Goal: Information Seeking & Learning: Learn about a topic

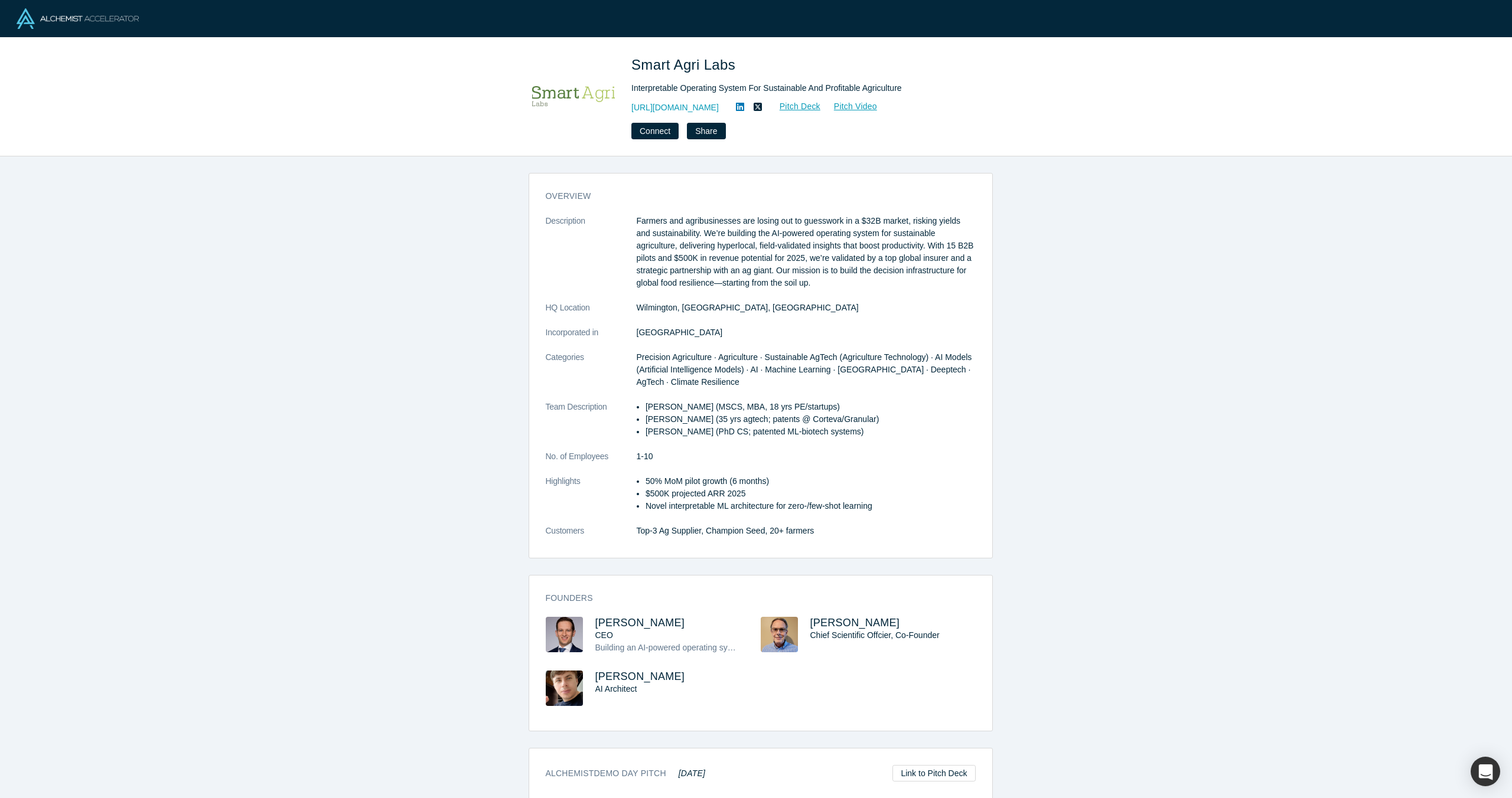
click at [649, 481] on p "50% MoM pilot growth (6 months)" at bounding box center [810, 481] width 330 height 12
drag, startPoint x: 643, startPoint y: 481, endPoint x: 681, endPoint y: 479, distance: 38.1
click at [681, 479] on p "50% MoM pilot growth (6 months)" at bounding box center [810, 481] width 330 height 12
drag, startPoint x: 692, startPoint y: 477, endPoint x: 718, endPoint y: 476, distance: 26.0
click at [718, 475] on p "50% MoM pilot growth (6 months)" at bounding box center [810, 481] width 330 height 12
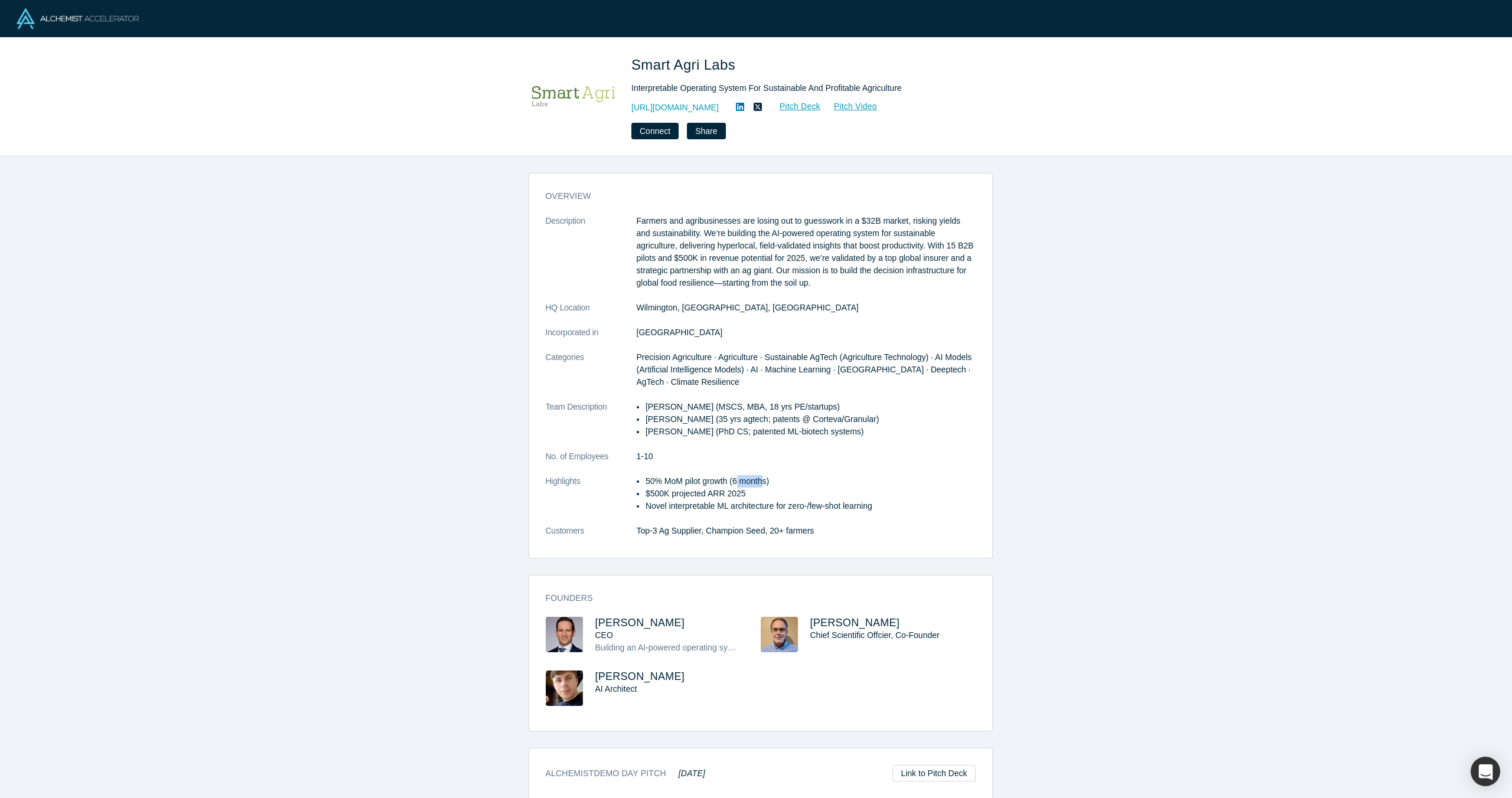
drag, startPoint x: 742, startPoint y: 481, endPoint x: 751, endPoint y: 481, distance: 9.0
click at [758, 479] on p "50% MoM pilot growth (6 months)" at bounding box center [810, 481] width 330 height 12
drag, startPoint x: 639, startPoint y: 490, endPoint x: 715, endPoint y: 496, distance: 76.2
click at [727, 494] on ul "50% MoM pilot growth (6 months) $500K projected ARR 2025 Novel interpretable ML…" at bounding box center [805, 494] width 339 height 37
drag, startPoint x: 710, startPoint y: 507, endPoint x: 776, endPoint y: 505, distance: 66.0
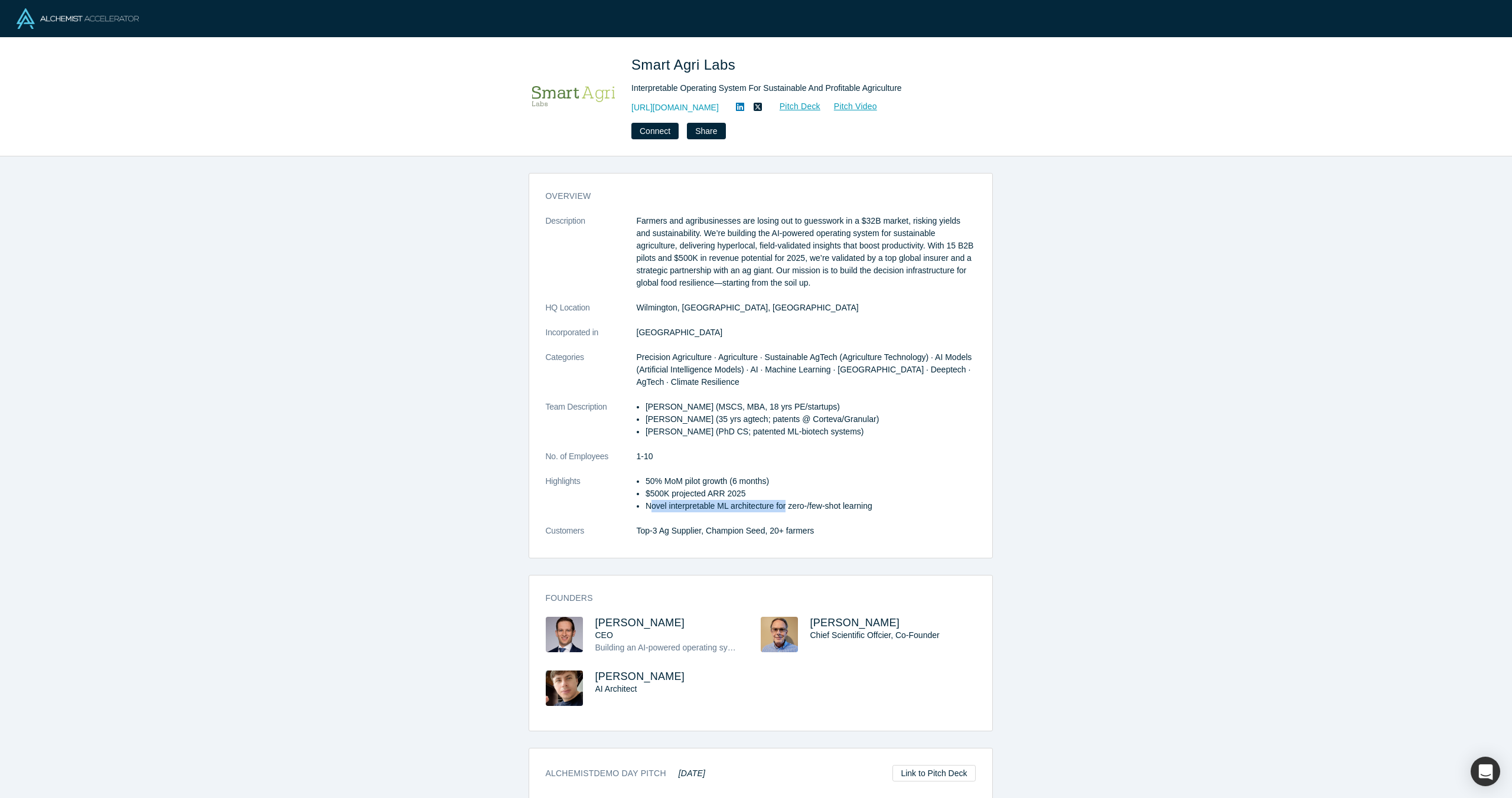
click at [782, 507] on p "Novel interpretable ML architecture for zero-/few-shot learning" at bounding box center [810, 506] width 330 height 12
click at [521, 62] on div "Smart Agri Labs Interpretable Operating System For Sustainable And Profitable A…" at bounding box center [756, 96] width 1512 height 118
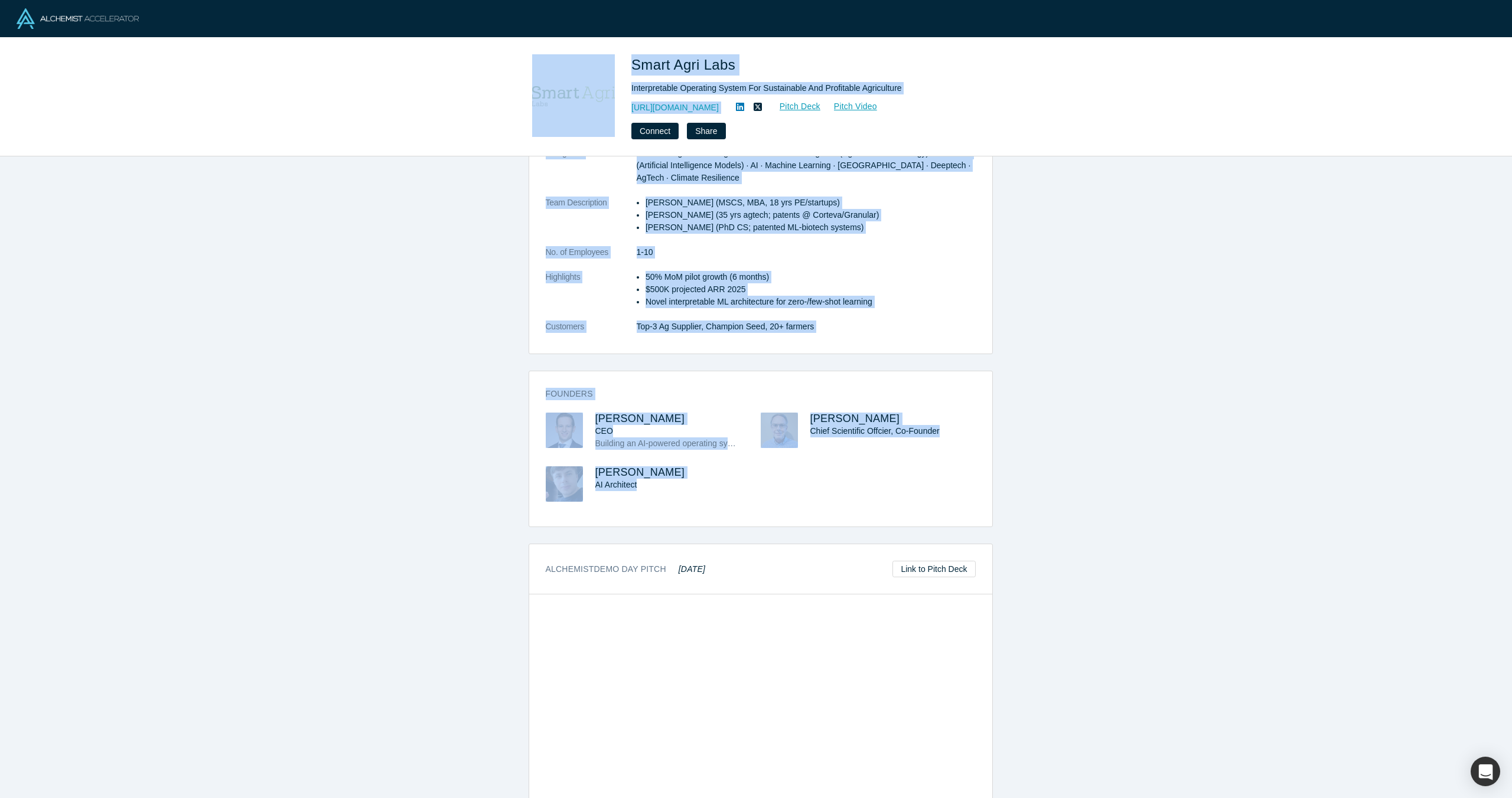
scroll to position [278, 0]
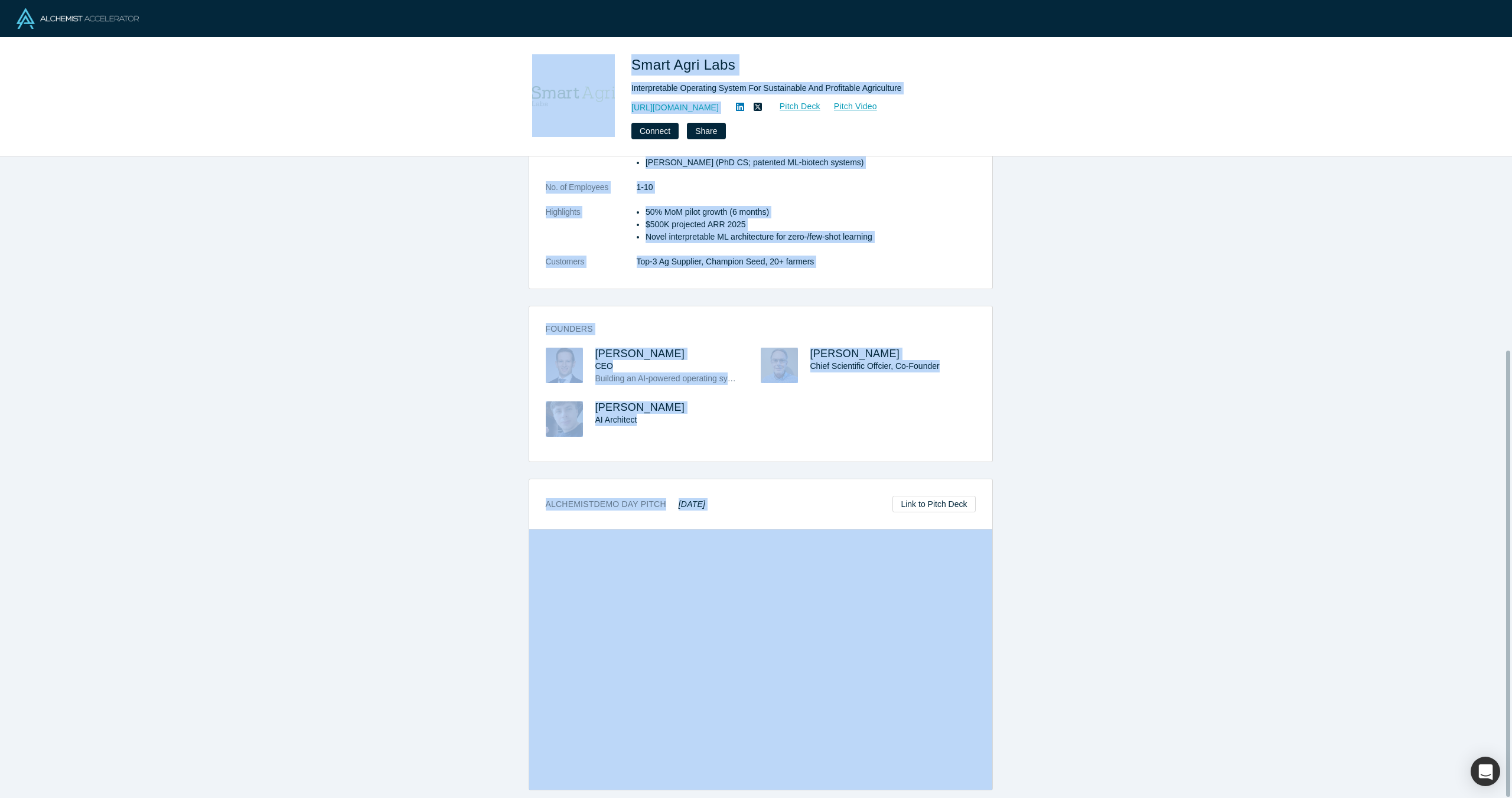
drag, startPoint x: 520, startPoint y: 50, endPoint x: 742, endPoint y: 522, distance: 521.6
click at [417, 153] on div "Smart Agri Labs Interpretable Operating System For Sustainable And Profitable A…" at bounding box center [756, 96] width 1512 height 118
copy div "Smart Agri Labs Interpretable Operating System For Sustainable And Profitable A…"
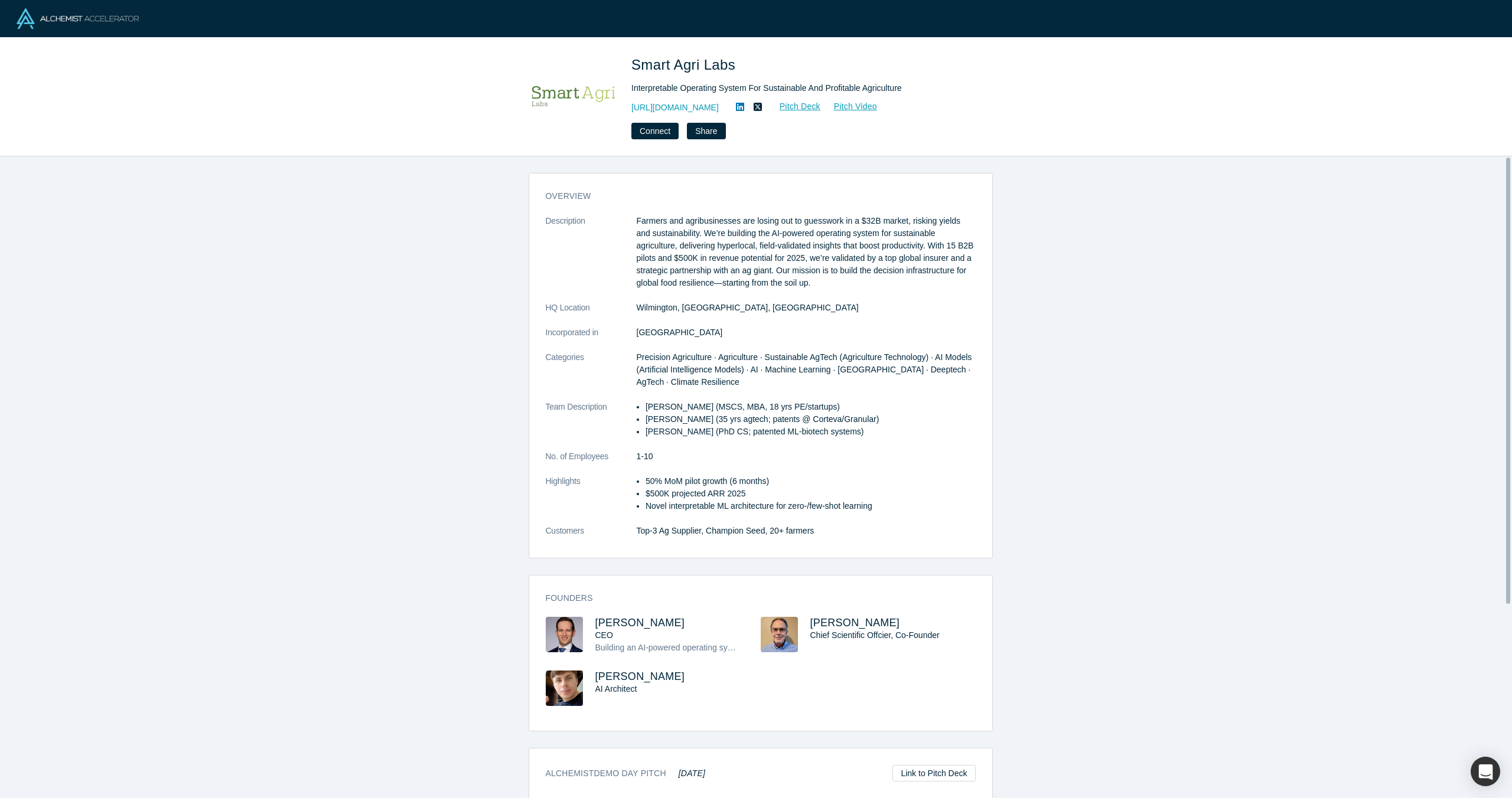
click at [991, 276] on div "overview Description Farmers and agribusinesses are losing out to guesswork in …" at bounding box center [760, 481] width 1521 height 650
click at [930, 775] on link "Link to Pitch Deck" at bounding box center [933, 773] width 83 height 16
click at [467, 84] on div "Smart Agri Labs Interpretable Operating System For Sustainable And Profitable A…" at bounding box center [756, 96] width 1512 height 118
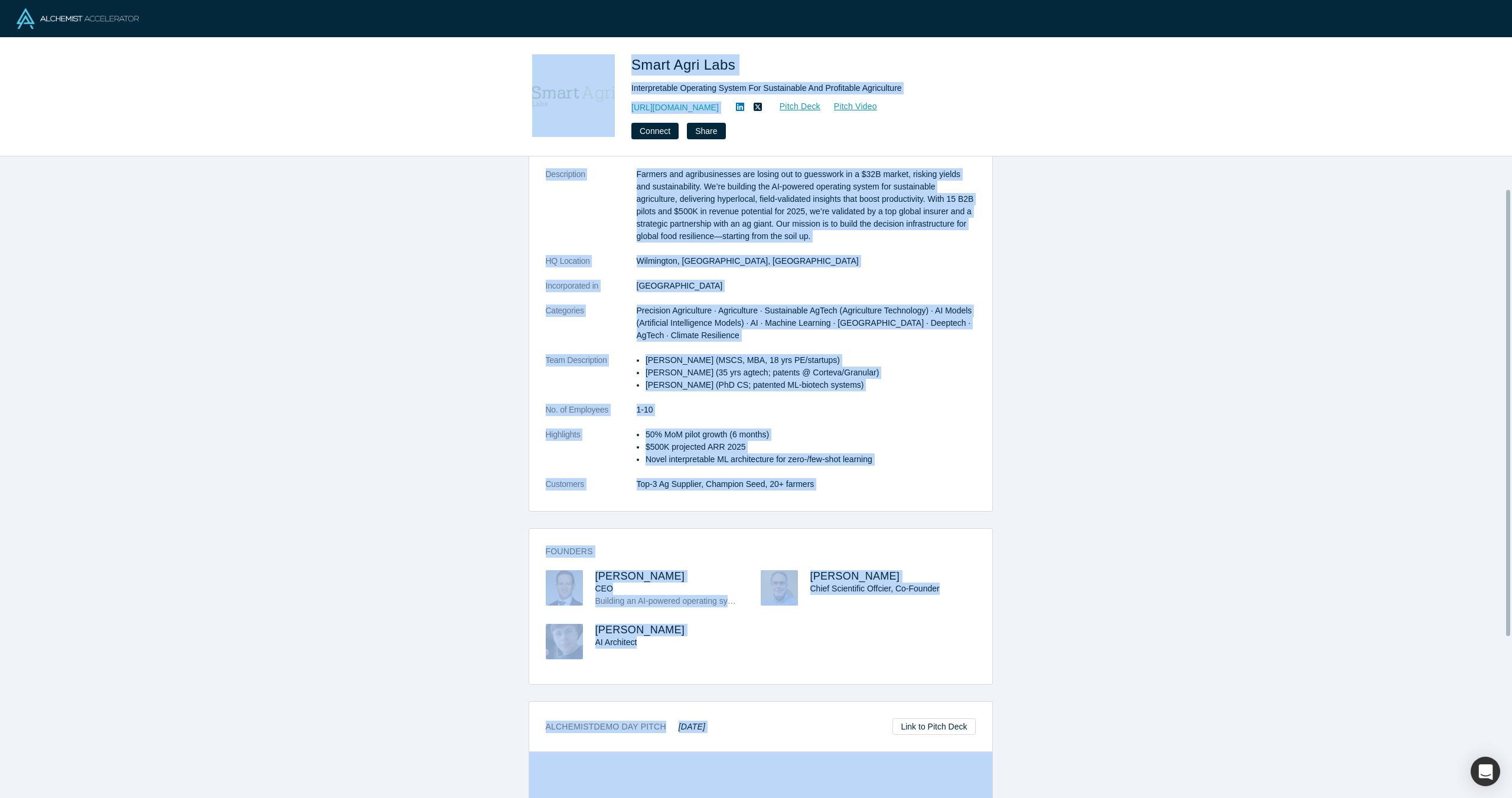
scroll to position [278, 0]
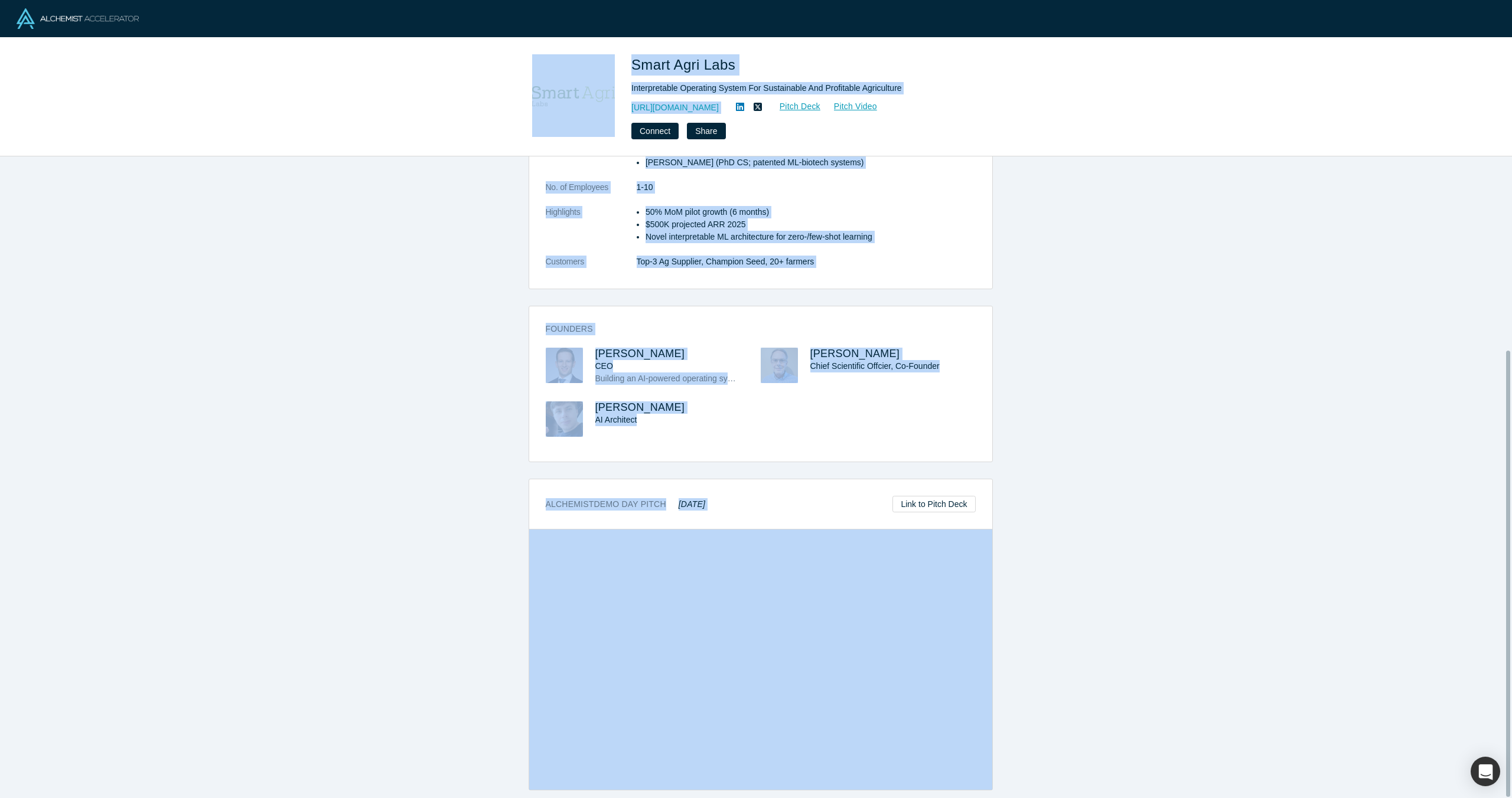
copy div "Smart Agri Labs Interpretable Operating System For Sustainable And Profitable A…"
click at [783, 122] on div "Smart Agri Labs Interpretable Operating System For Sustainable And Profitable A…" at bounding box center [796, 96] width 330 height 85
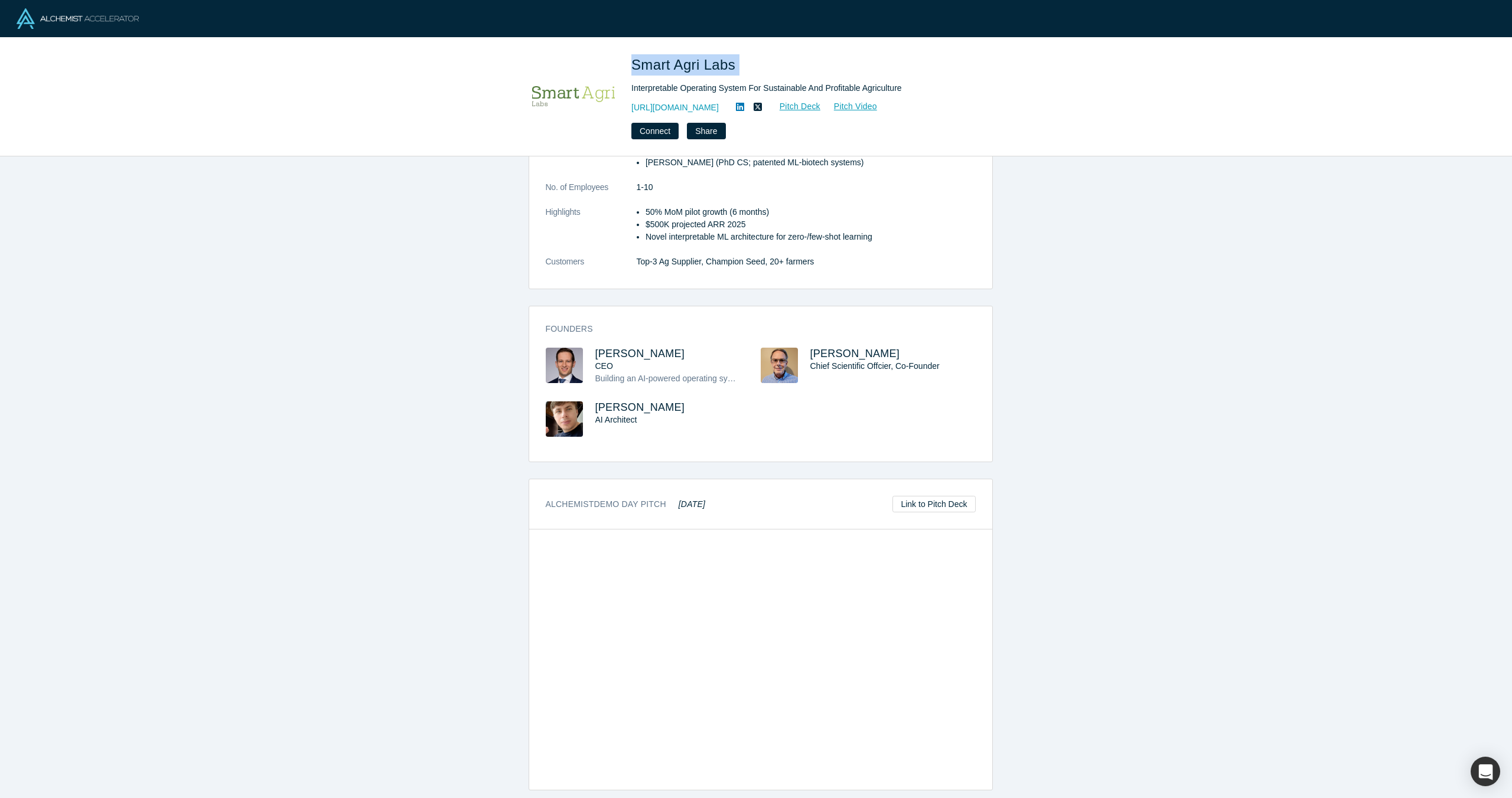
copy span "Smart Agri Labs"
drag, startPoint x: 763, startPoint y: 64, endPoint x: 636, endPoint y: 62, distance: 127.0
click at [636, 62] on h1 "Smart Agri Labs" at bounding box center [796, 64] width 330 height 21
click at [1111, 416] on div "overview Description Farmers and agribusinesses are losing out to guesswork in …" at bounding box center [760, 481] width 1521 height 650
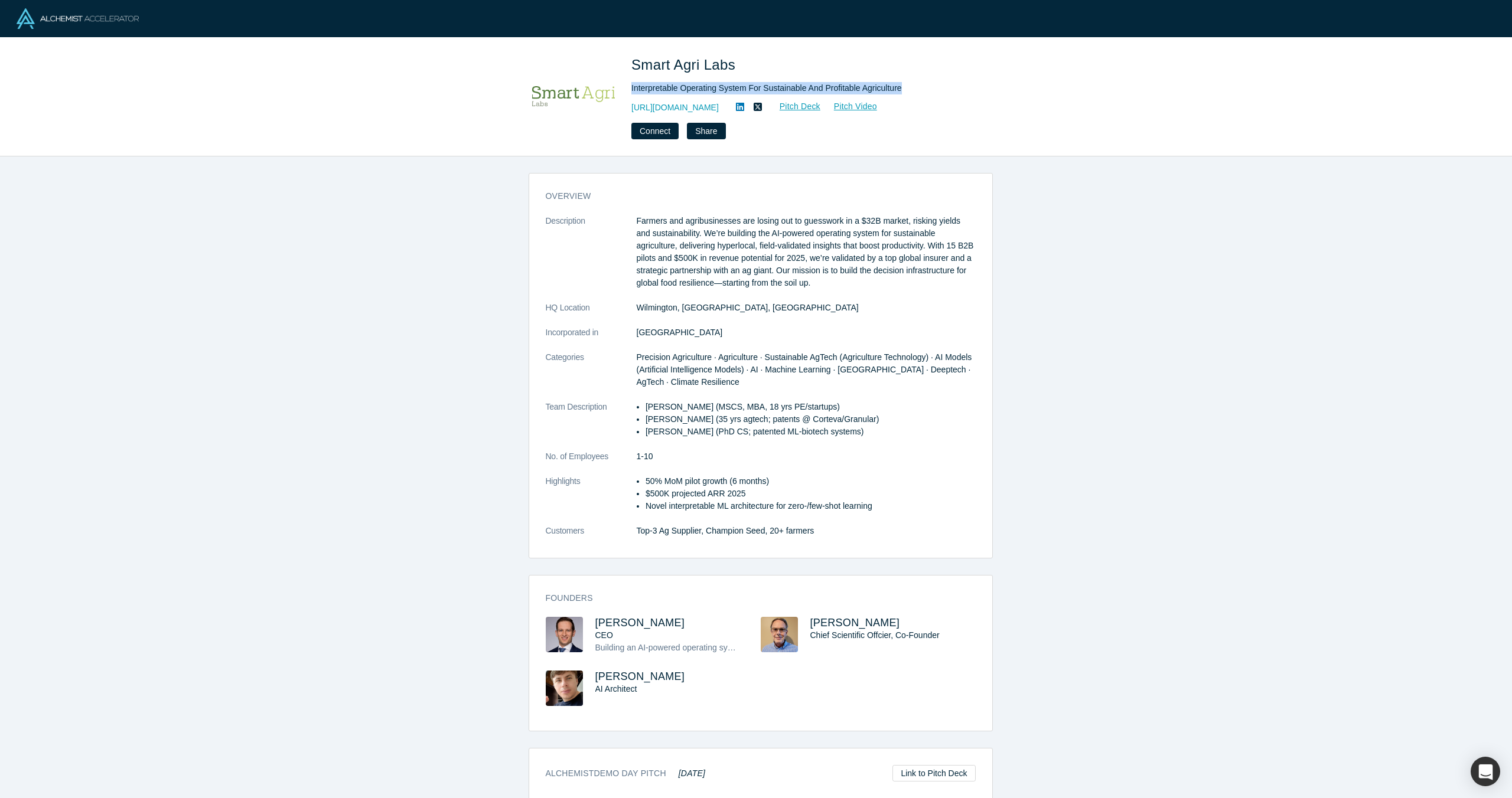
drag, startPoint x: 904, startPoint y: 91, endPoint x: 625, endPoint y: 92, distance: 279.0
click at [625, 92] on div "Smart Agri Labs Interpretable Operating System For Sustainable And Profitable A…" at bounding box center [756, 96] width 464 height 85
copy div "Interpretable Operating System For Sustainable And Profitable Agriculture"
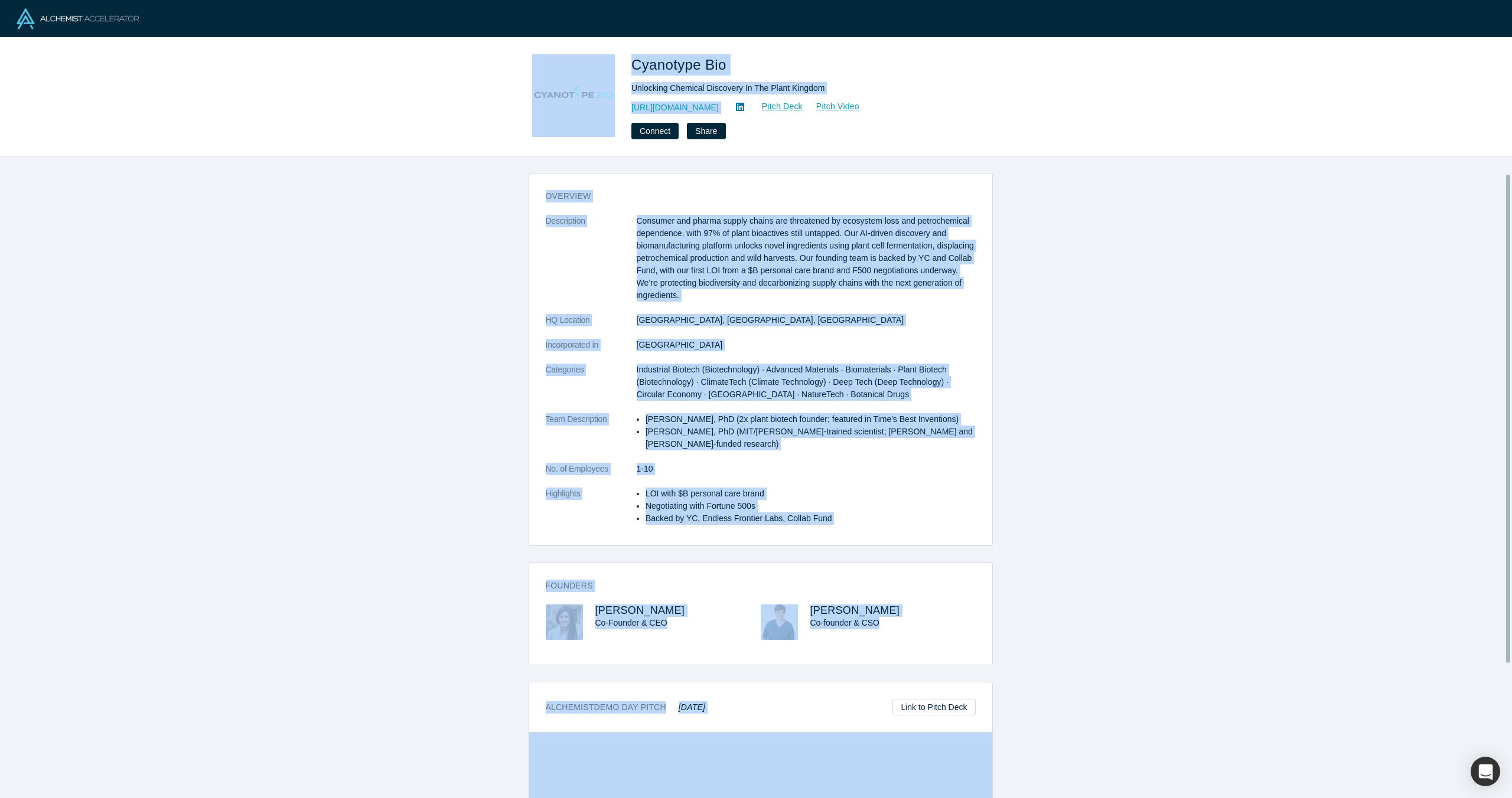
scroll to position [200, 0]
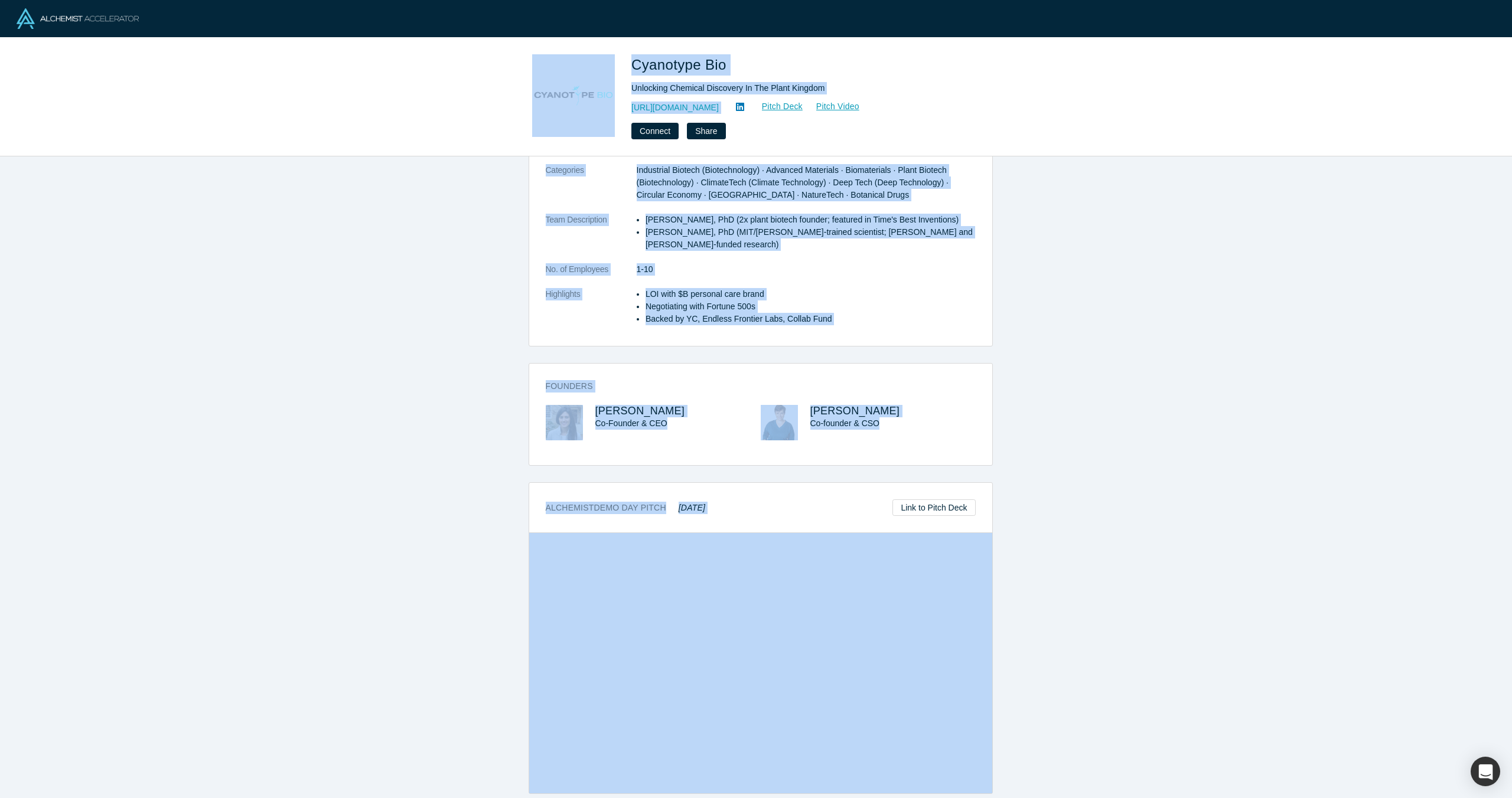
copy div "Cyanotype Bio Unlocking Chemical Discovery In The Plant Kingdom http://www.cyan…"
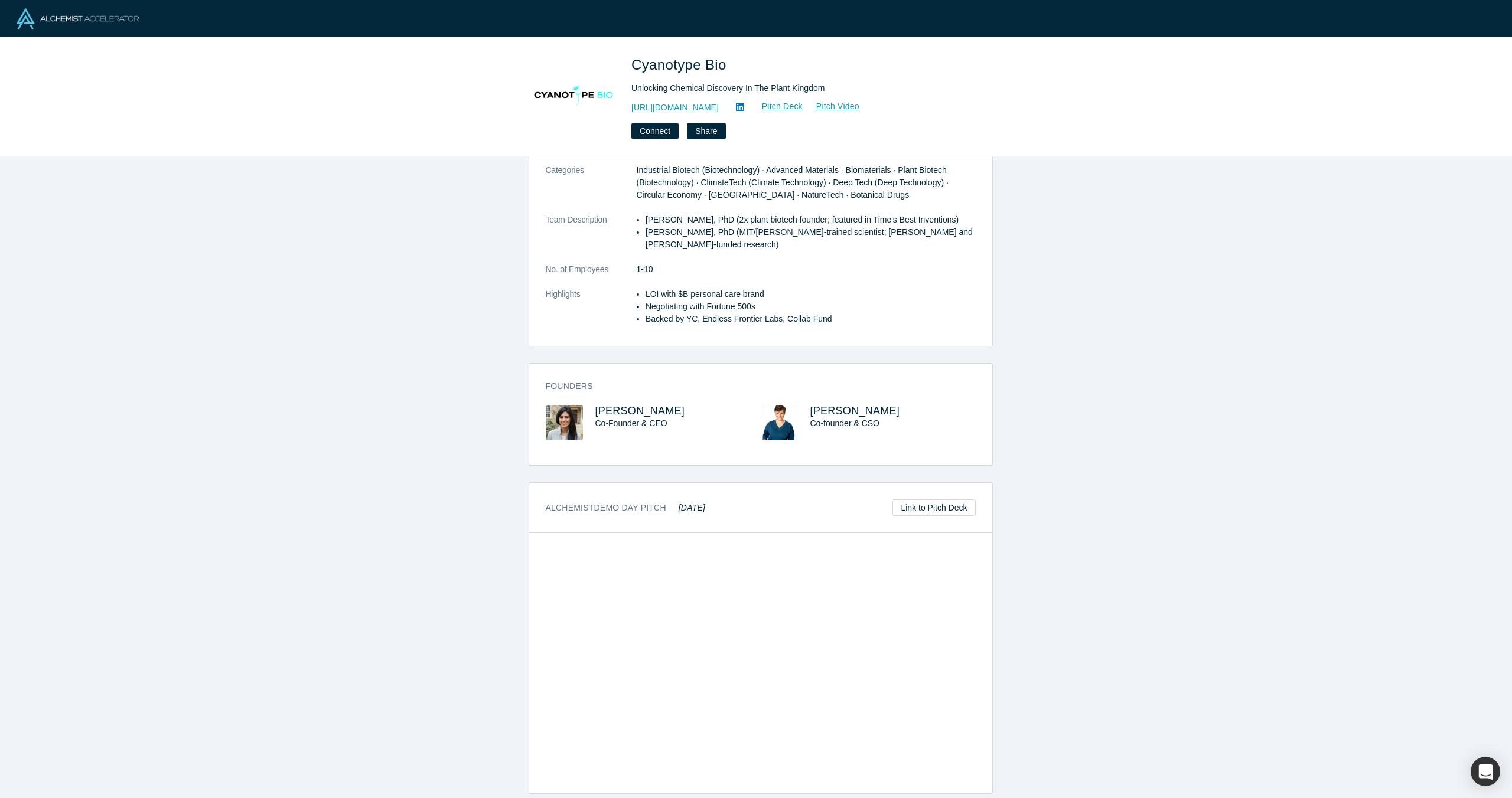
drag, startPoint x: 906, startPoint y: 53, endPoint x: 858, endPoint y: 53, distance: 48.0
click at [906, 53] on div "Cyanotype Bio Unlocking Chemical Discovery In The Plant Kingdom http://www.cyan…" at bounding box center [756, 96] width 1512 height 118
drag, startPoint x: 765, startPoint y: 53, endPoint x: 727, endPoint y: 69, distance: 41.2
click at [727, 69] on div "Cyanotype Bio Unlocking Chemical Discovery In The Plant Kingdom http://www.cyan…" at bounding box center [756, 96] width 1512 height 118
copy span "Cyanotype Bio"
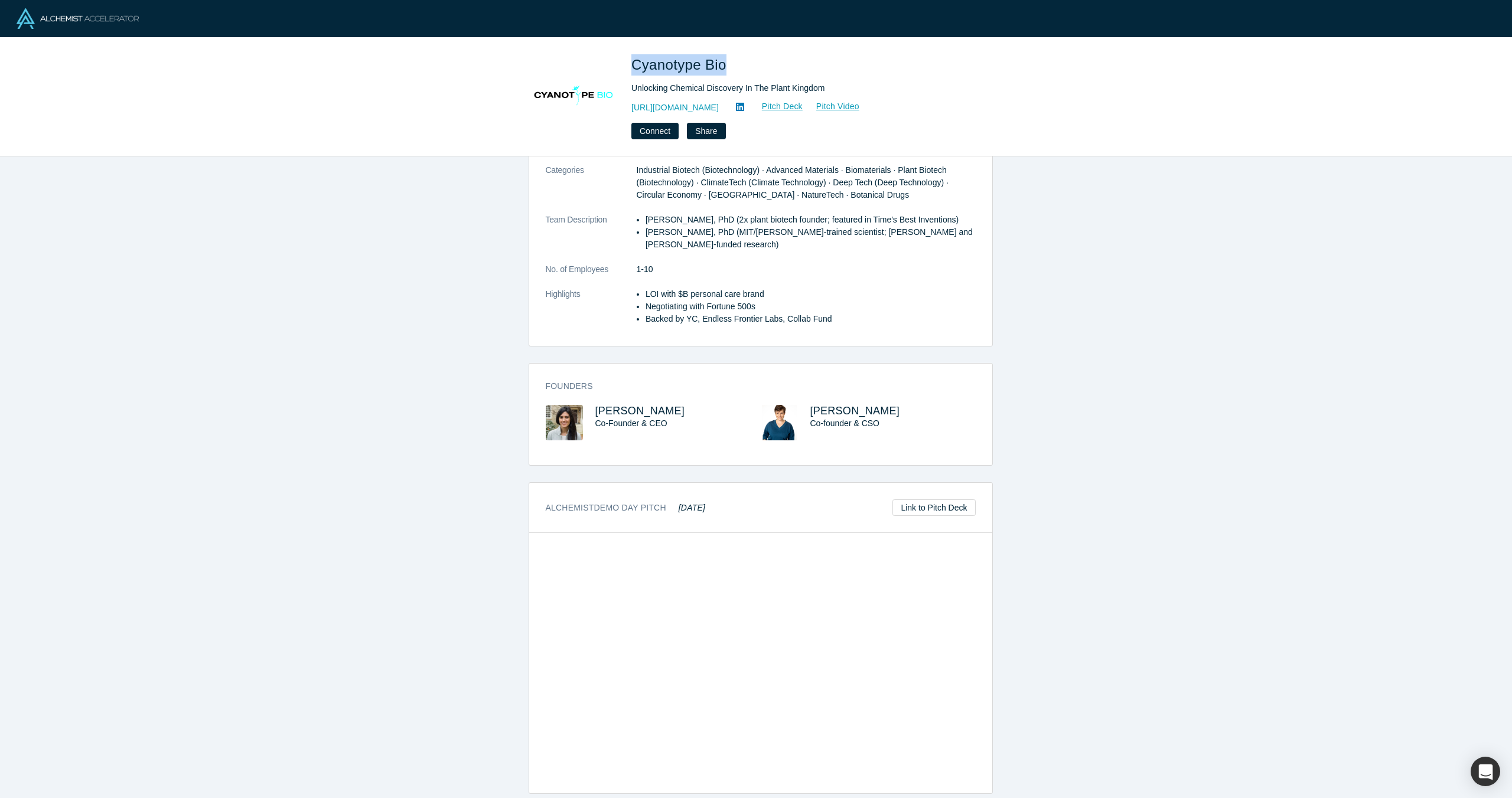
scroll to position [0, 0]
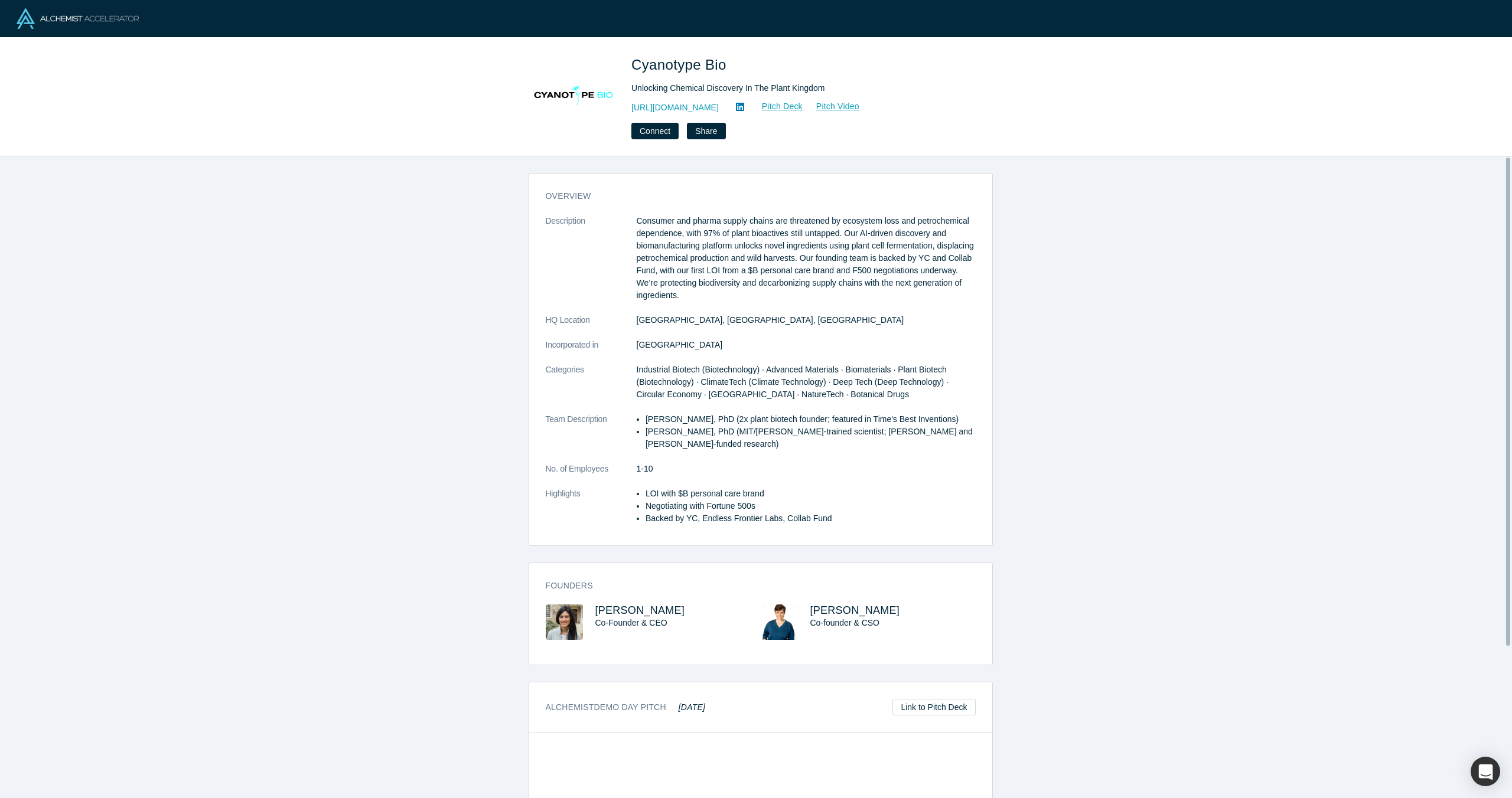
click at [408, 293] on div "overview Description Consumer and pharma supply chains are threatened by ecosys…" at bounding box center [760, 481] width 1521 height 650
drag, startPoint x: 812, startPoint y: 104, endPoint x: 796, endPoint y: 122, distance: 24.1
click at [796, 122] on div "Cyanotype Bio Unlocking Chemical Discovery In The Plant Kingdom http://www.cyan…" at bounding box center [796, 96] width 330 height 85
click at [844, 89] on div "Unlocking Chemical Discovery In The Plant Kingdom" at bounding box center [796, 88] width 330 height 12
drag, startPoint x: 838, startPoint y: 84, endPoint x: 822, endPoint y: 82, distance: 16.1
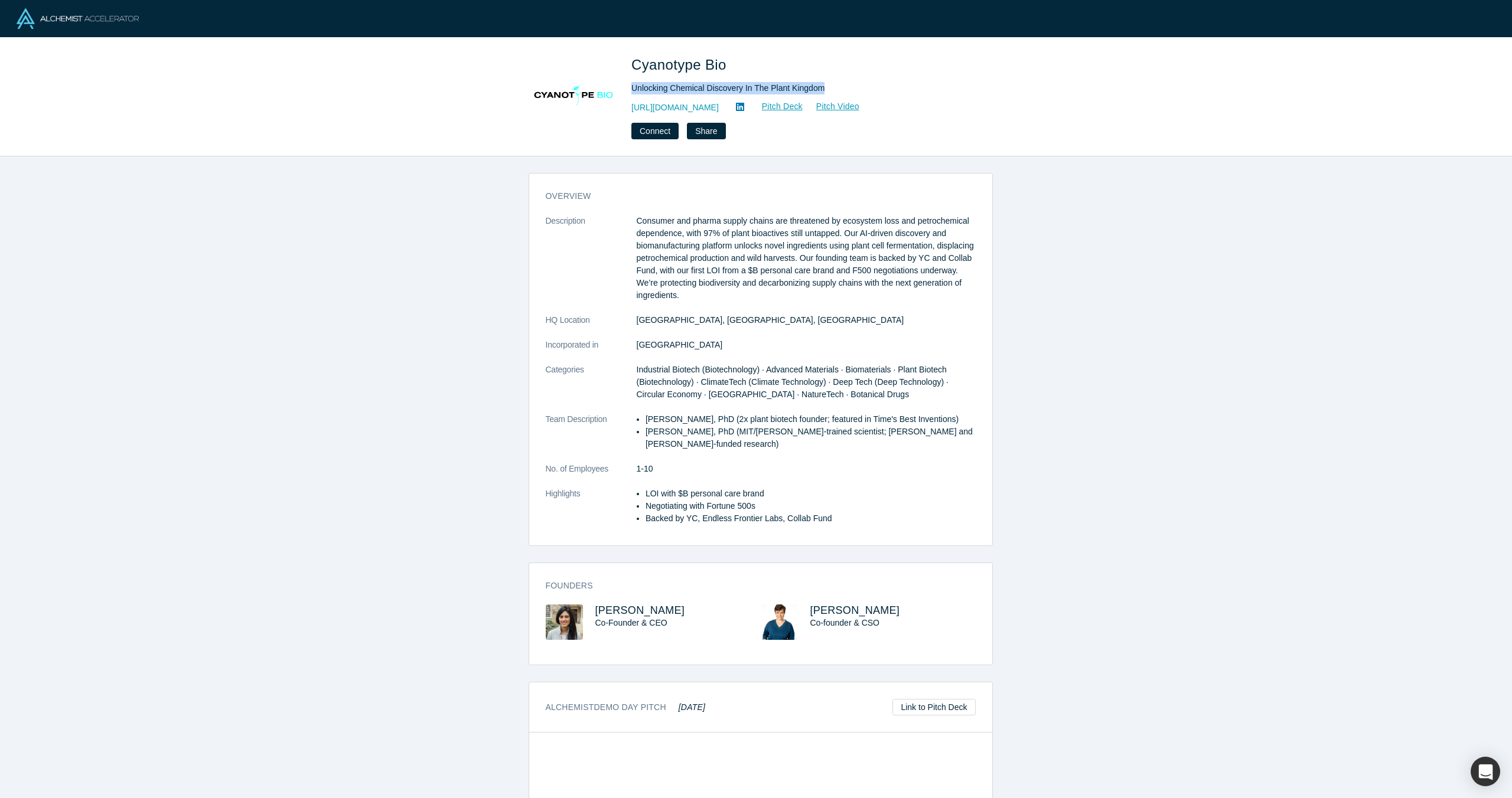
click at [634, 85] on div "Unlocking Chemical Discovery In The Plant Kingdom" at bounding box center [796, 88] width 330 height 12
copy div "Unlocking Chemical Discovery In The Plant Kingdom"
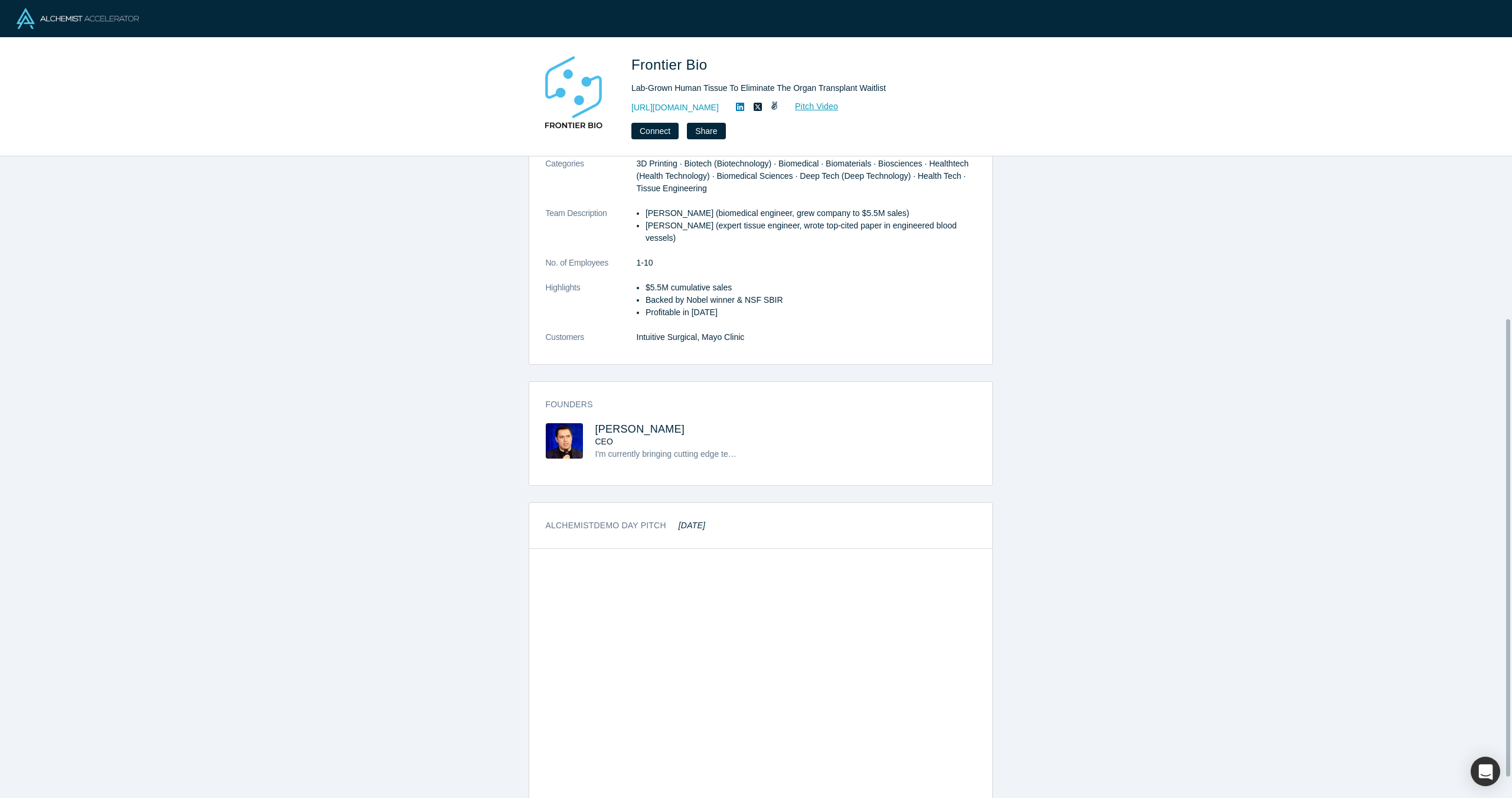
scroll to position [255, 0]
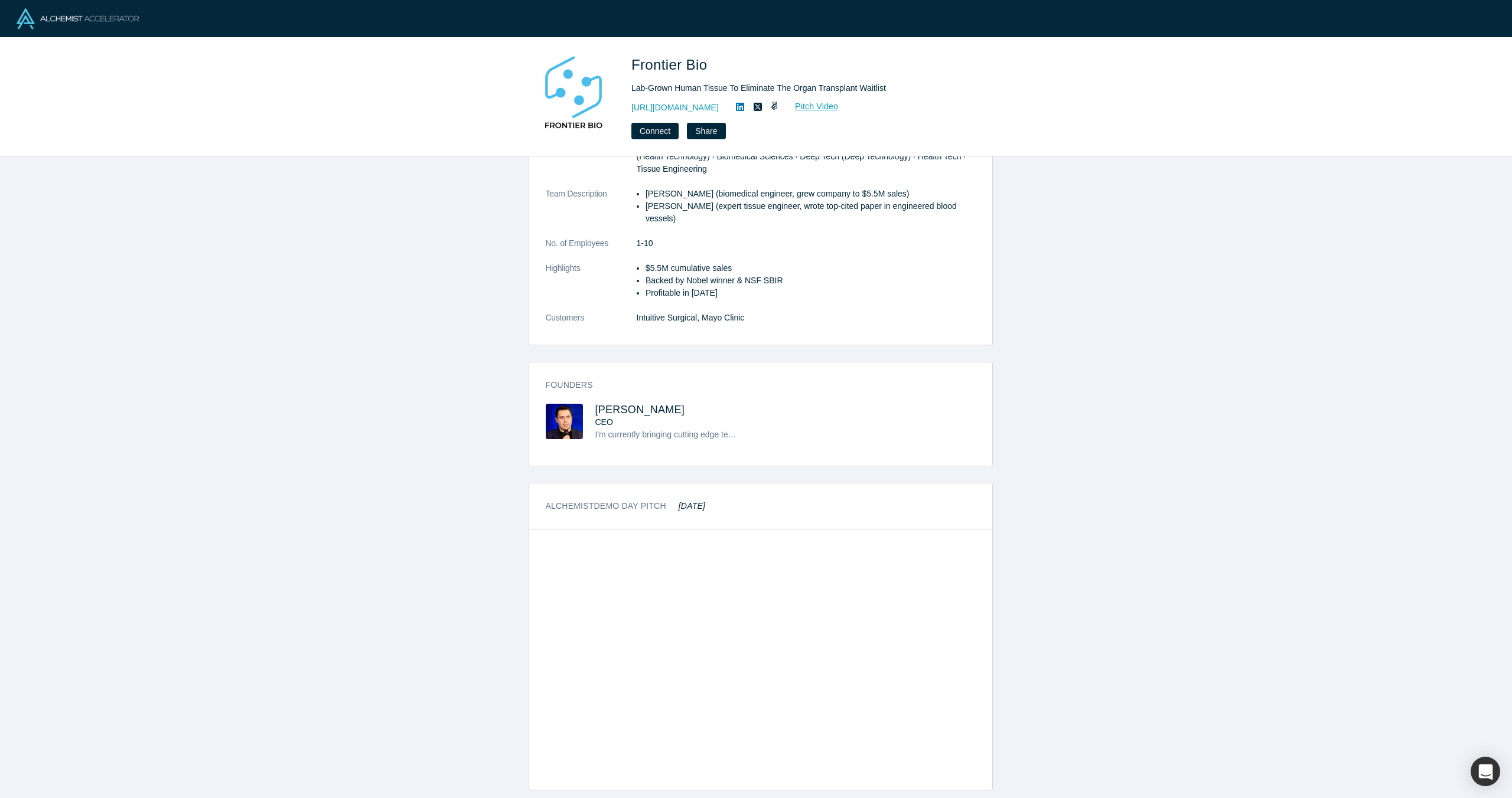
click at [783, 136] on div "Connect Share" at bounding box center [796, 131] width 330 height 16
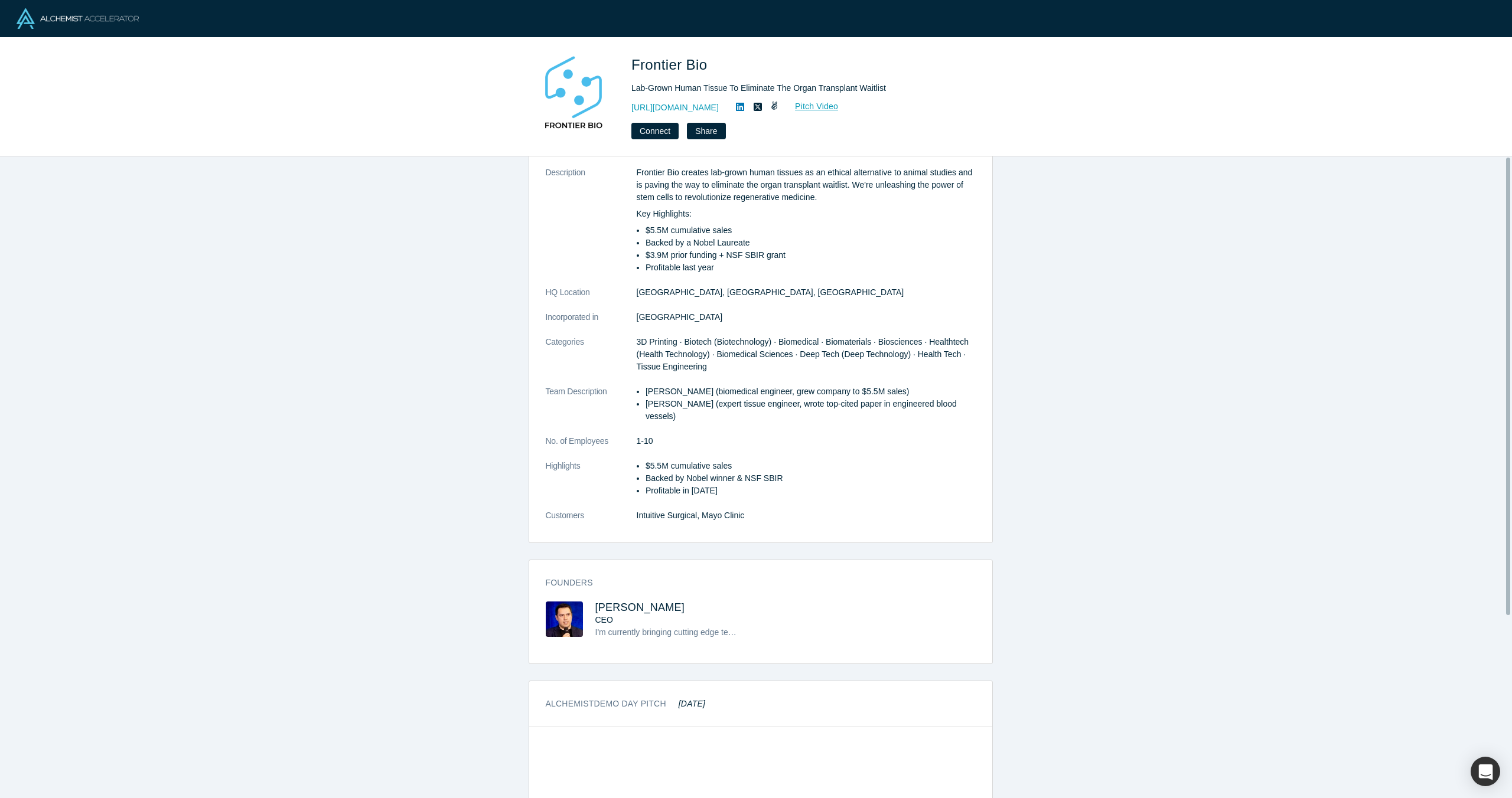
scroll to position [0, 0]
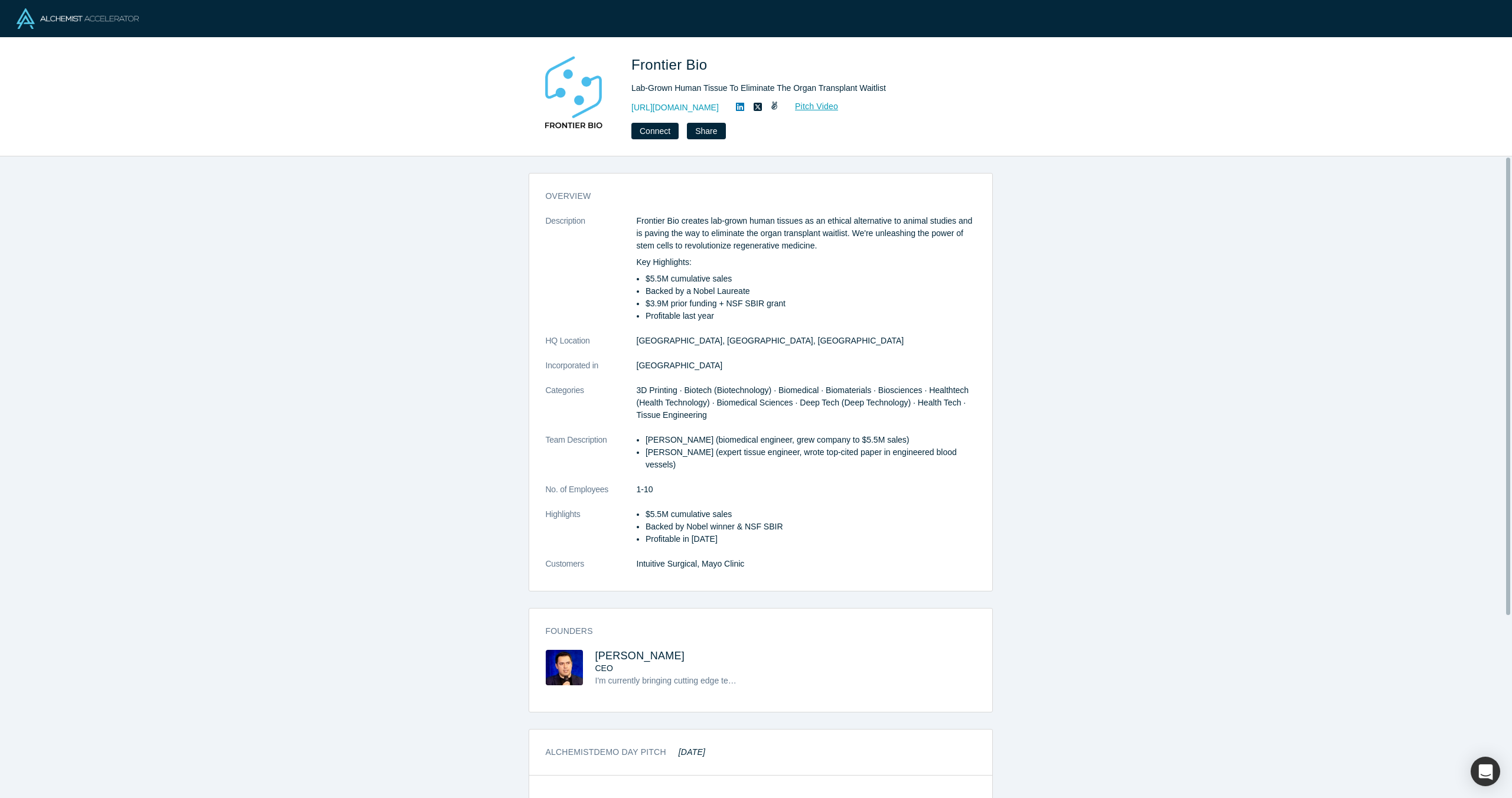
click at [860, 317] on li "Profitable last year" at bounding box center [810, 316] width 330 height 12
click at [667, 295] on li "Backed by a Nobel Laureate" at bounding box center [810, 291] width 330 height 12
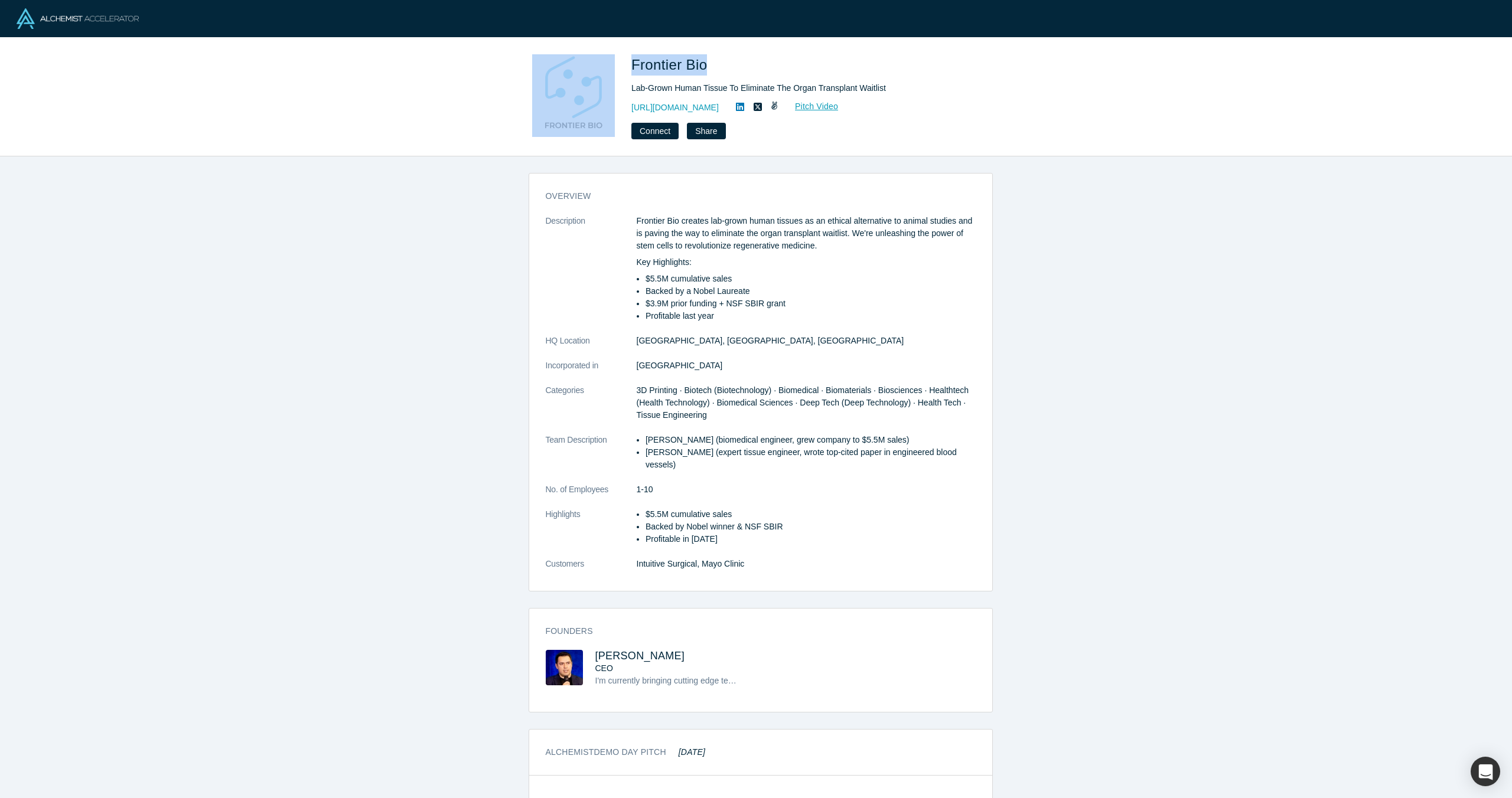
drag, startPoint x: 708, startPoint y: 67, endPoint x: 621, endPoint y: 57, distance: 87.6
click at [621, 57] on div "Frontier Bio Lab-Grown Human Tissue To Eliminate The Organ Transplant Waitlist …" at bounding box center [756, 96] width 464 height 85
copy div "Frontier Bio"
click at [483, 62] on div "Frontier Bio Lab-Grown Human Tissue To Eliminate The Organ Transplant Waitlist …" at bounding box center [756, 96] width 1512 height 118
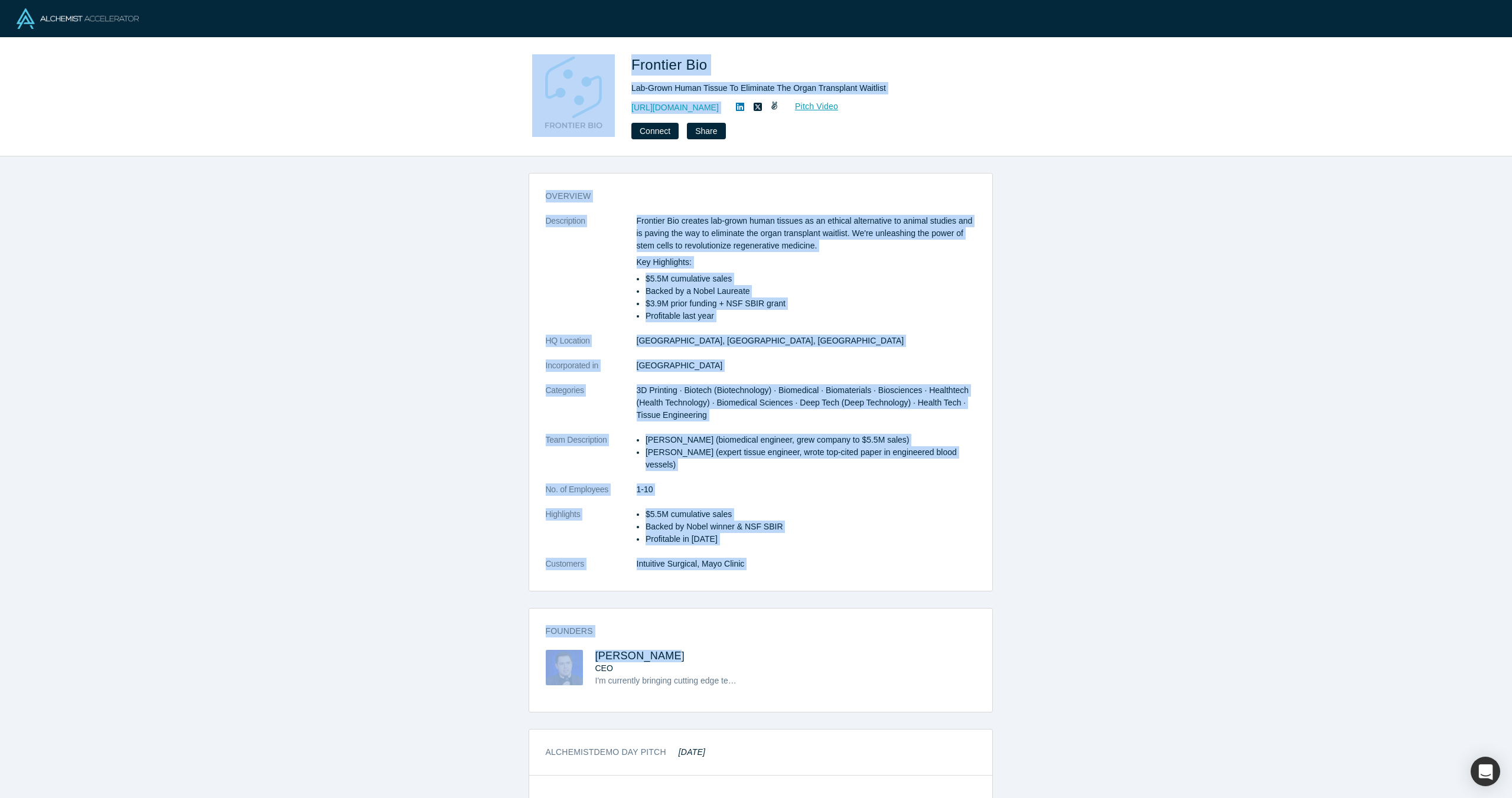
scroll to position [255, 0]
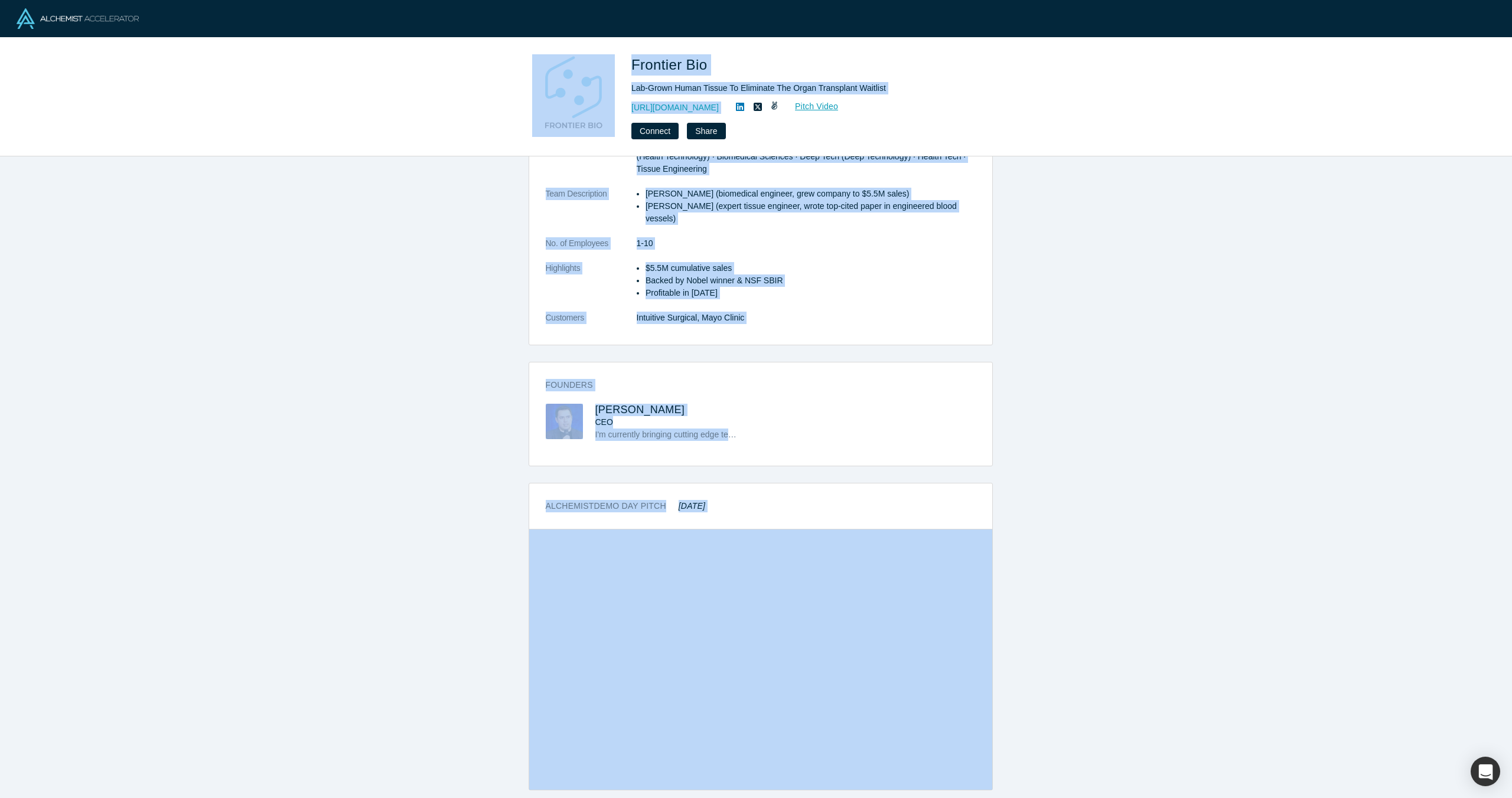
copy div "Frontier Bio Lab-Grown Human Tissue To Eliminate The Organ Transplant Waitlist …"
click at [878, 75] on div "Frontier Bio" at bounding box center [796, 68] width 330 height 28
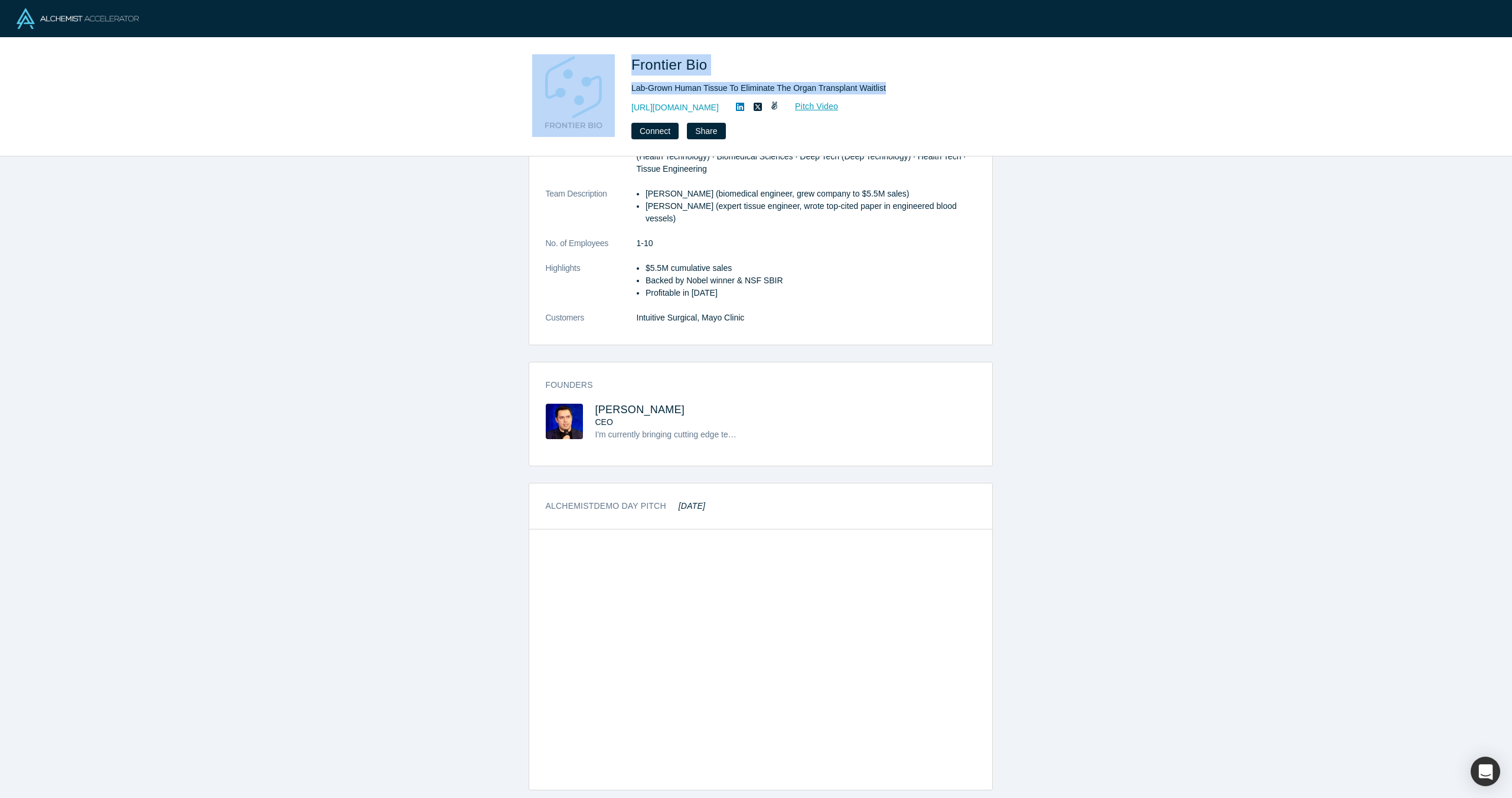
drag, startPoint x: 909, startPoint y: 86, endPoint x: 663, endPoint y: 85, distance: 246.0
click at [622, 86] on div "Frontier Bio Lab-Grown Human Tissue To Eliminate The Organ Transplant Waitlist …" at bounding box center [756, 96] width 464 height 85
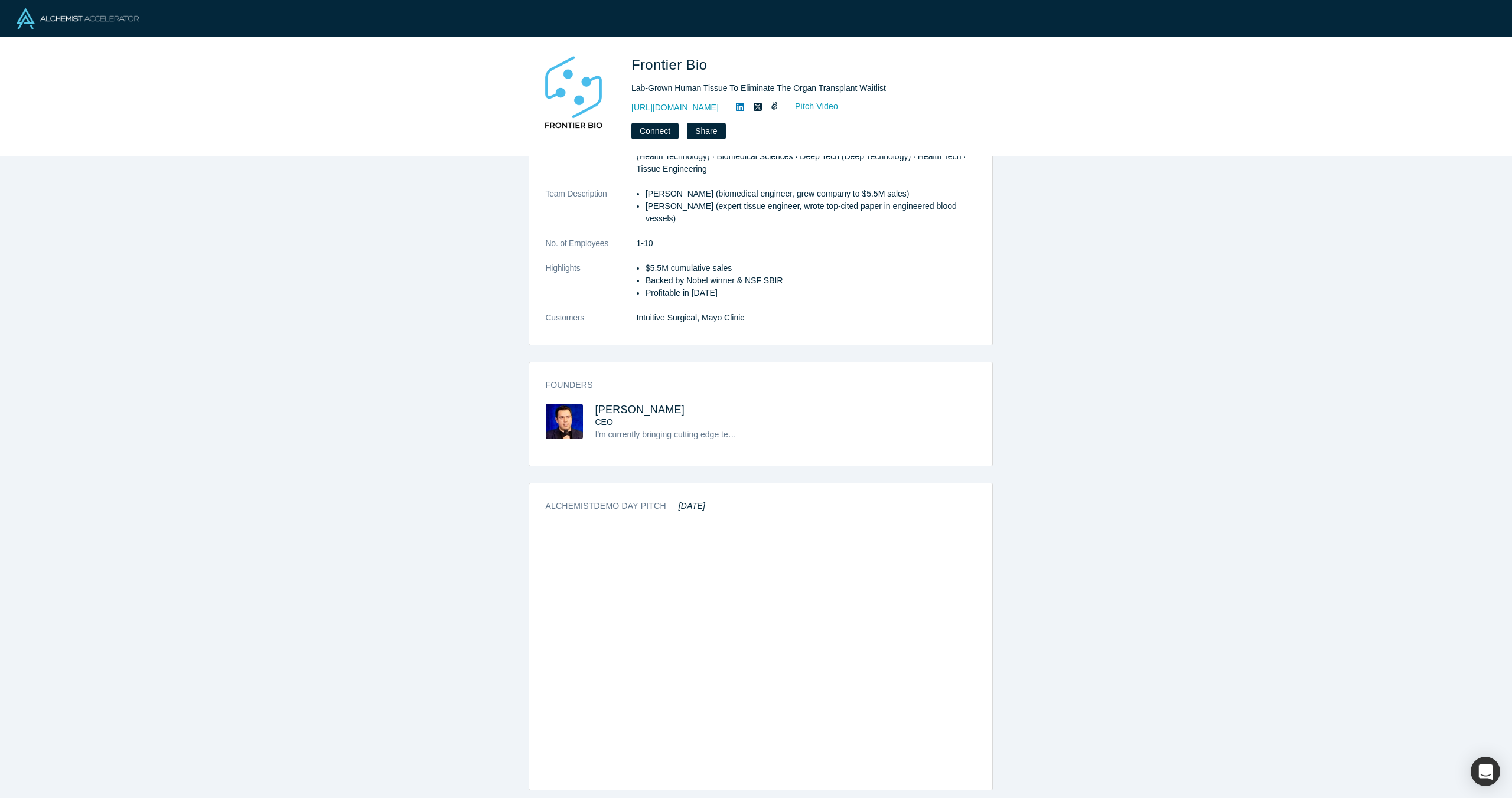
click at [705, 82] on div "Lab-Grown Human Tissue To Eliminate The Organ Transplant Waitlist" at bounding box center [796, 88] width 330 height 12
drag, startPoint x: 728, startPoint y: 85, endPoint x: 631, endPoint y: 88, distance: 97.0
click at [631, 88] on div "Lab-Grown Human Tissue To Eliminate The Organ Transplant Waitlist" at bounding box center [796, 88] width 330 height 12
copy div "Lab-Grown Human Tissue"
click at [555, 410] on img at bounding box center [564, 421] width 37 height 36
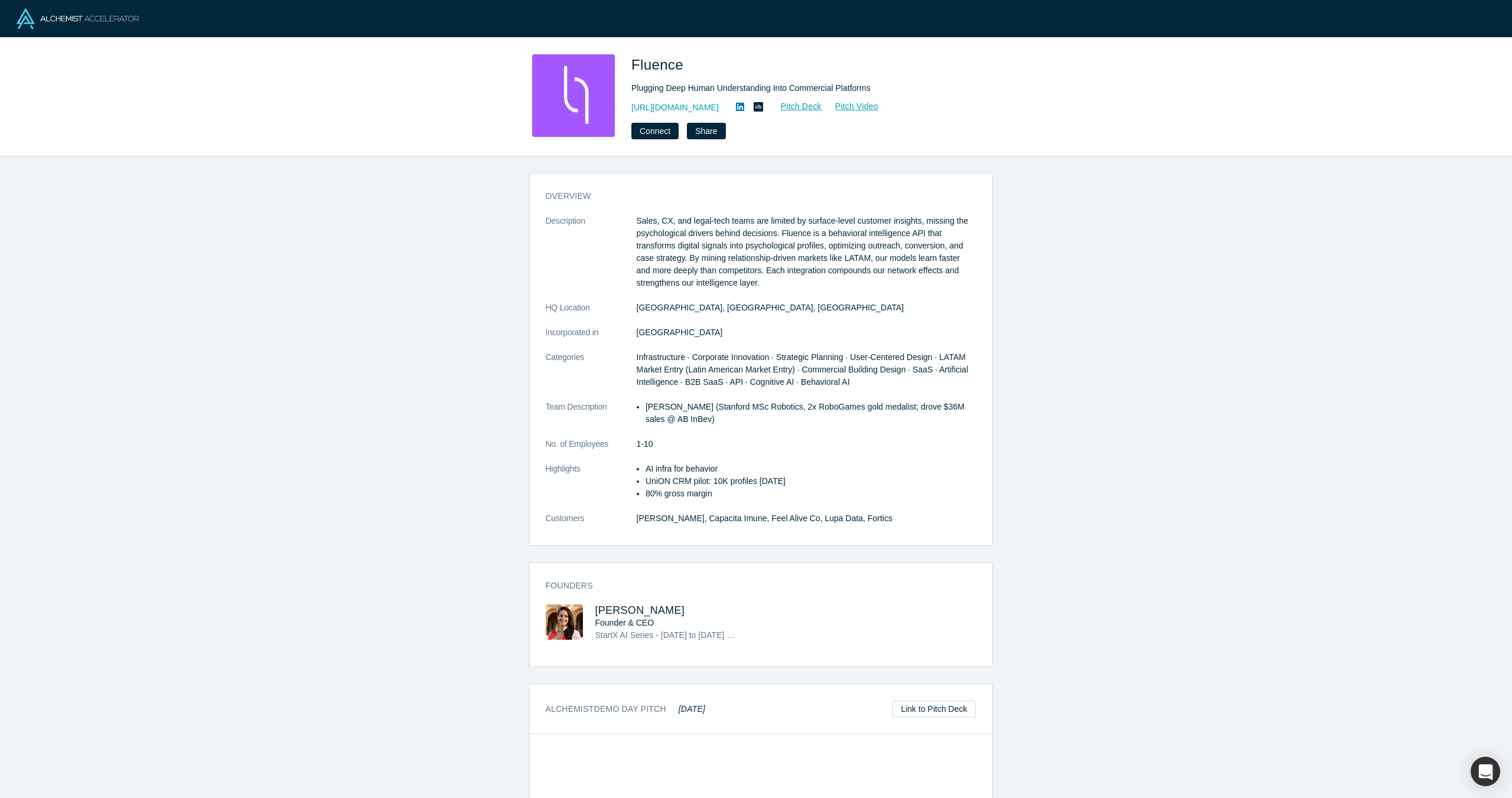
click at [391, 83] on div "Fluence Plugging Deep Human Understanding Into Commercial Platforms https://www…" at bounding box center [756, 96] width 1512 height 118
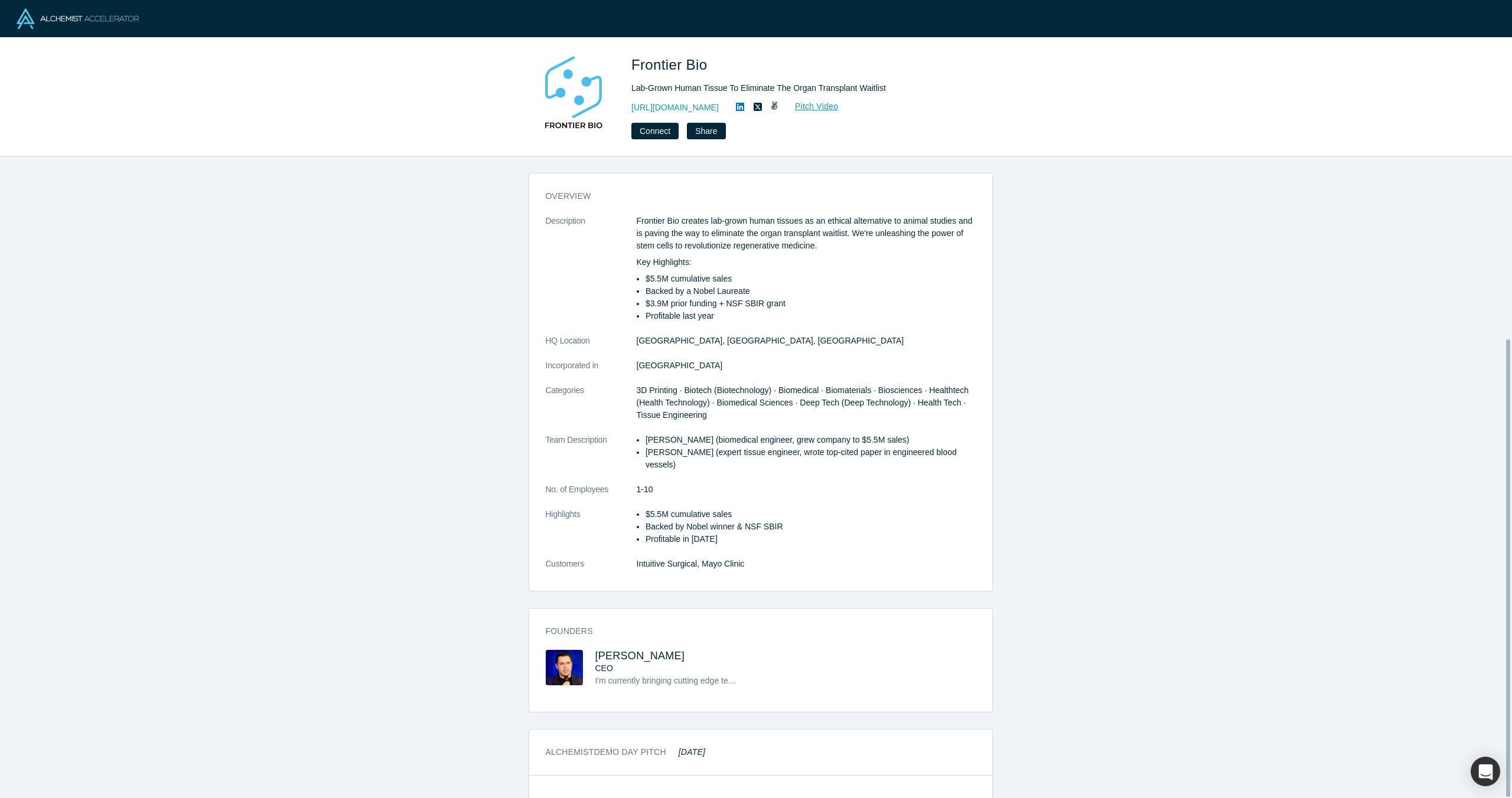
scroll to position [255, 0]
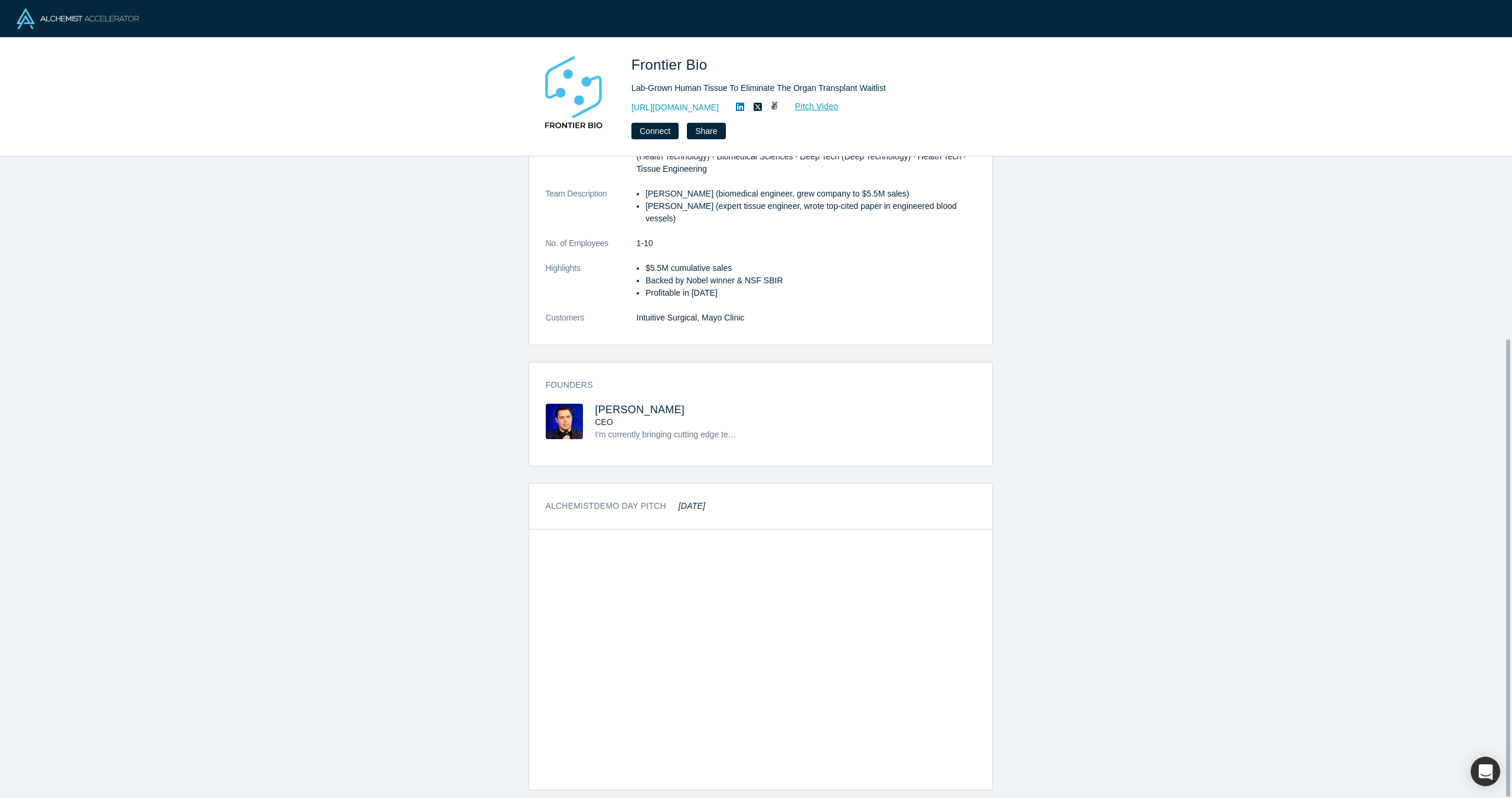
click at [894, 497] on div "Alchemist Demo Day Pitch [DATE]" at bounding box center [760, 506] width 463 height 46
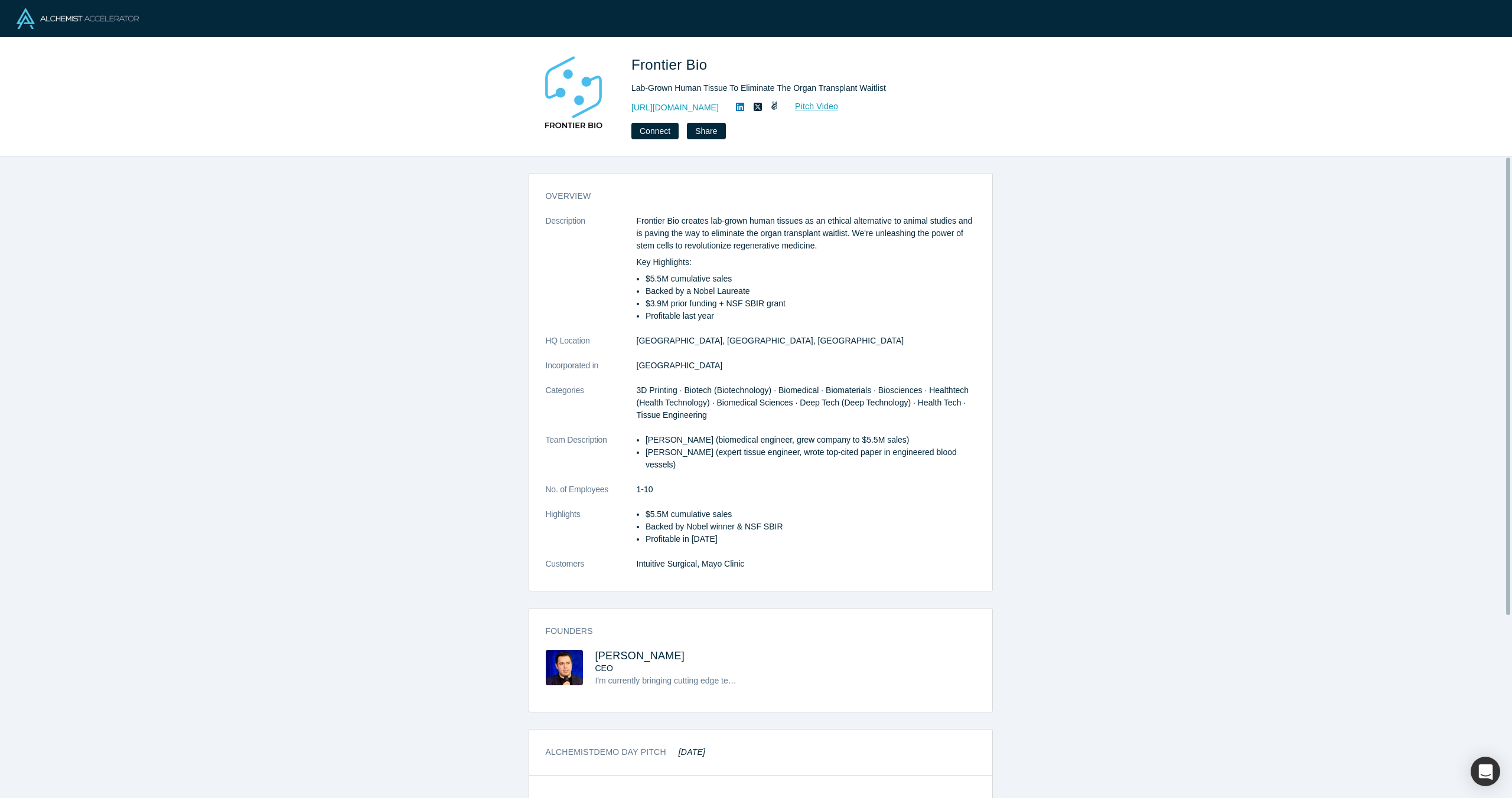
scroll to position [0, 0]
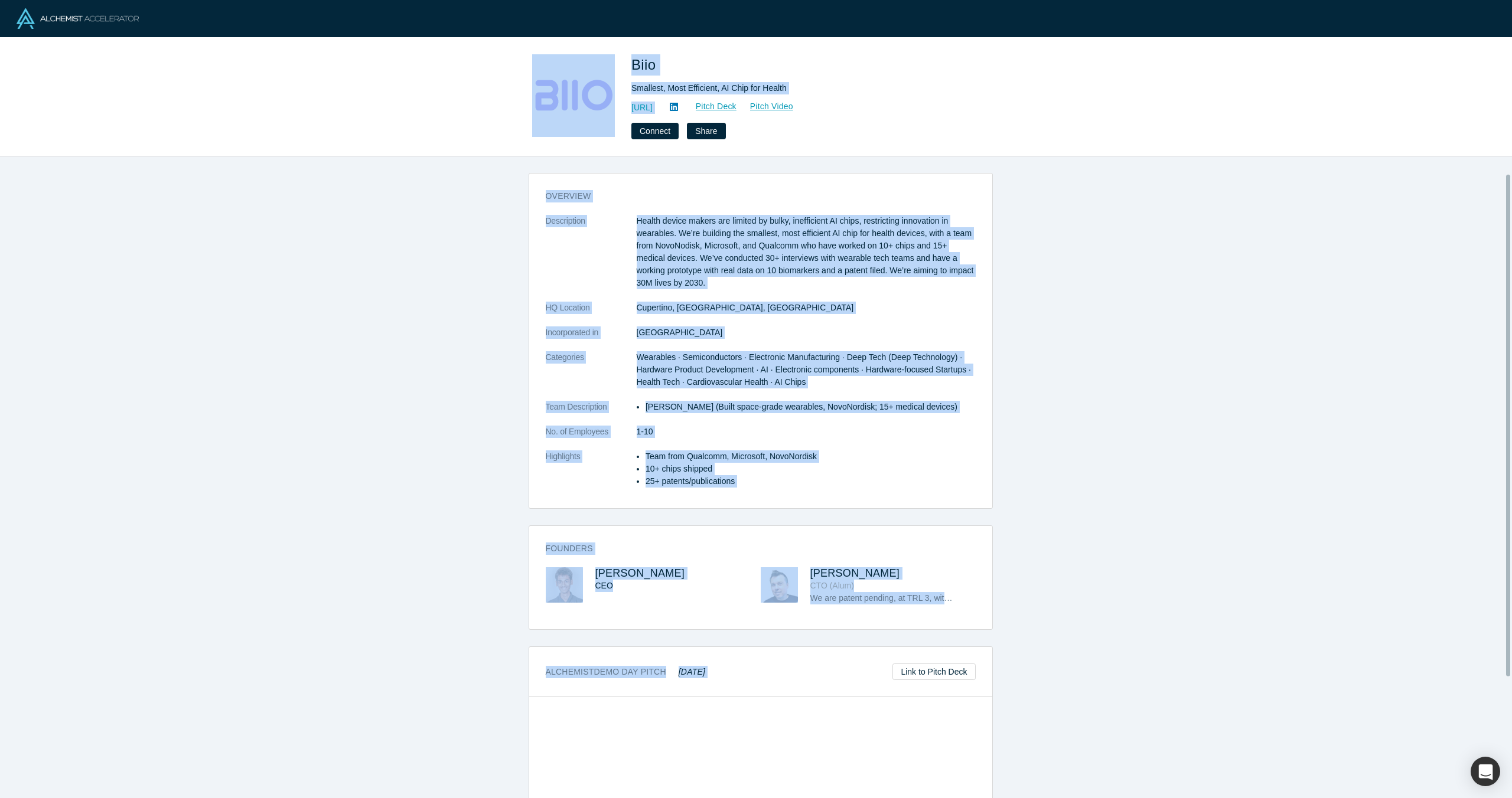
scroll to position [176, 0]
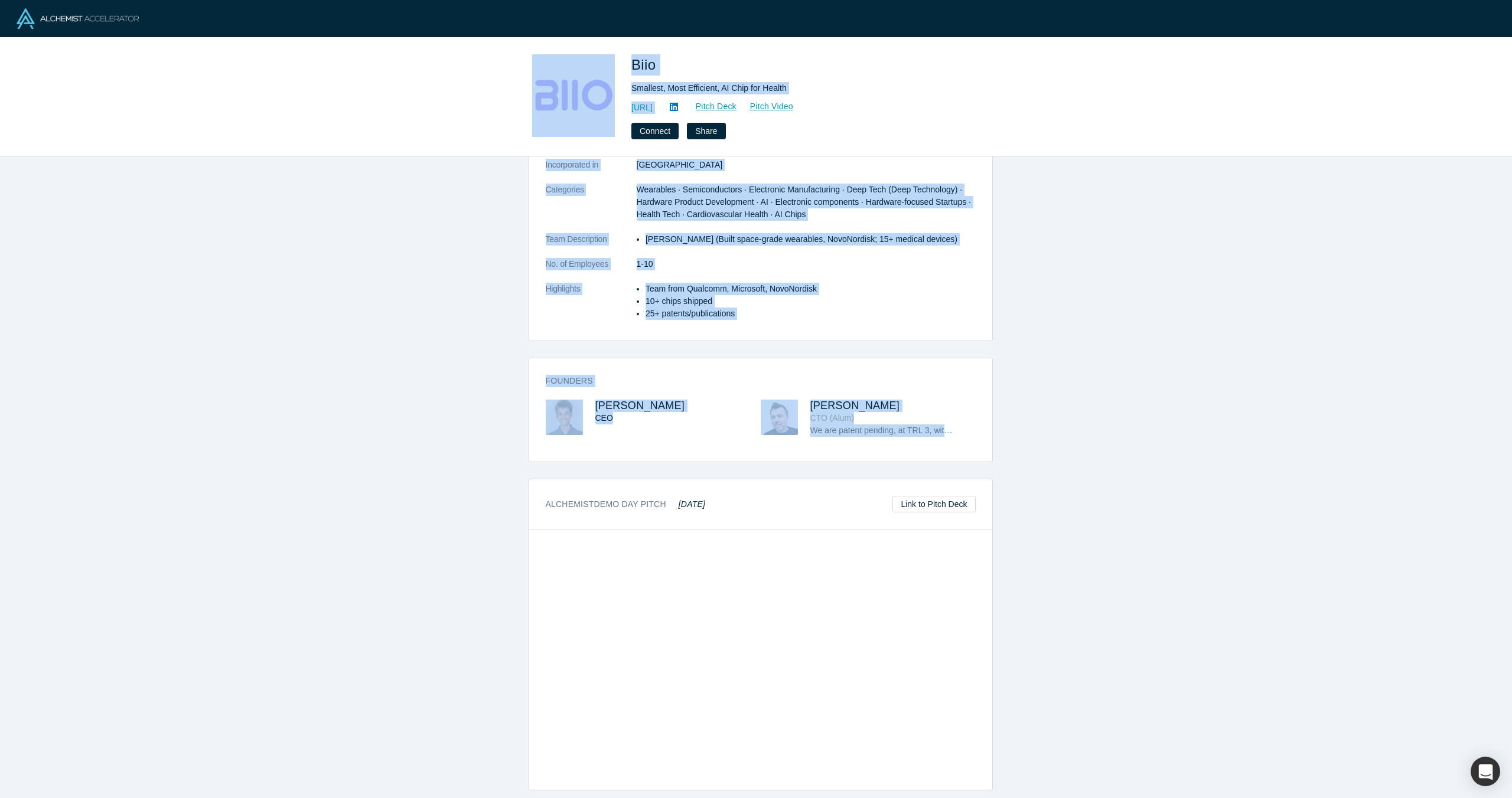
drag, startPoint x: 488, startPoint y: 59, endPoint x: 955, endPoint y: 442, distance: 604.0
click at [955, 442] on div "Biio Smallest, Most Efficient, AI Chip for Health [URL] Pitch Deck Pitch Video …" at bounding box center [756, 399] width 1512 height 798
copy div "Lore Ipsumdol, Sita Consectet, AD Elit sed Doeius tempo://inci.ut/ Labor Etdo M…"
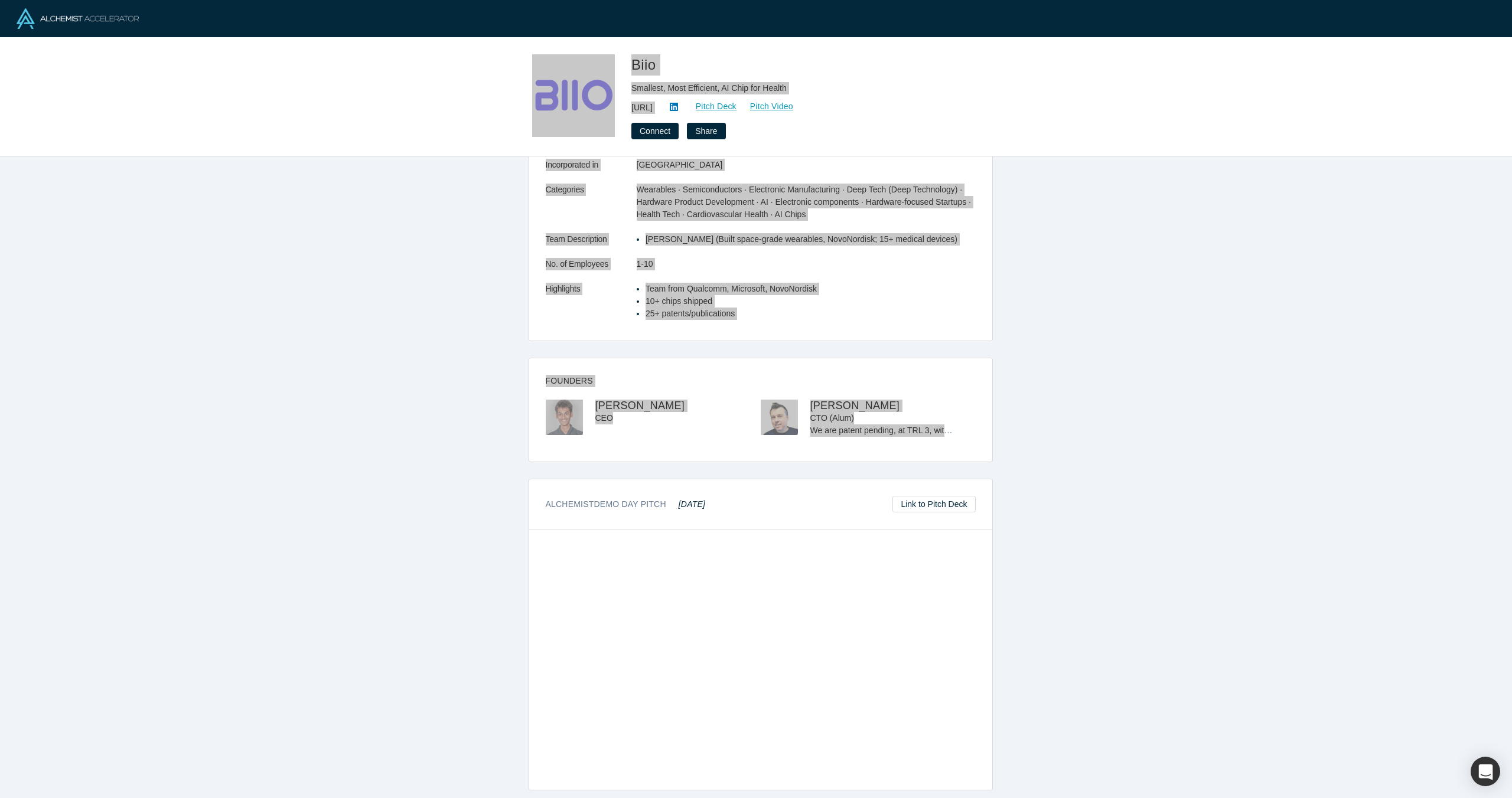
scroll to position [0, 0]
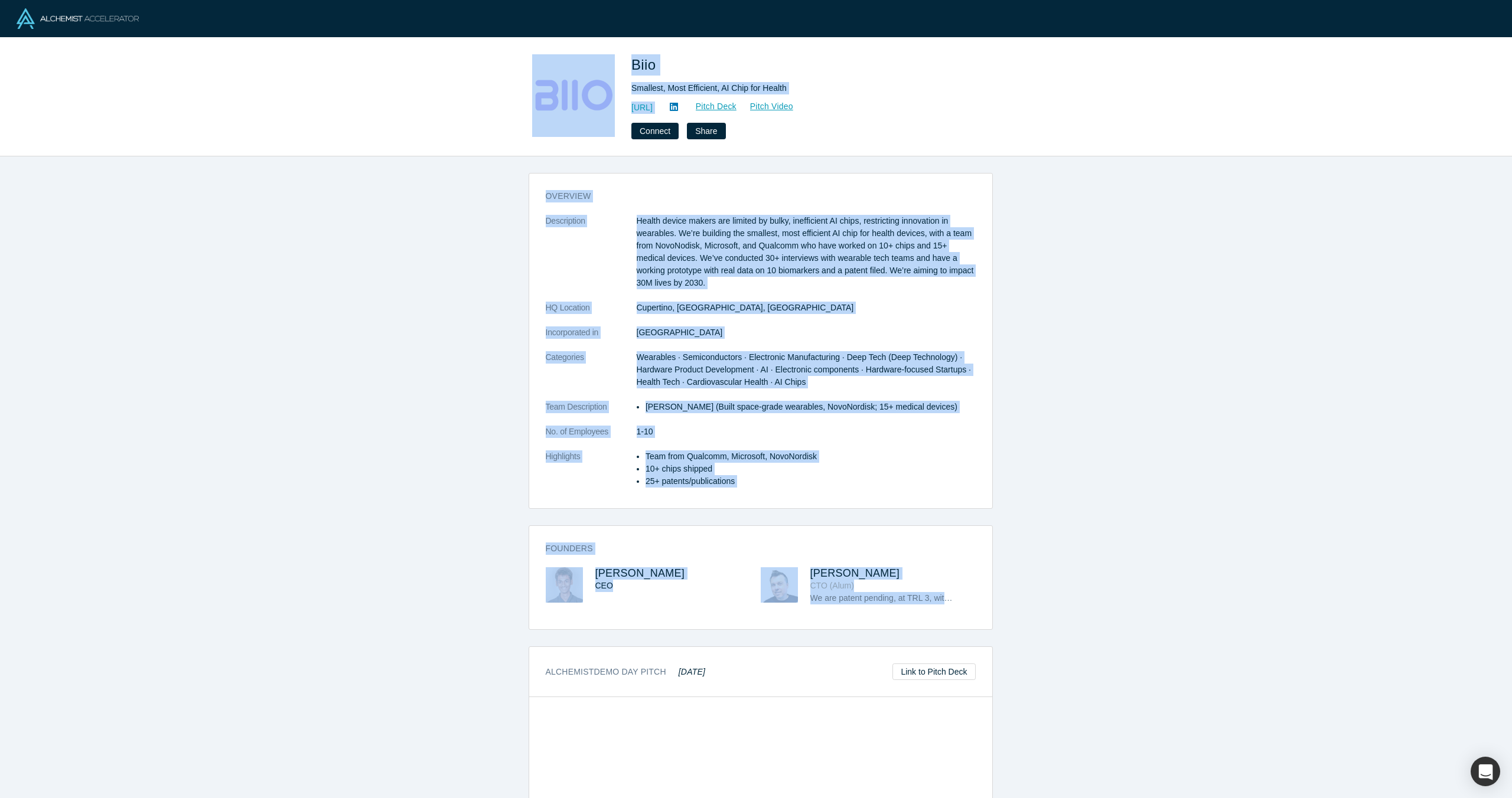
click at [871, 474] on p "10+ chips shipped" at bounding box center [810, 469] width 330 height 12
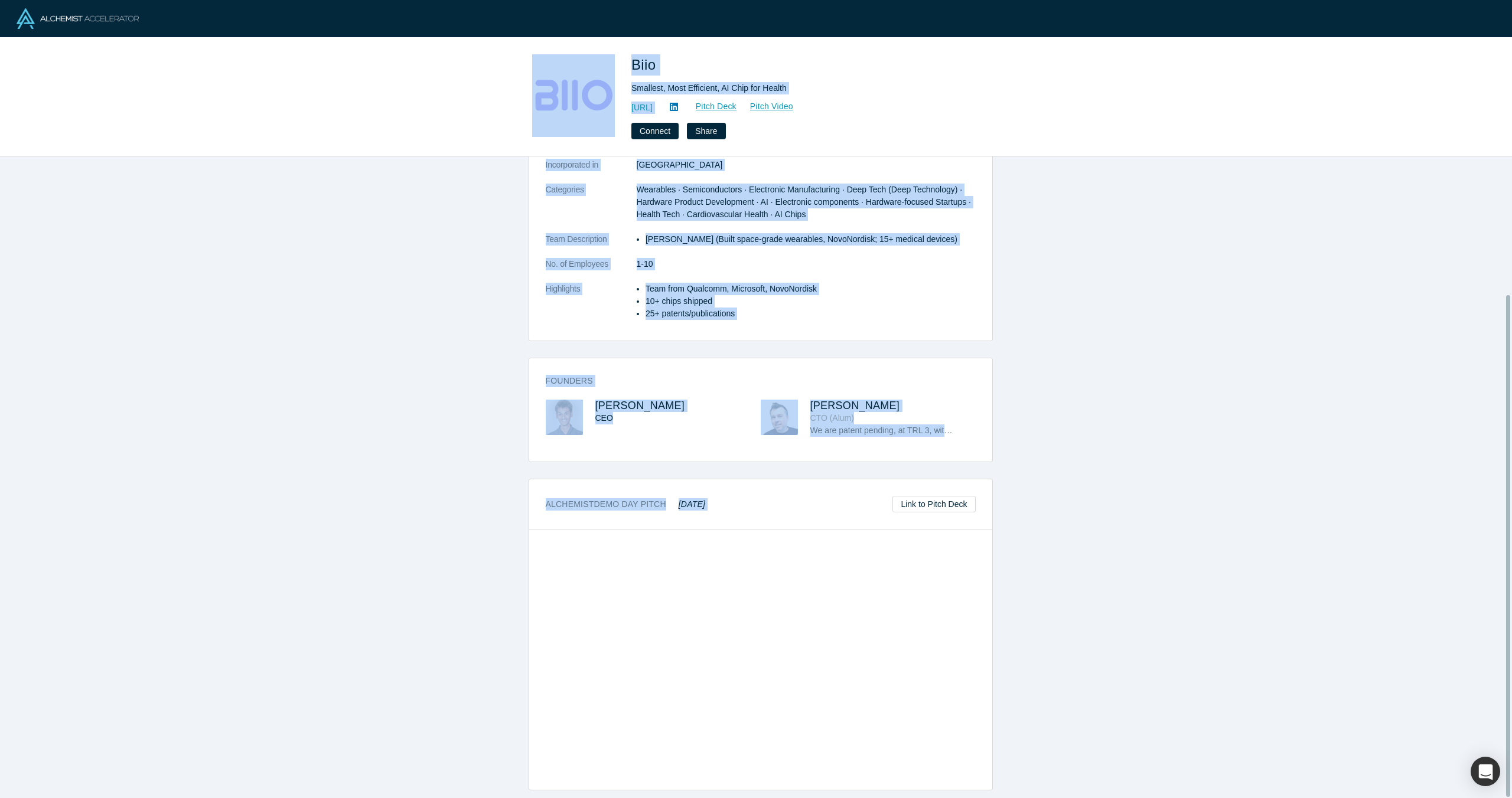
copy div "Lore Ipsumdol, Sita Consectet, AD Elit sed Doeius tempo://inci.ut/ Labor Etdo M…"
drag, startPoint x: 490, startPoint y: 68, endPoint x: 953, endPoint y: 681, distance: 768.2
click at [953, 681] on div "Biio Smallest, Most Efficient, AI Chip for Health [URL] Pitch Deck Pitch Video …" at bounding box center [756, 399] width 1512 height 798
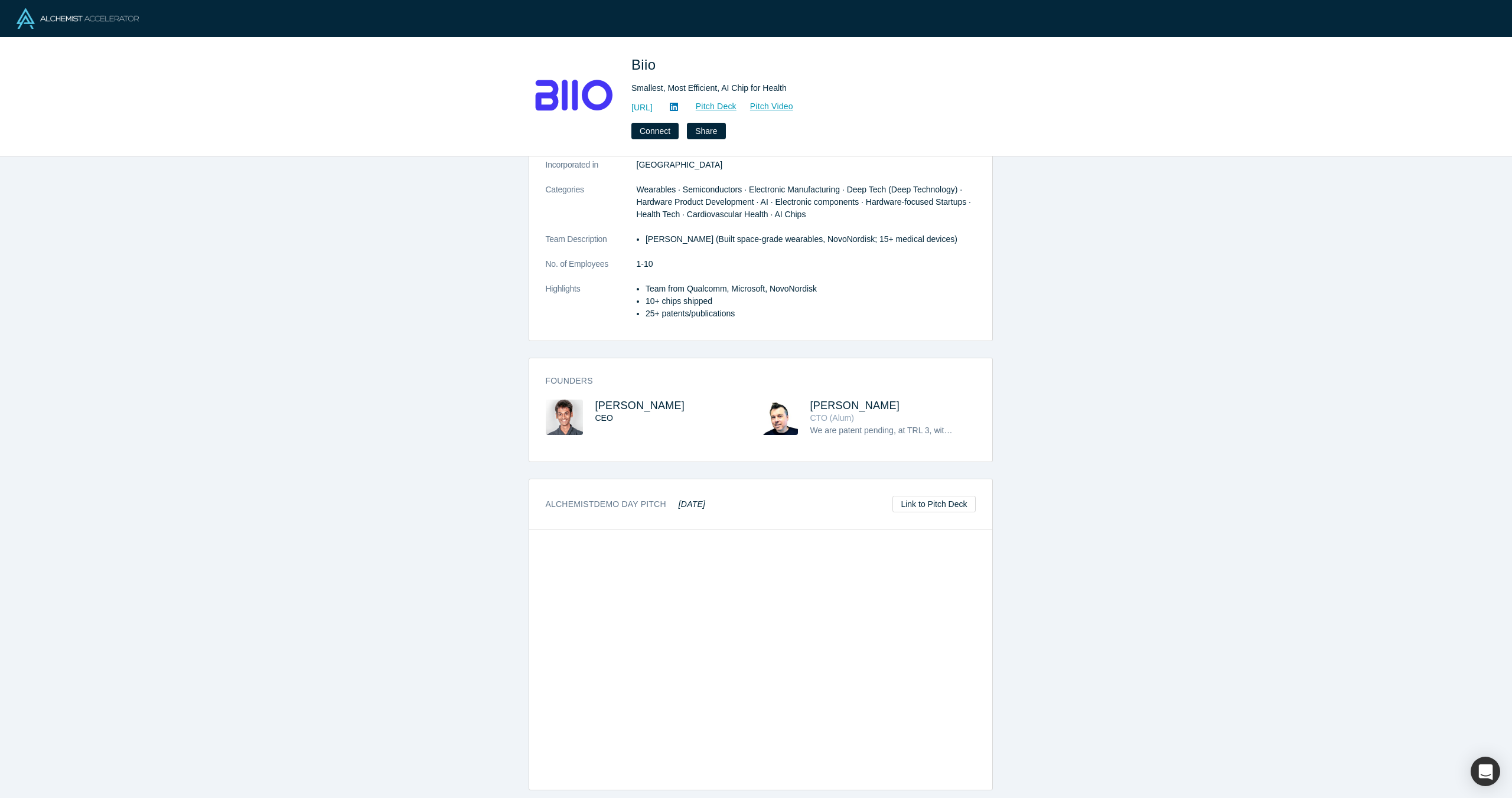
click at [738, 56] on h1 "Biio" at bounding box center [796, 64] width 330 height 21
drag, startPoint x: 725, startPoint y: 56, endPoint x: 632, endPoint y: 65, distance: 93.4
click at [632, 65] on h1 "Biio" at bounding box center [796, 64] width 330 height 21
copy span "Biio"
click at [648, 109] on link "https://biio.ai/" at bounding box center [642, 107] width 21 height 12
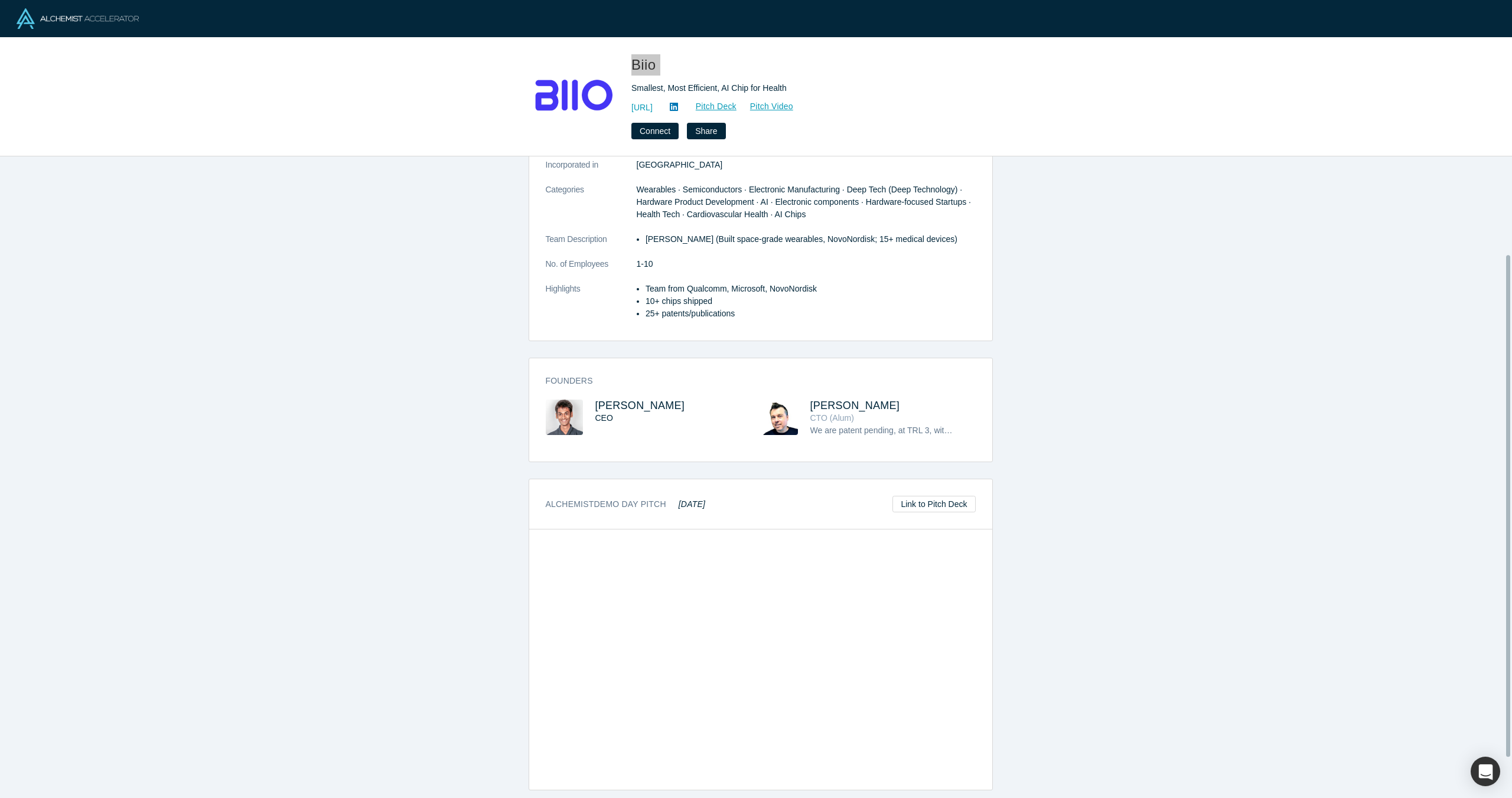
scroll to position [0, 0]
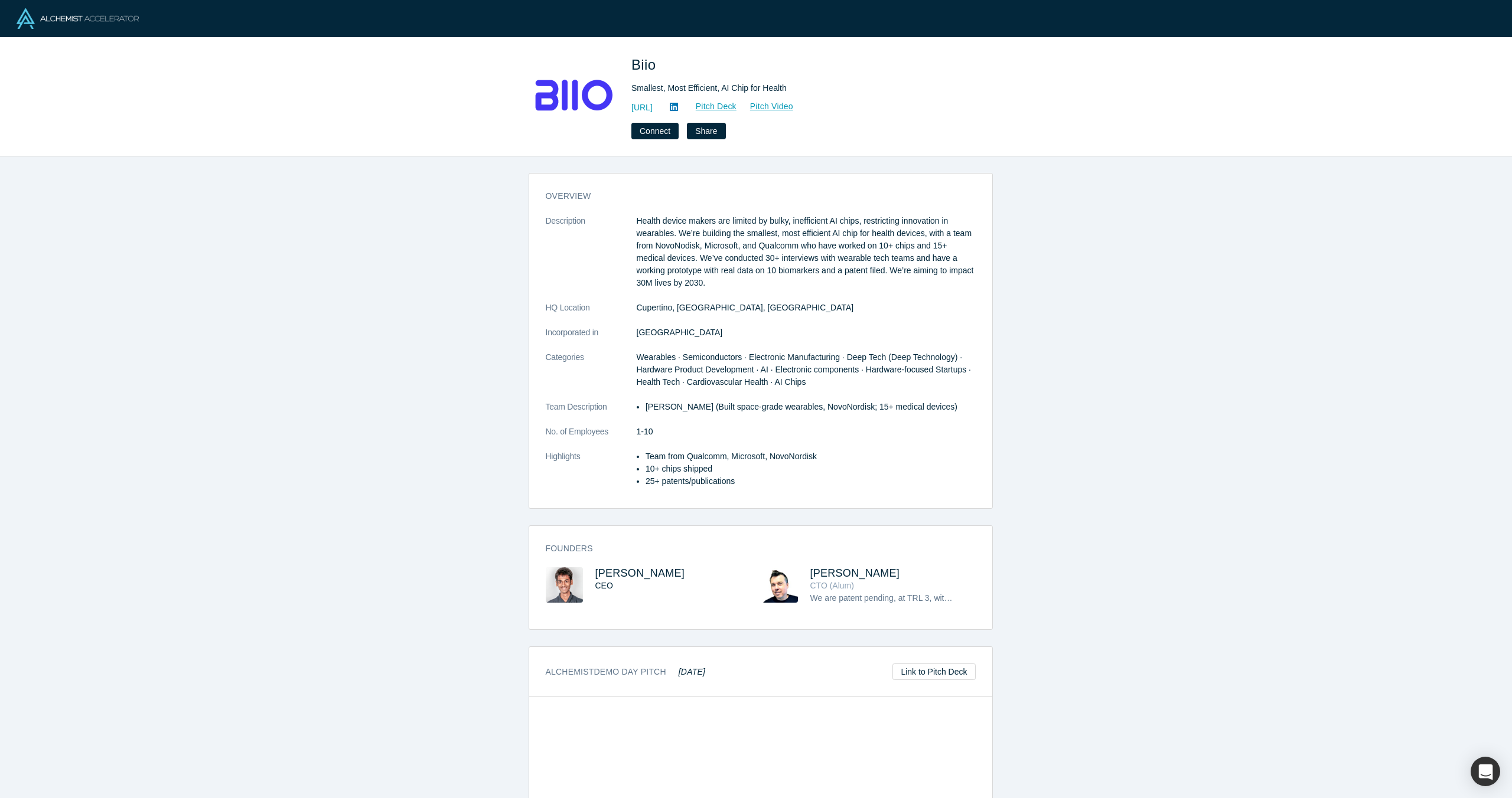
click at [791, 85] on div "Smallest, Most Efficient, AI Chip for Health" at bounding box center [796, 88] width 330 height 12
drag, startPoint x: 763, startPoint y: 81, endPoint x: 627, endPoint y: 84, distance: 136.0
click at [627, 84] on div "Biio Smallest, Most Efficient, AI Chip for Health https://biio.ai/ Pitch Deck P…" at bounding box center [756, 96] width 464 height 85
copy div "Smallest, Most Efficient, AI Chip for Health"
click at [514, 83] on div "Biio Smallest, Most Efficient, AI Chip for Health https://biio.ai/ Pitch Deck P…" at bounding box center [756, 96] width 1512 height 118
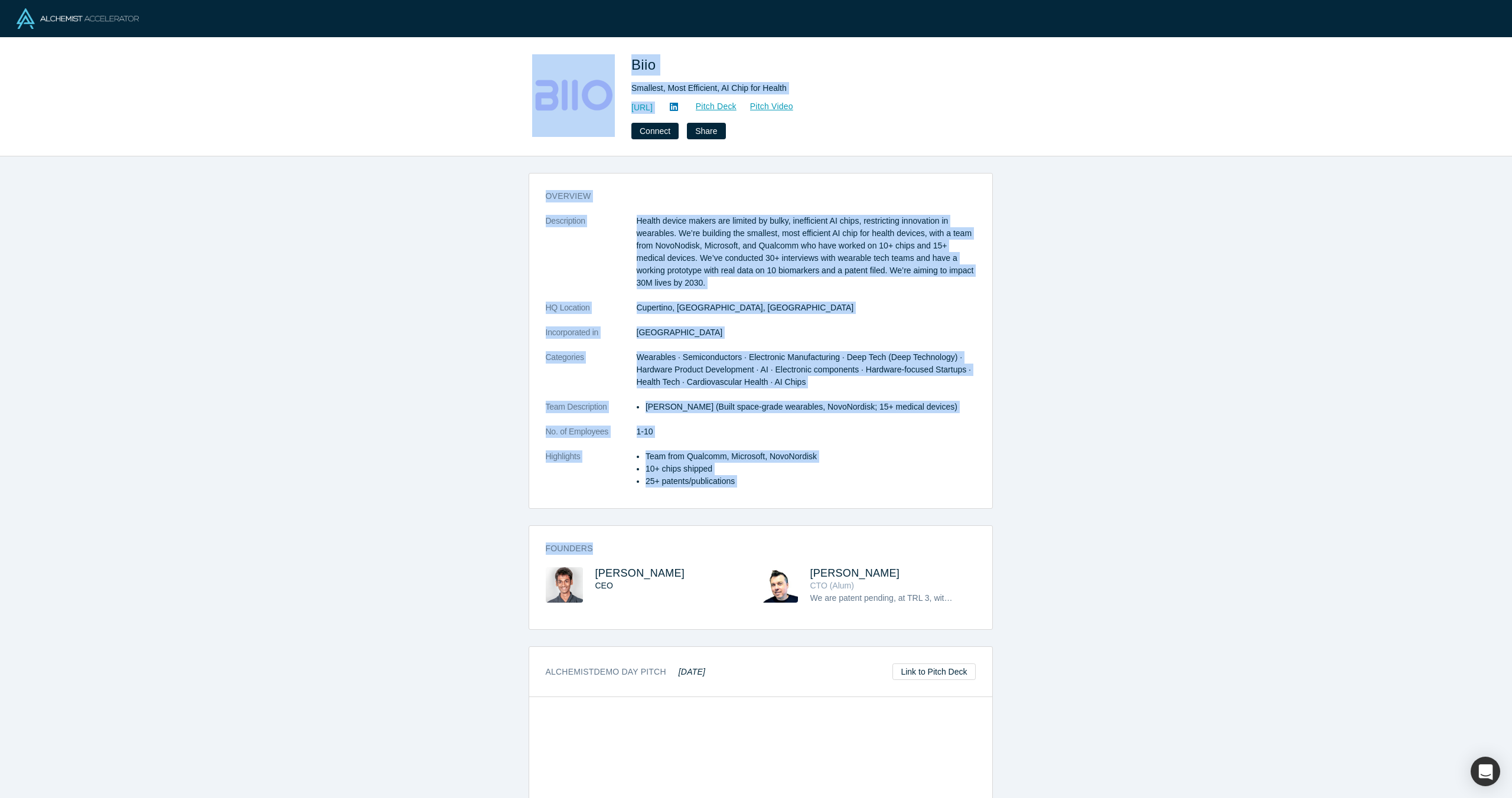
drag, startPoint x: 532, startPoint y: 82, endPoint x: 891, endPoint y: 548, distance: 588.2
click at [891, 548] on div "Biio Smallest, Most Efficient, AI Chip for Health https://biio.ai/ Pitch Deck P…" at bounding box center [756, 399] width 1512 height 798
click at [966, 464] on p "10+ chips shipped" at bounding box center [810, 469] width 330 height 12
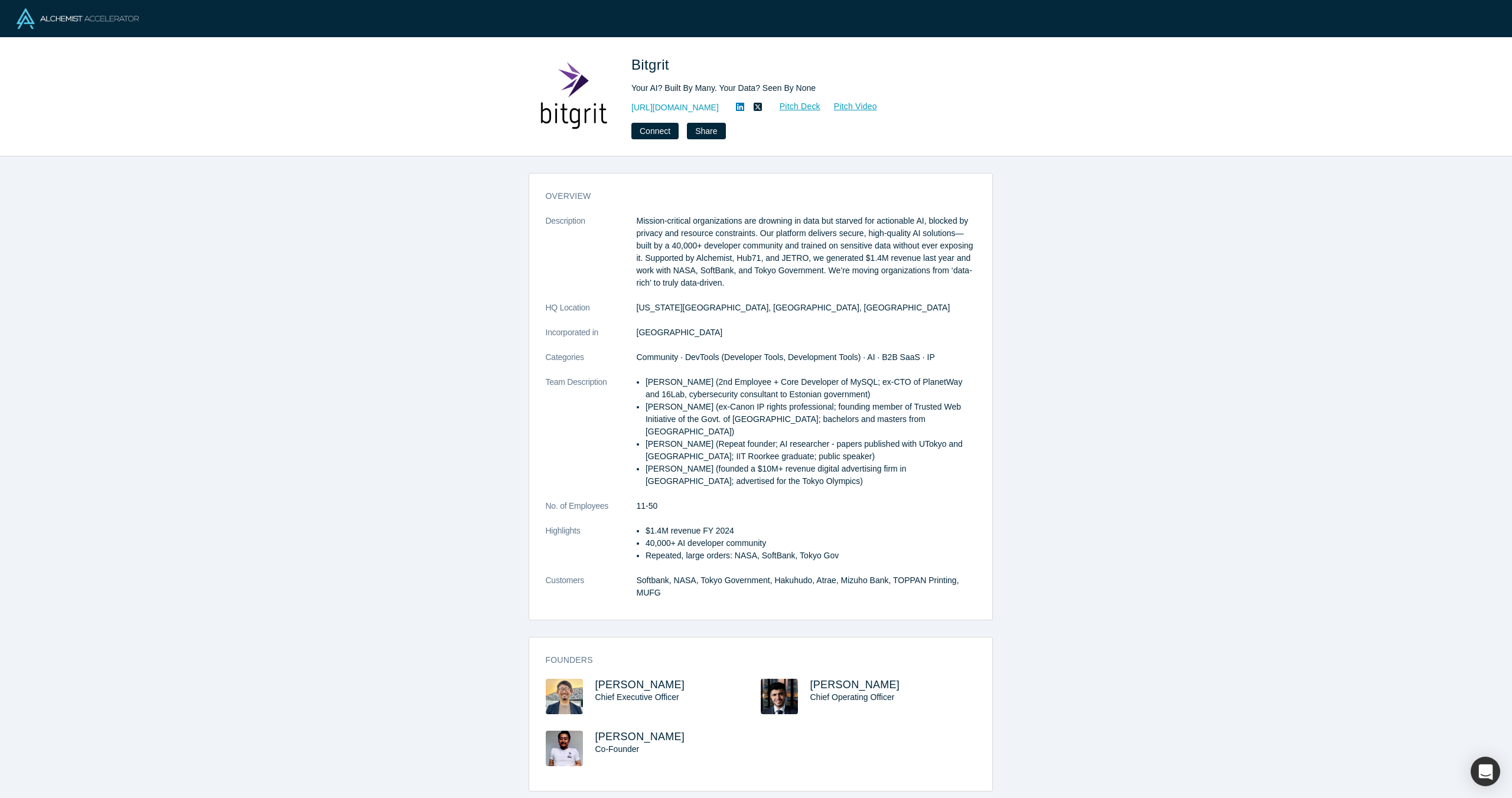
click at [458, 50] on div "Bitgrit Your AI? Built By Many. Your Data? Seen By None https://bitgrit.com/ Pi…" at bounding box center [756, 96] width 1512 height 118
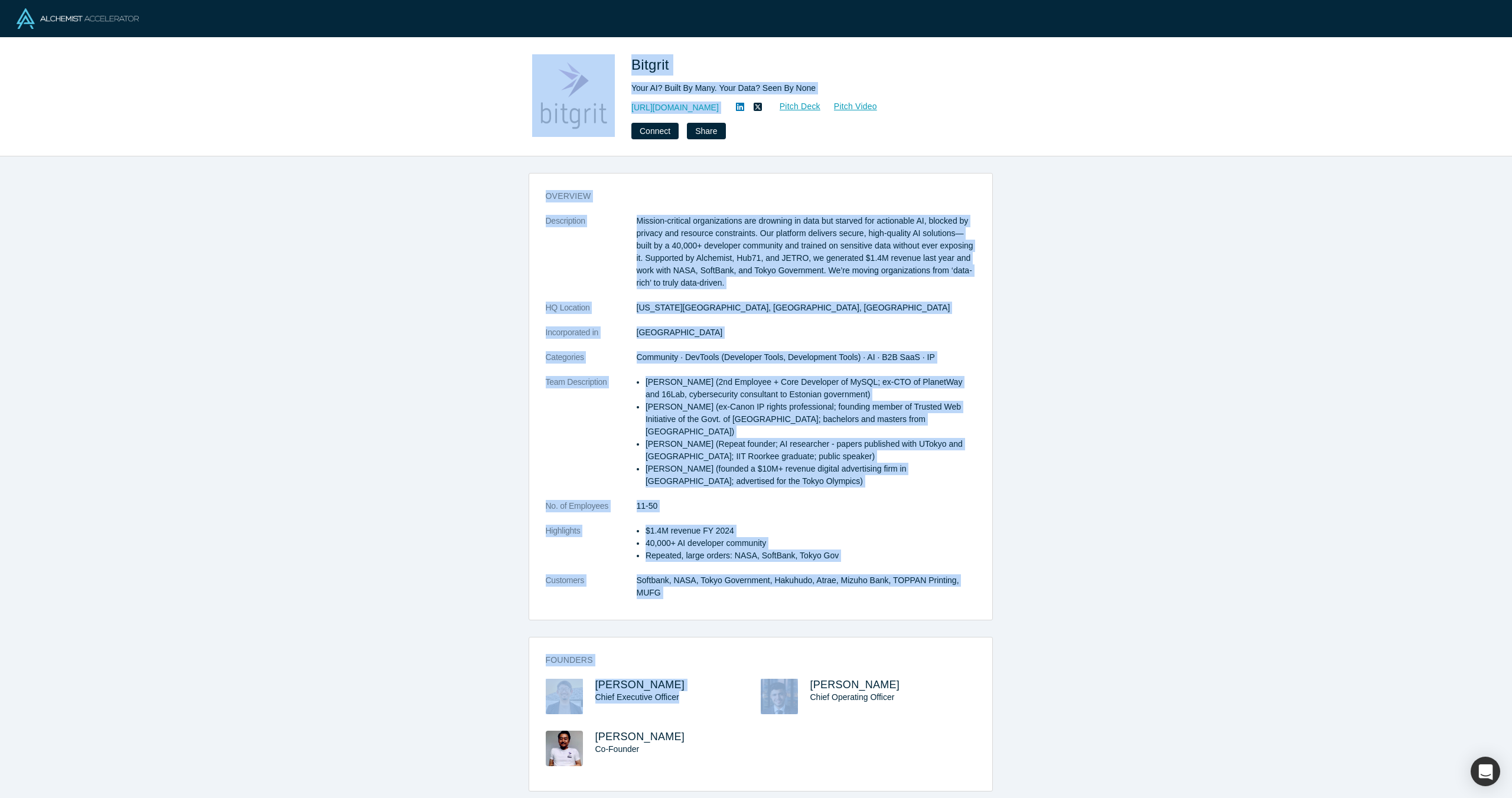
scroll to position [338, 0]
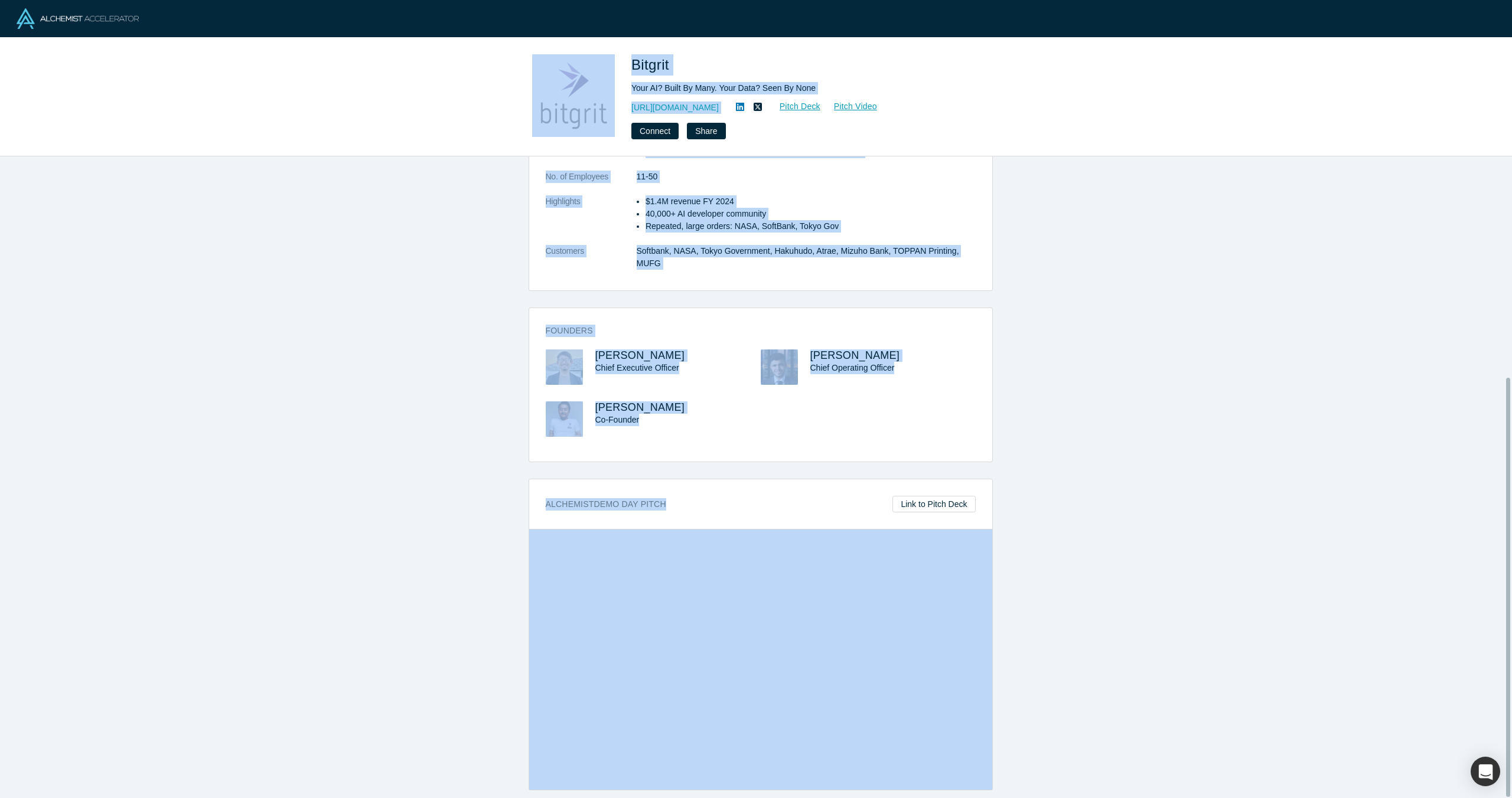
copy div "Bitgrit Your AI? Built By Many. Your Data? Seen By None https://bitgrit.com/ Pi…"
drag, startPoint x: 506, startPoint y: 53, endPoint x: 777, endPoint y: 571, distance: 584.6
click at [251, 58] on div "Bitgrit Your AI? Built By Many. Your Data? Seen By None https://bitgrit.com/ Pi…" at bounding box center [756, 96] width 1512 height 118
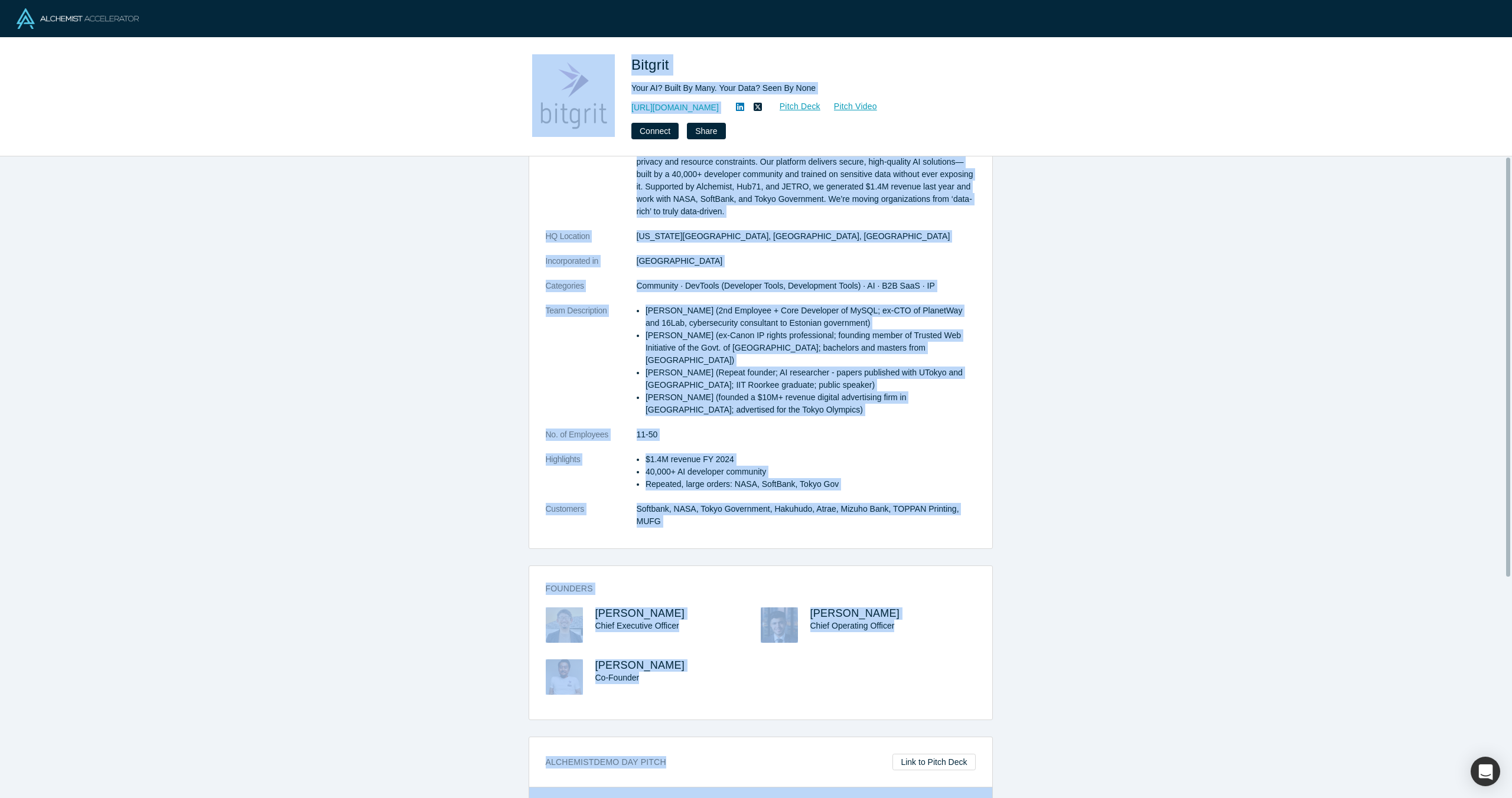
scroll to position [0, 0]
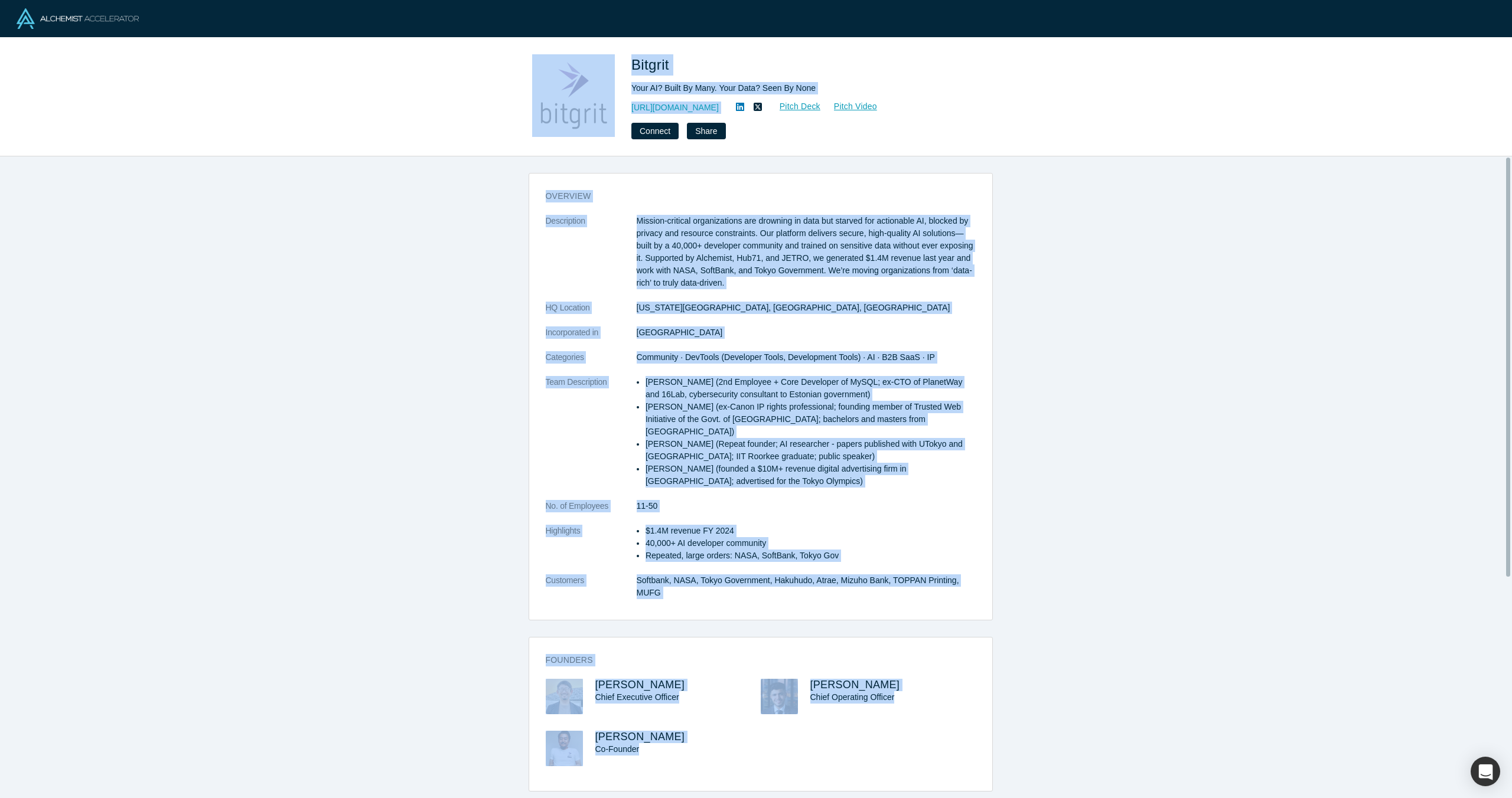
click at [850, 116] on div "Bitgrit Your AI? Built By Many. Your Data? Seen By None https://bitgrit.com/ Pi…" at bounding box center [796, 96] width 330 height 85
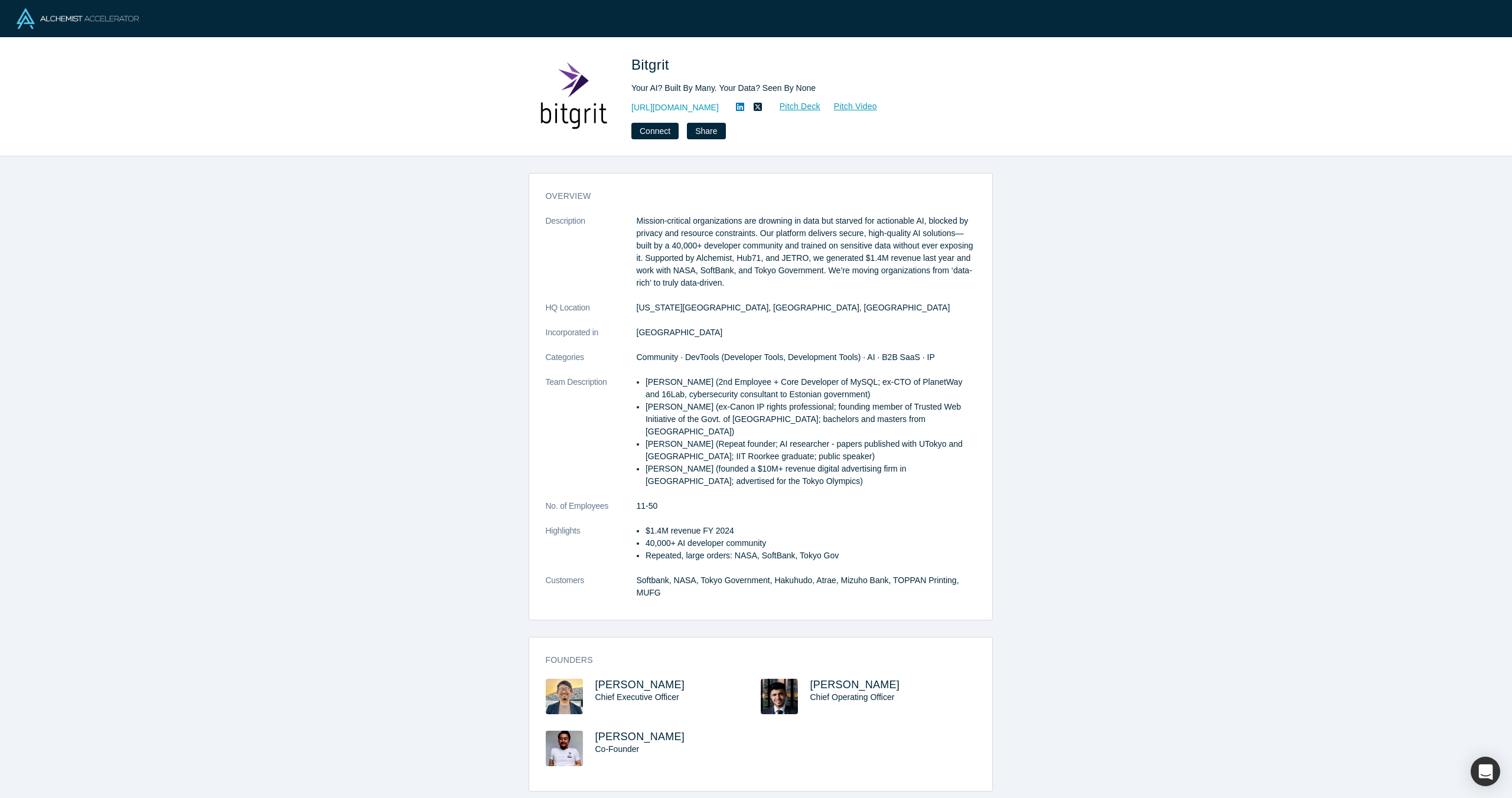
click at [770, 438] on p "Saksham Kukreja (Repeat founder; AI researcher - papers published with UTokyo a…" at bounding box center [810, 450] width 330 height 25
drag, startPoint x: 805, startPoint y: 452, endPoint x: 641, endPoint y: 447, distance: 164.1
click at [645, 447] on p "Saksham Kukreja (Repeat founder; AI researcher - papers published with UTokyo a…" at bounding box center [810, 450] width 330 height 25
drag, startPoint x: 855, startPoint y: 75, endPoint x: 644, endPoint y: 89, distance: 211.5
click at [648, 88] on div "Bitgrit Your AI? Built By Many. Your Data? Seen By None https://bitgrit.com/ Pi…" at bounding box center [796, 96] width 330 height 85
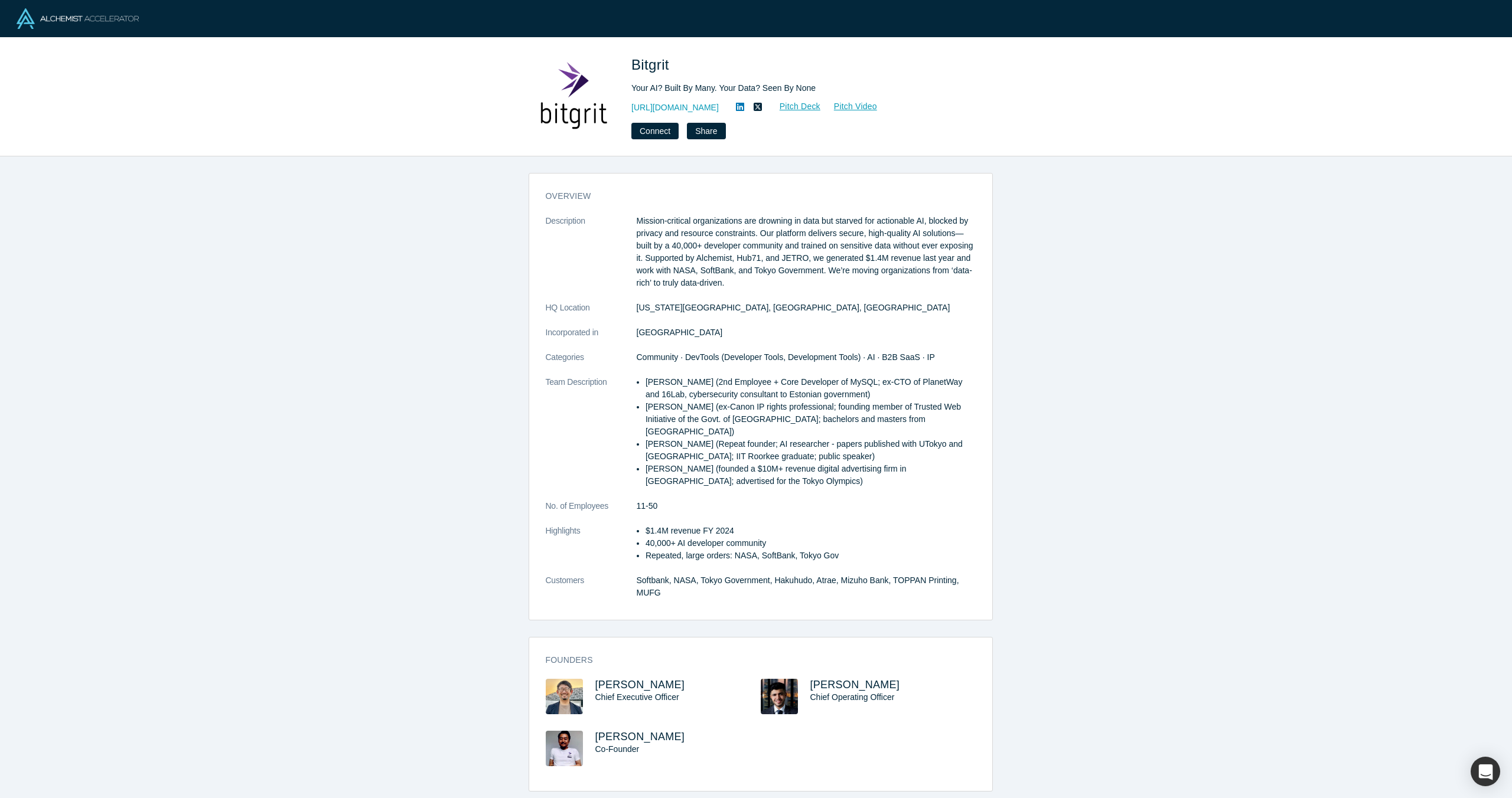
click at [642, 90] on div "Your AI? Built By Many. Your Data? Seen By None" at bounding box center [796, 88] width 330 height 12
drag, startPoint x: 636, startPoint y: 86, endPoint x: 789, endPoint y: 92, distance: 153.1
click at [790, 92] on div "Your AI? Built By Many. Your Data? Seen By None" at bounding box center [796, 88] width 330 height 12
click at [674, 84] on div "Your AI? Built By Many. Your Data? Seen By None" at bounding box center [796, 88] width 330 height 12
drag, startPoint x: 634, startPoint y: 86, endPoint x: 865, endPoint y: 88, distance: 231.0
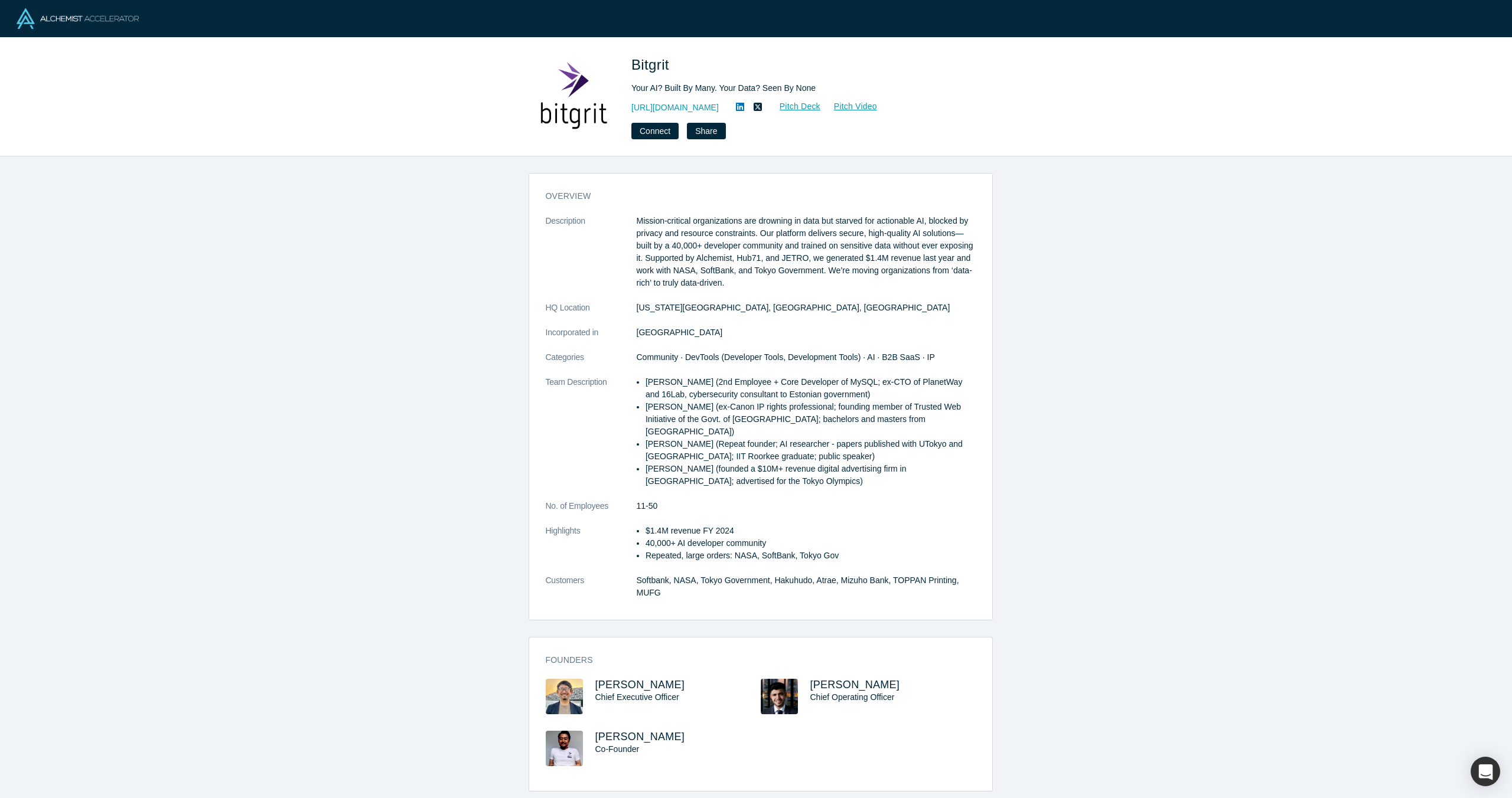
click at [865, 88] on div "Your AI? Built By Many. Your Data? Seen By None" at bounding box center [796, 88] width 330 height 12
drag, startPoint x: 848, startPoint y: 88, endPoint x: 627, endPoint y: 87, distance: 221.0
click at [627, 88] on div "Bitgrit Your AI? Built By Many. Your Data? Seen By None https://bitgrit.com/ Pi…" at bounding box center [756, 96] width 464 height 85
copy div "Your AI? Built By Many. Your Data? Seen By None"
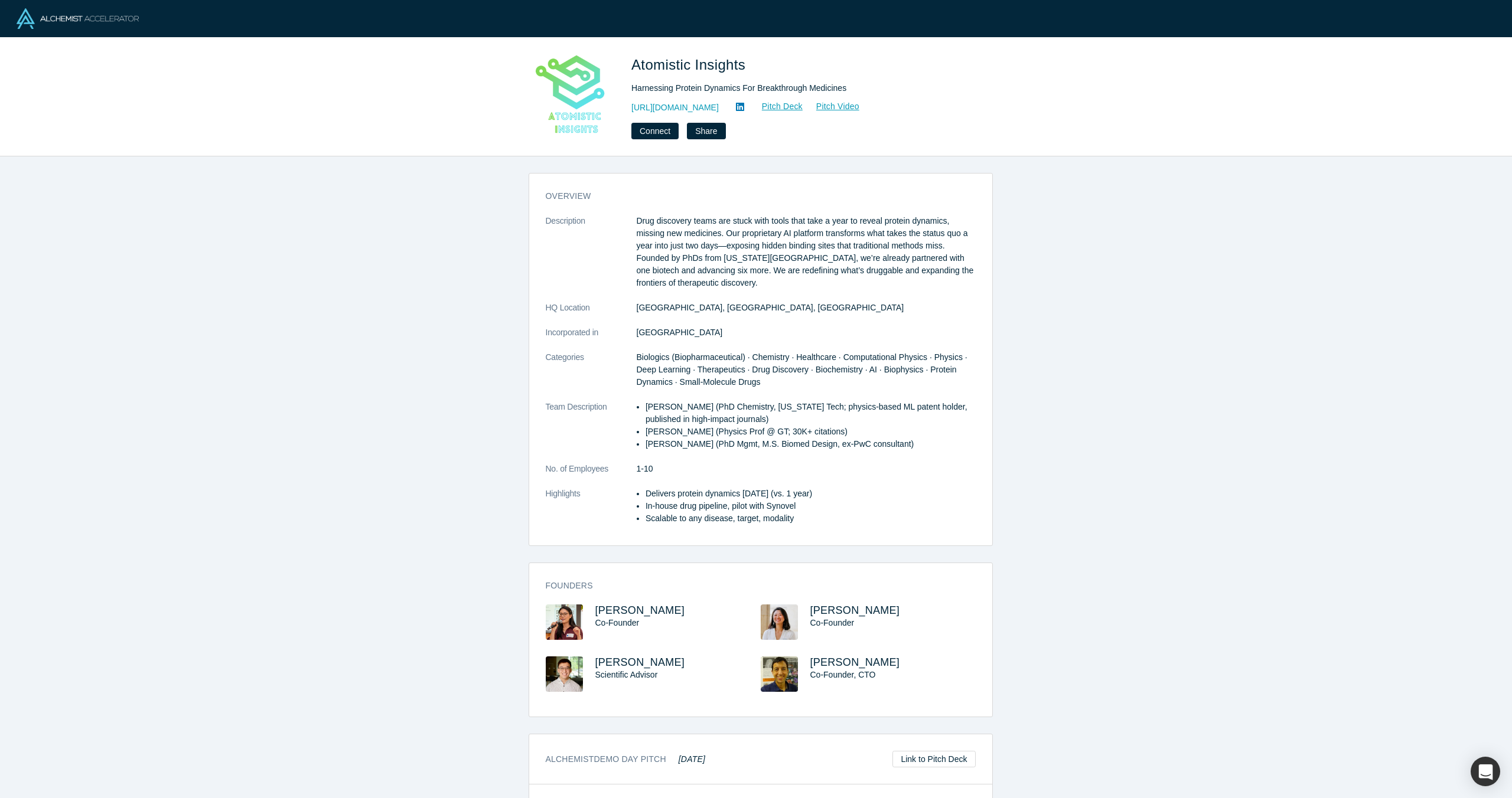
click at [835, 93] on div "Harnessing Protein Dynamics For Breakthrough Medicines" at bounding box center [796, 88] width 330 height 12
drag, startPoint x: 877, startPoint y: 91, endPoint x: 632, endPoint y: 67, distance: 246.2
click at [632, 67] on div "Atomistic Insights Harnessing Protein Dynamics For Breakthrough Medicines [URL]…" at bounding box center [796, 96] width 330 height 85
click at [365, 196] on div "overview Description Drug discovery teams are stuck with tools that take a year…" at bounding box center [760, 481] width 1521 height 650
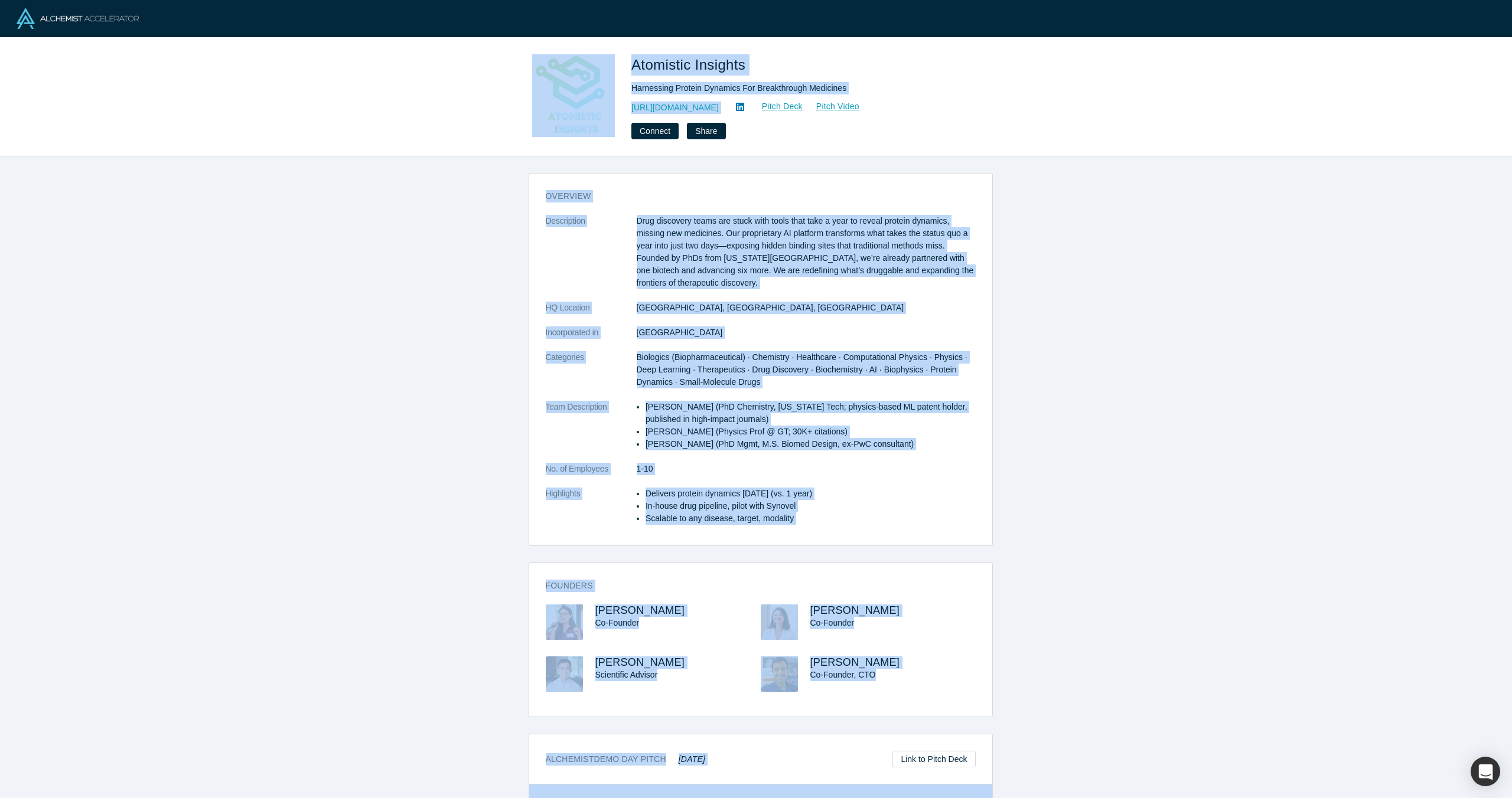
scroll to position [264, 0]
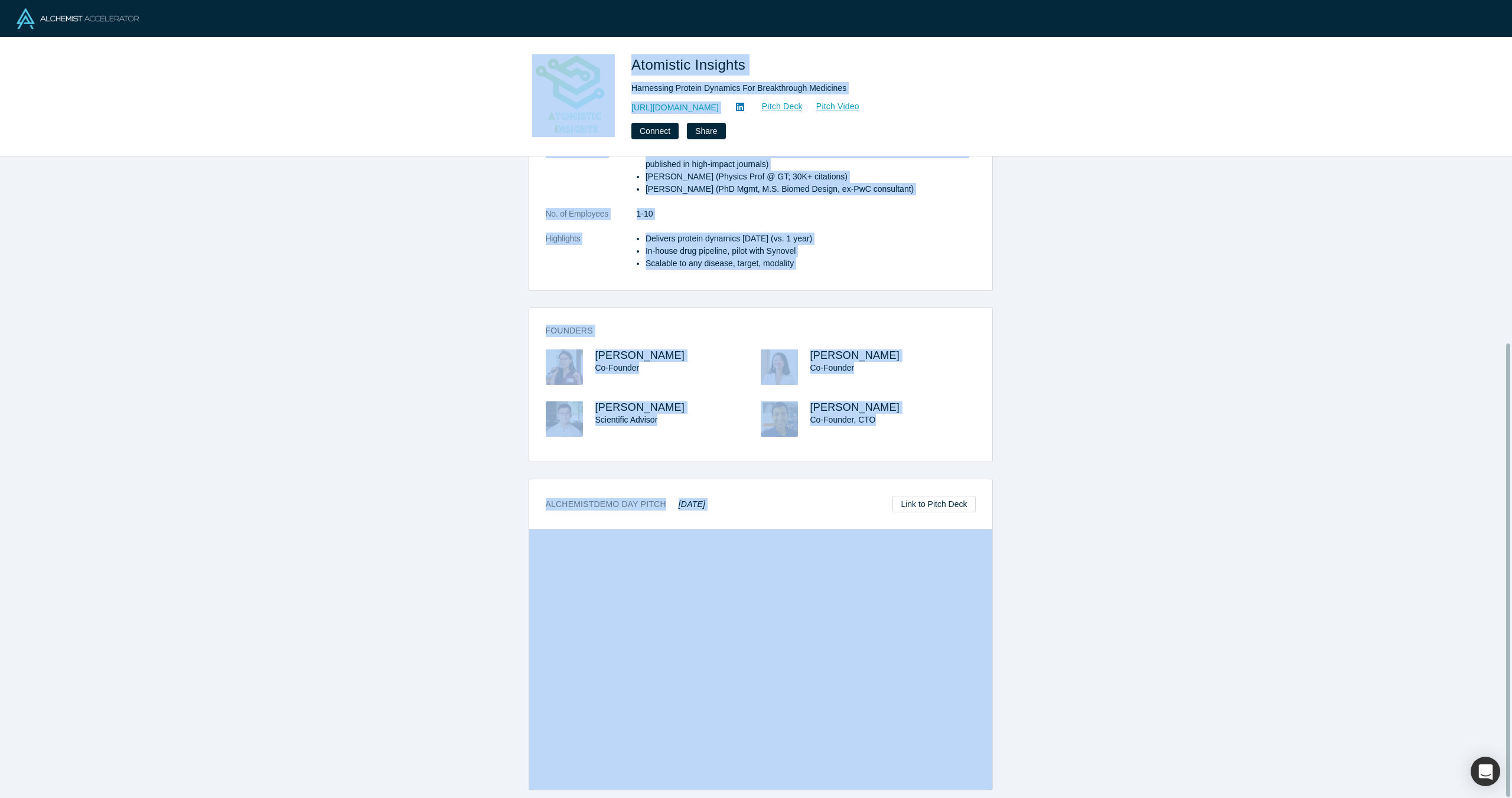
copy div "Loremipsu Dolorsit Ametconsec Adipisc Elitsedd Eiu Temporincidi Utlaboree dolor…"
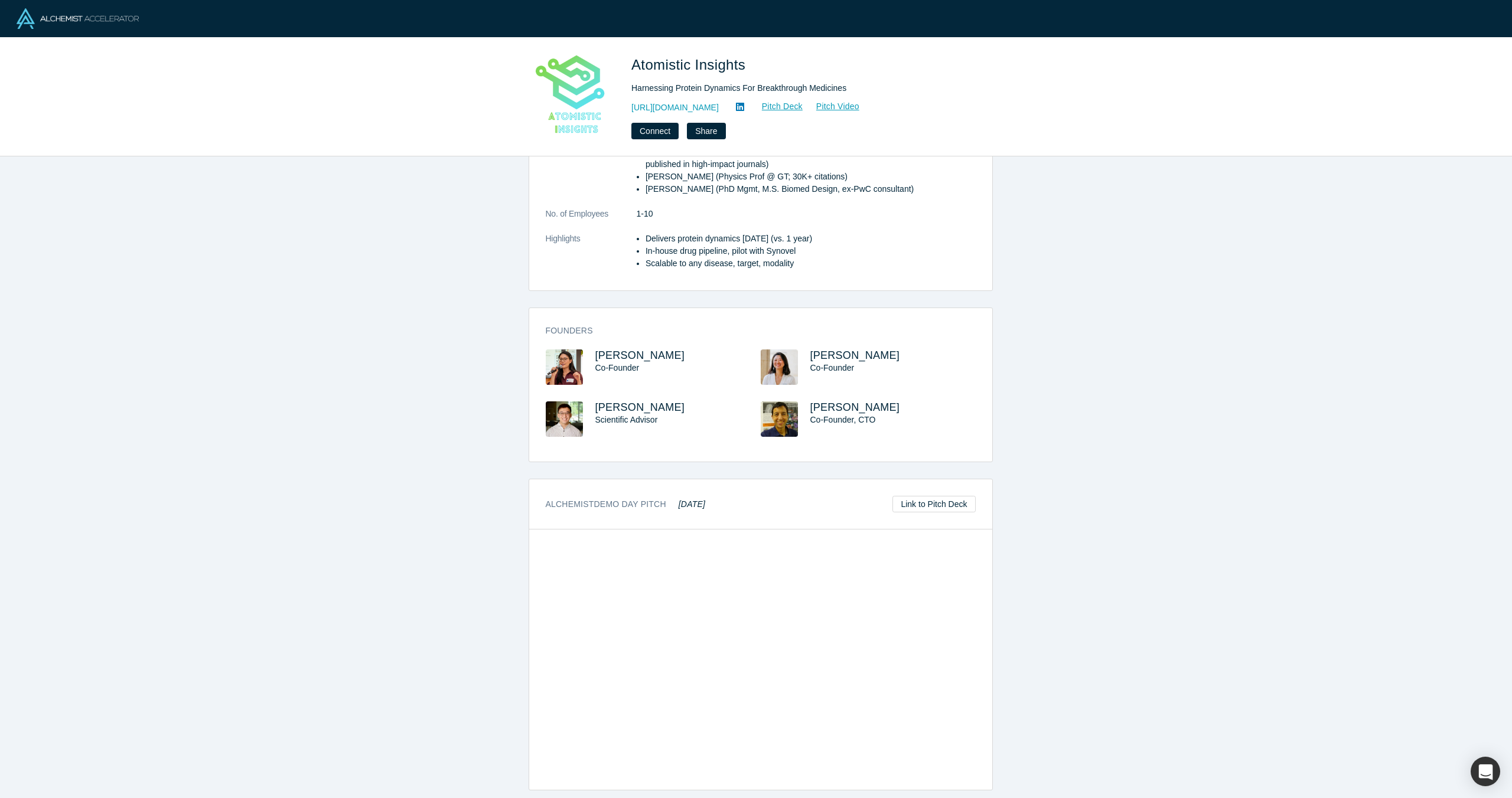
click at [802, 55] on h1 "Atomistic Insights" at bounding box center [796, 64] width 330 height 21
drag, startPoint x: 756, startPoint y: 69, endPoint x: 634, endPoint y: 73, distance: 122.1
click at [634, 73] on h1 "Atomistic Insights" at bounding box center [796, 64] width 330 height 21
copy span "Atomistic Insights"
click at [718, 109] on link "[URL][DOMAIN_NAME]" at bounding box center [675, 107] width 88 height 12
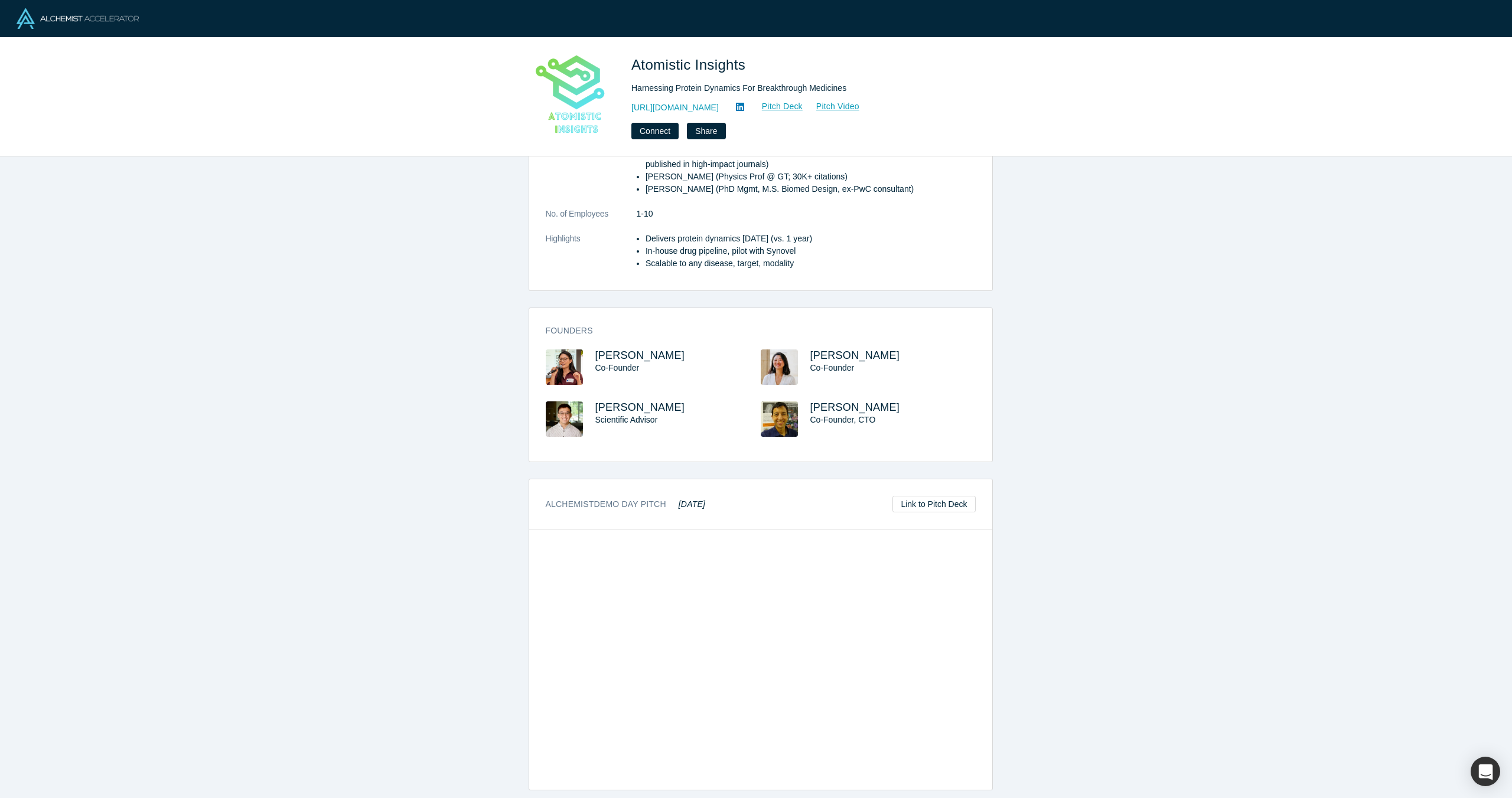
click at [475, 98] on div "Atomistic Insights Harnessing Protein Dynamics For Breakthrough Medicines [URL]…" at bounding box center [756, 96] width 1512 height 118
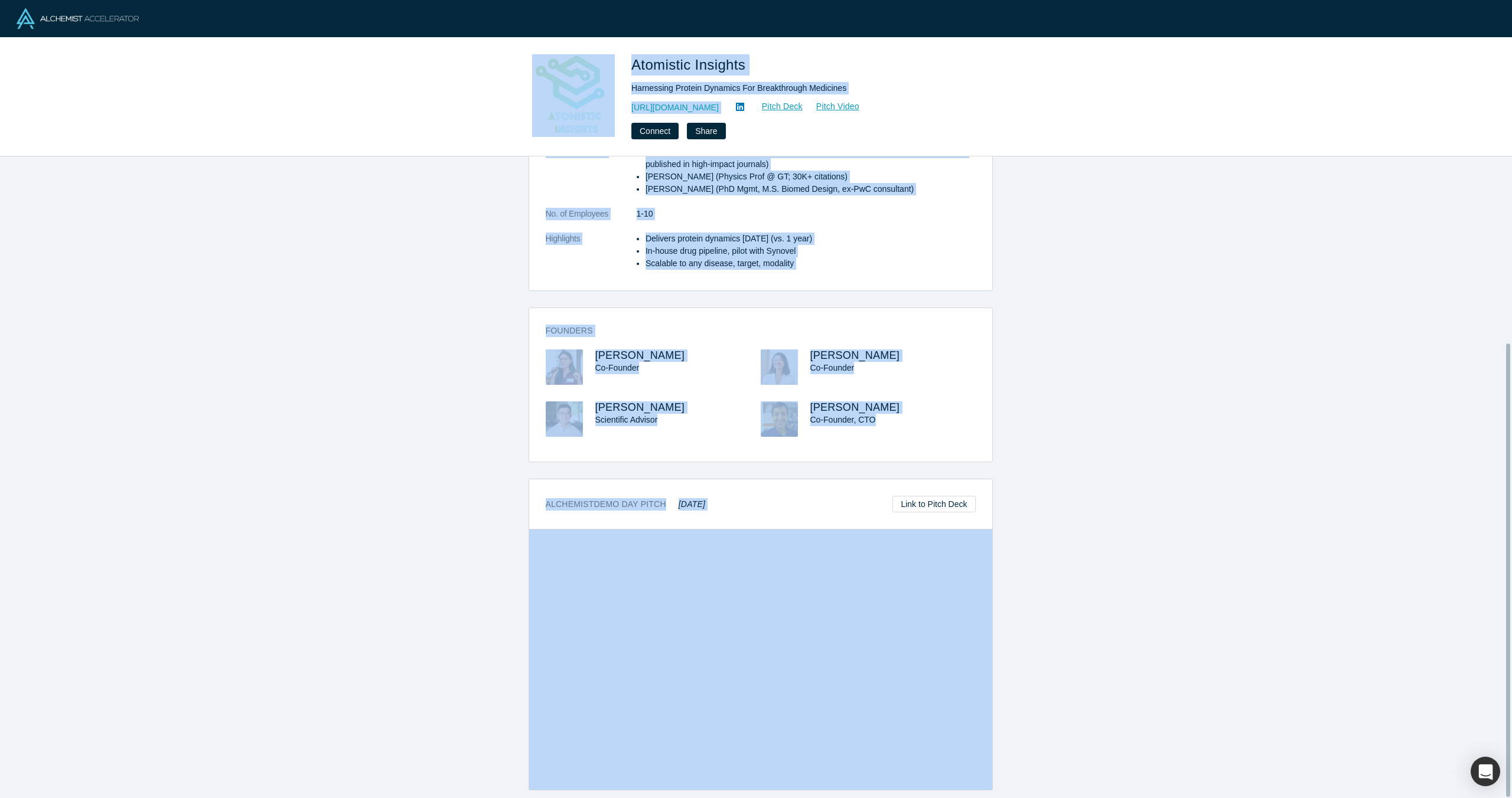
drag, startPoint x: 507, startPoint y: 57, endPoint x: 744, endPoint y: 527, distance: 526.4
click at [241, 91] on div "Atomistic Insights Harnessing Protein Dynamics For Breakthrough Medicines [URL]…" at bounding box center [756, 96] width 1512 height 118
copy div "Loremipsu Dolorsit Ametconsec Adipisc Elitsedd Eiu Temporincidi Utlaboree dolor…"
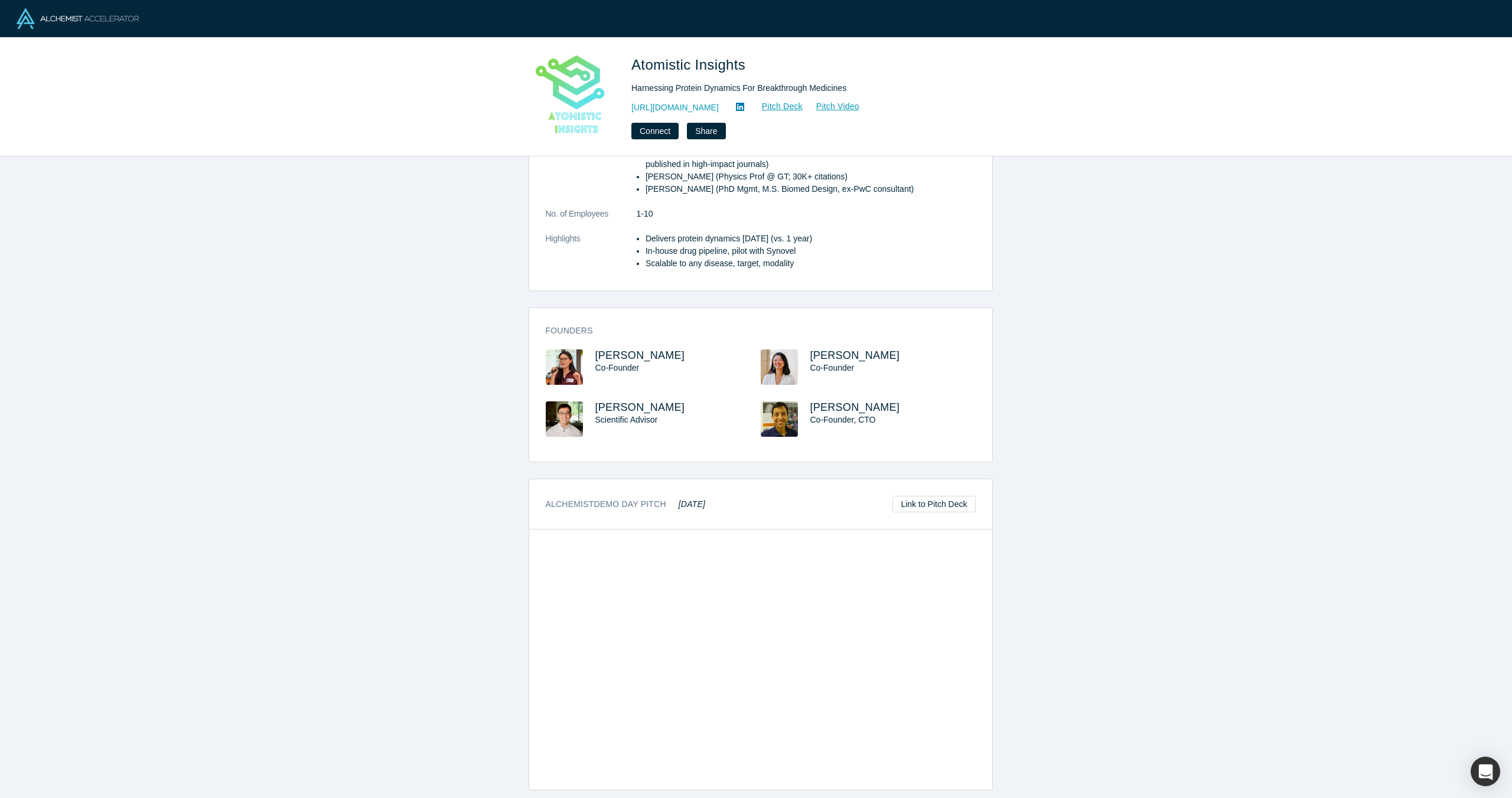
click at [834, 123] on div "Connect Share" at bounding box center [796, 131] width 330 height 16
drag, startPoint x: 843, startPoint y: 83, endPoint x: 918, endPoint y: 167, distance: 112.6
click at [628, 81] on div "Atomistic Insights Harnessing Protein Dynamics For Breakthrough Medicines [URL]…" at bounding box center [756, 96] width 464 height 85
copy div "Harnessing Protein Dynamics For Breakthrough Medicines"
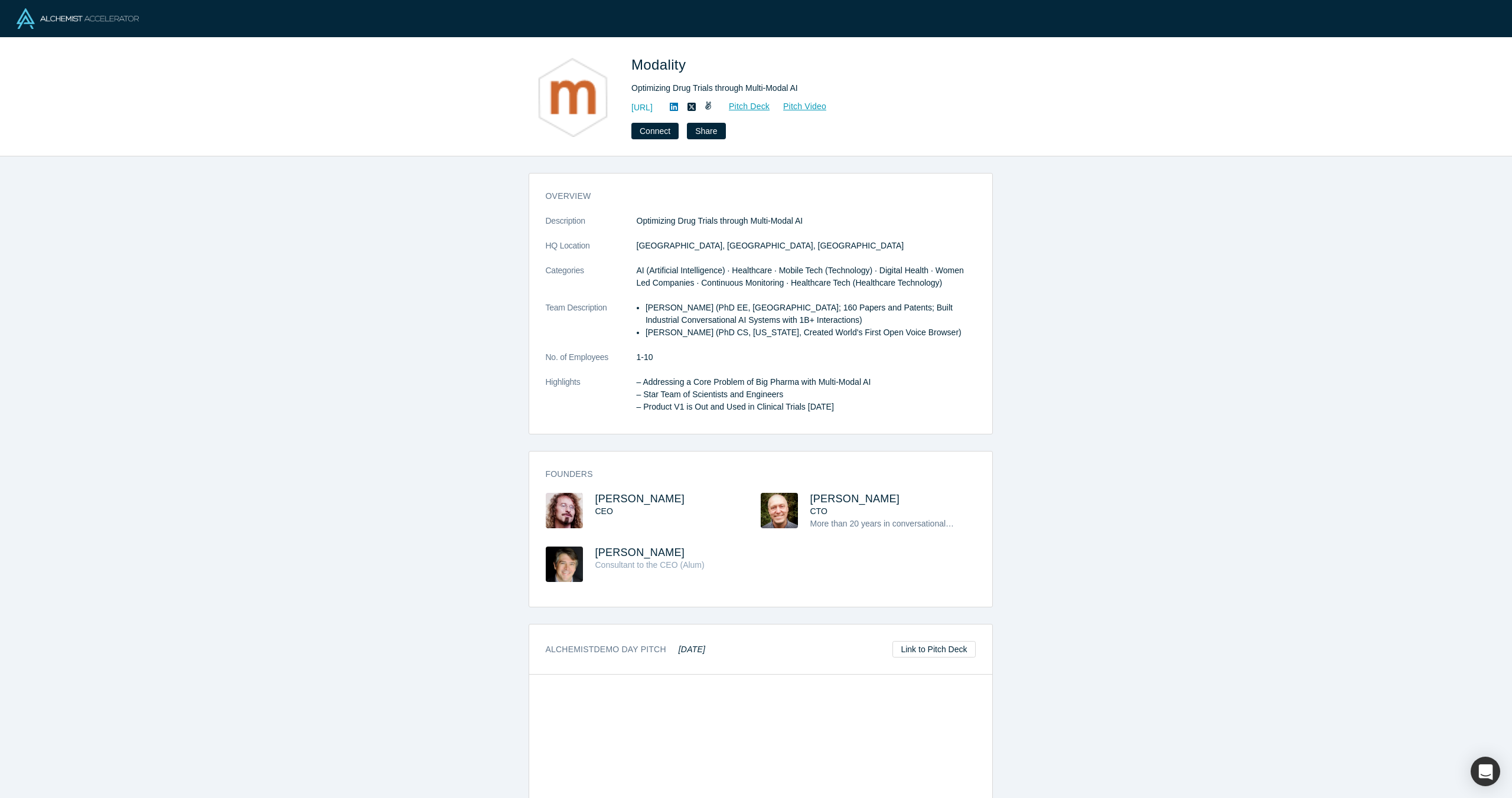
scroll to position [154, 0]
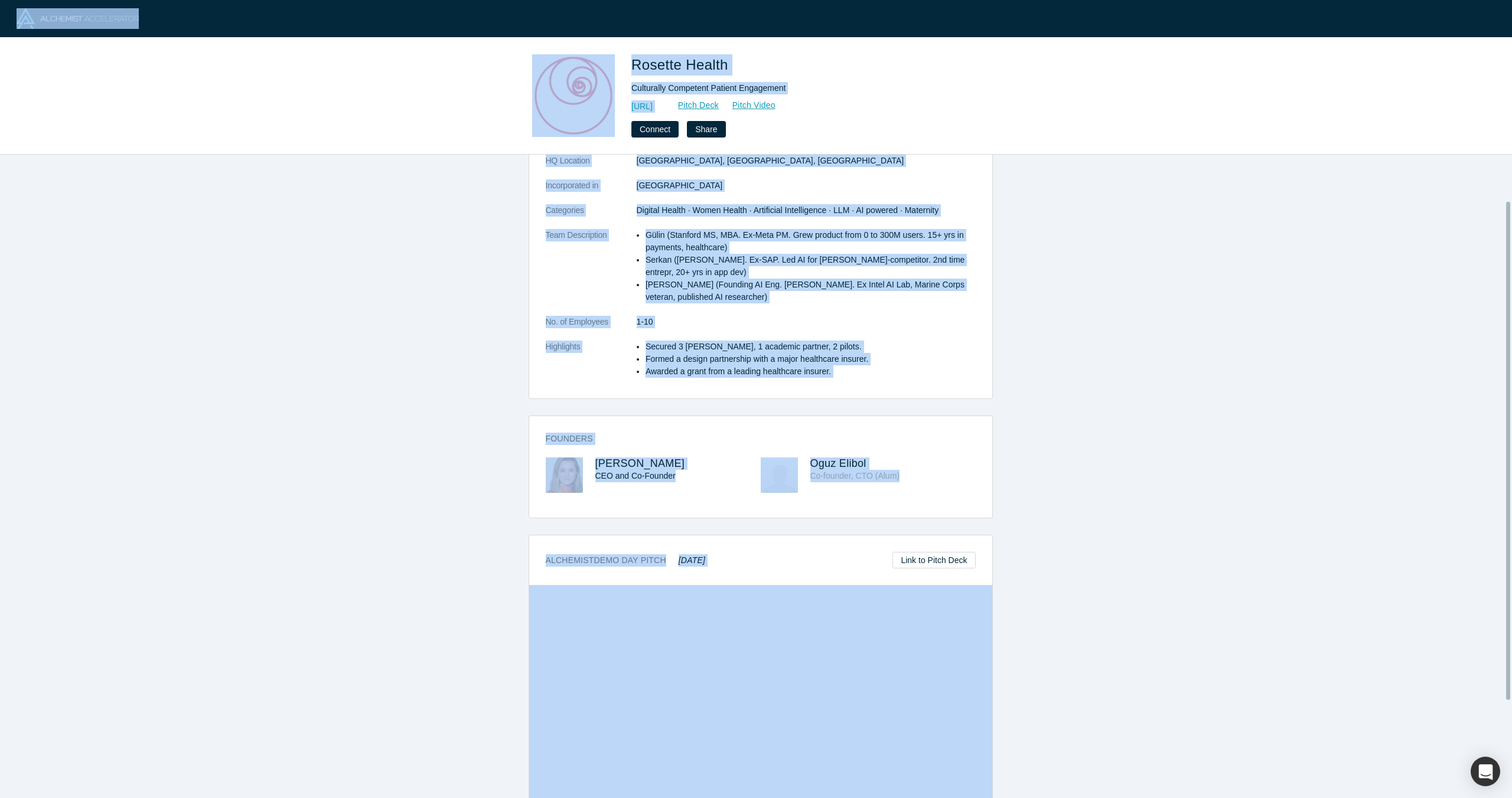
scroll to position [185, 0]
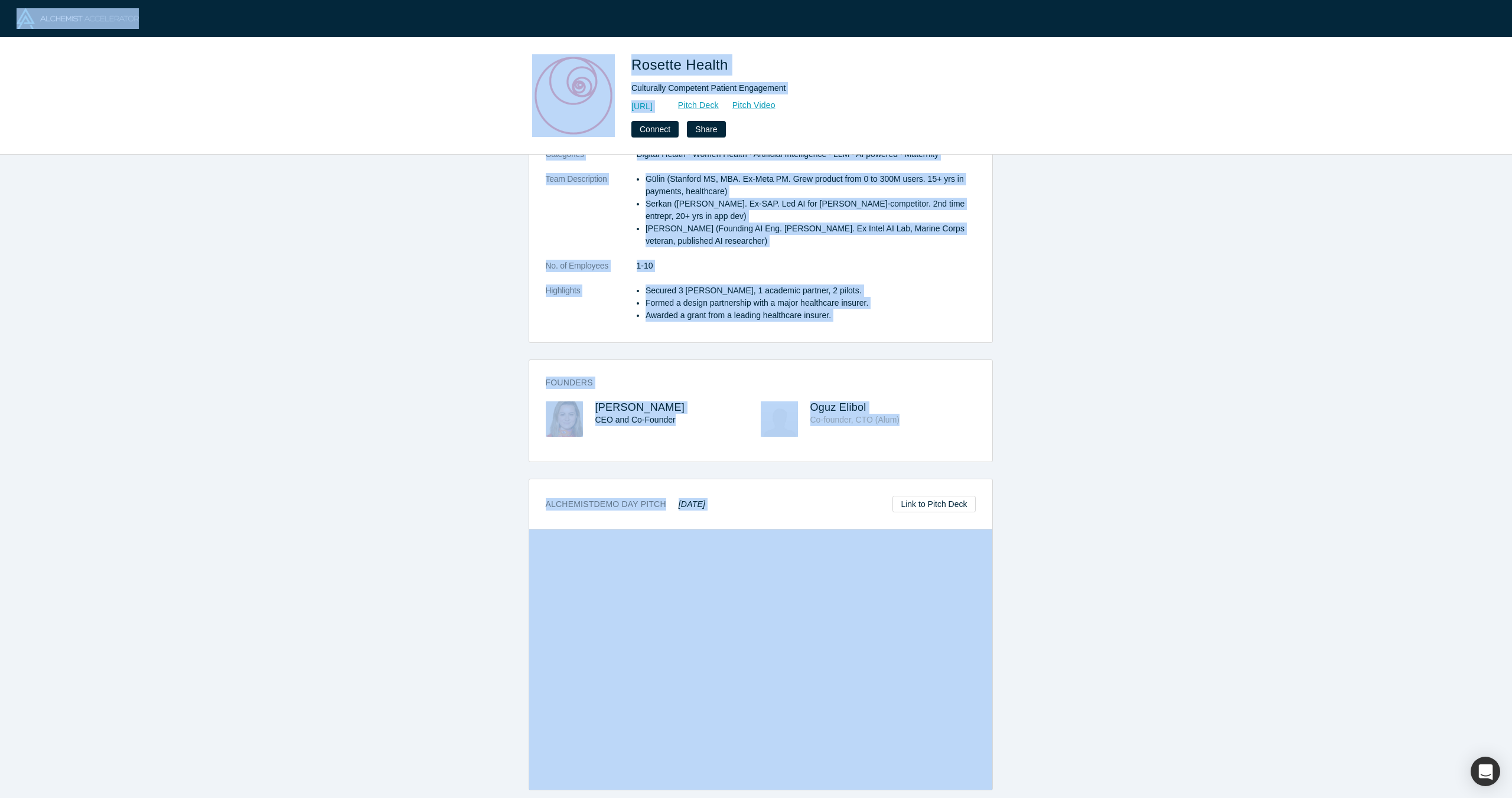
copy div "Loremip Dolors Ametconsec Adipiscin Elitsed Doeiusmodt incid://utl.etdoloremagn…"
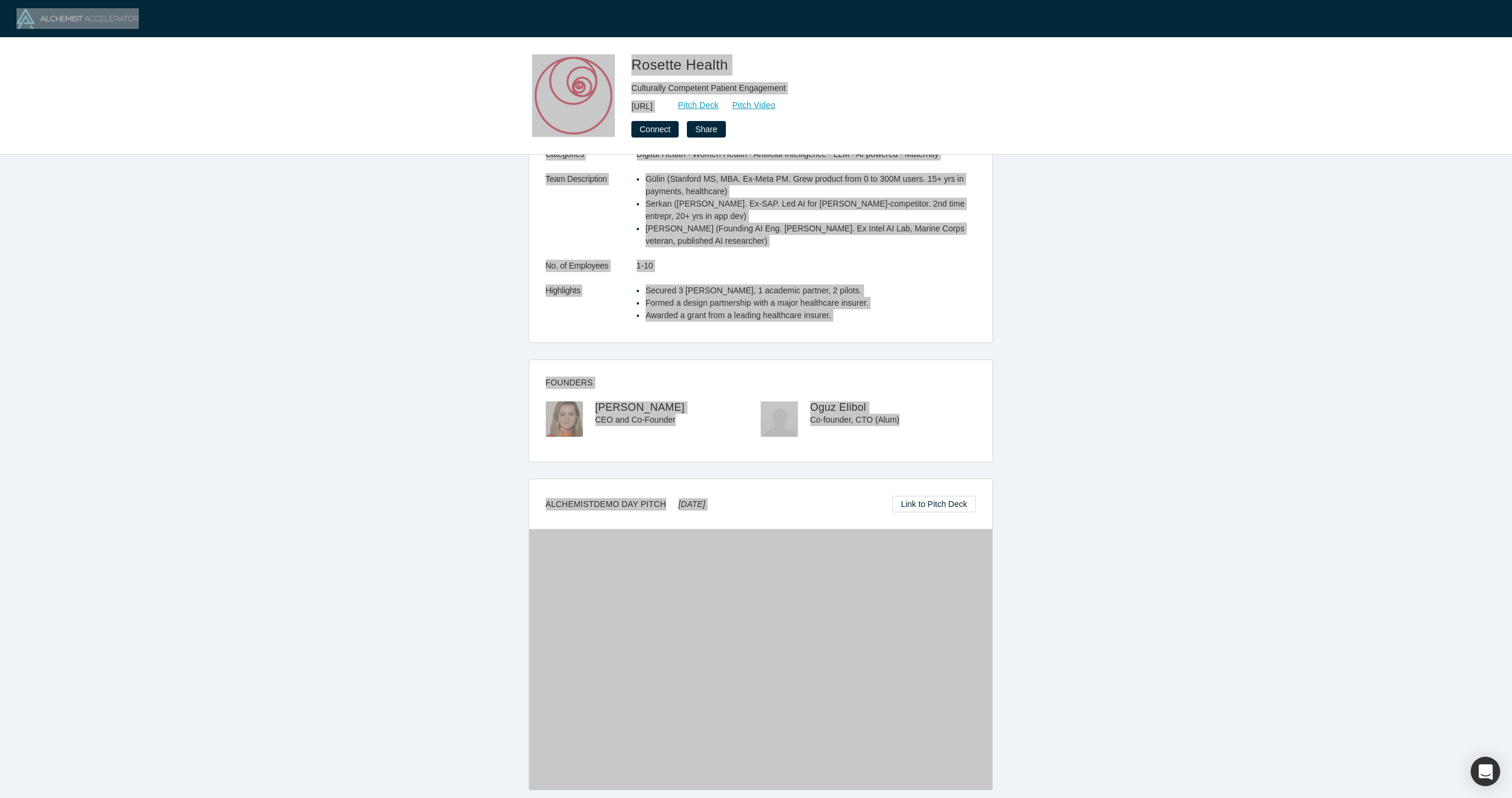
scroll to position [0, 0]
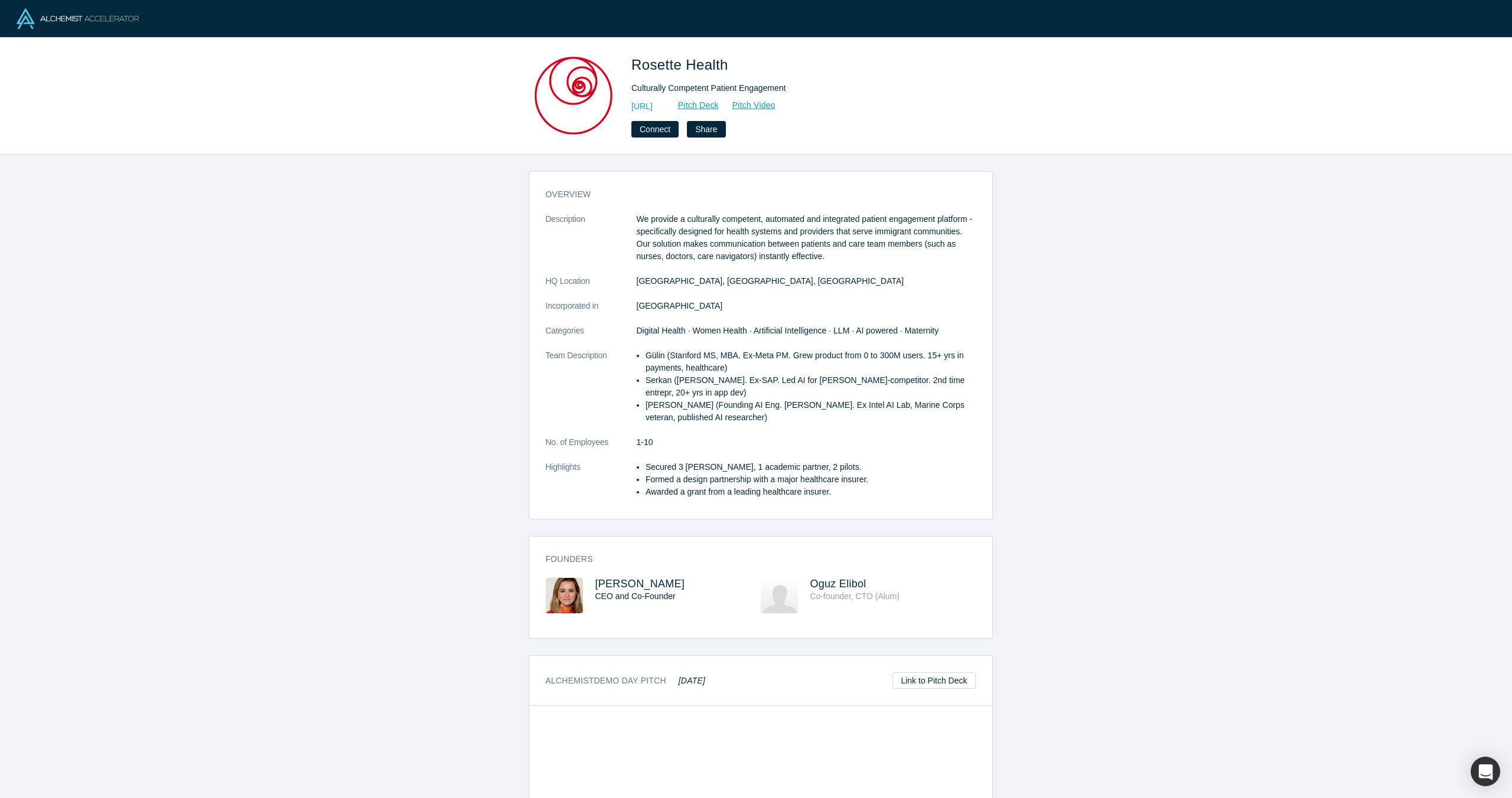
click at [729, 62] on span "Rosette Health" at bounding box center [682, 64] width 101 height 16
drag, startPoint x: 728, startPoint y: 62, endPoint x: 640, endPoint y: 56, distance: 88.2
click at [640, 57] on span "Rosette Health" at bounding box center [682, 64] width 101 height 16
copy span "Rosette Health"
click at [653, 103] on link "[URL]" at bounding box center [642, 107] width 21 height 12
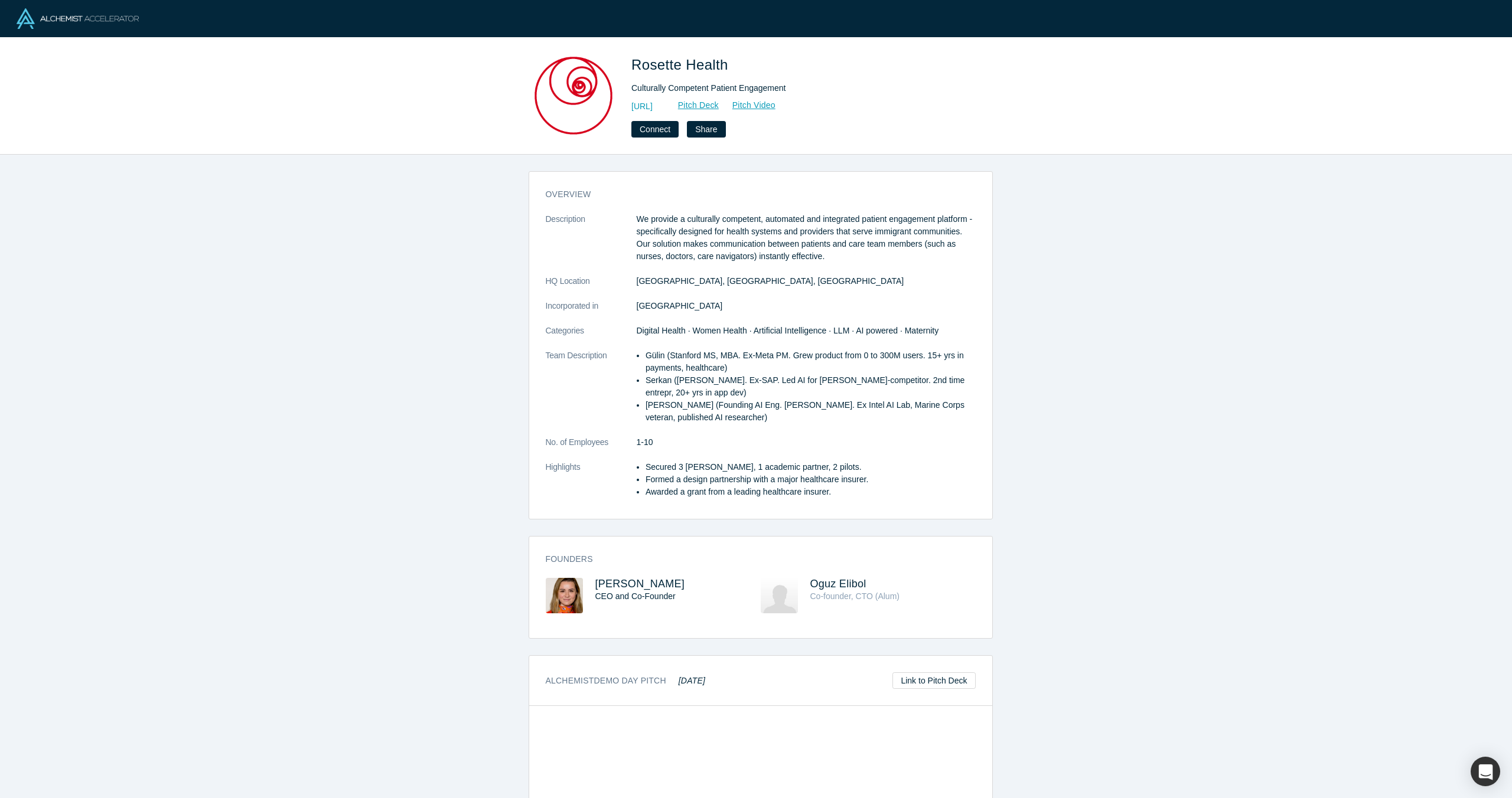
click at [480, 58] on div "Rosette Health Culturally Competent Patient Engagement [URL] Pitch Deck Pitch V…" at bounding box center [756, 96] width 1512 height 117
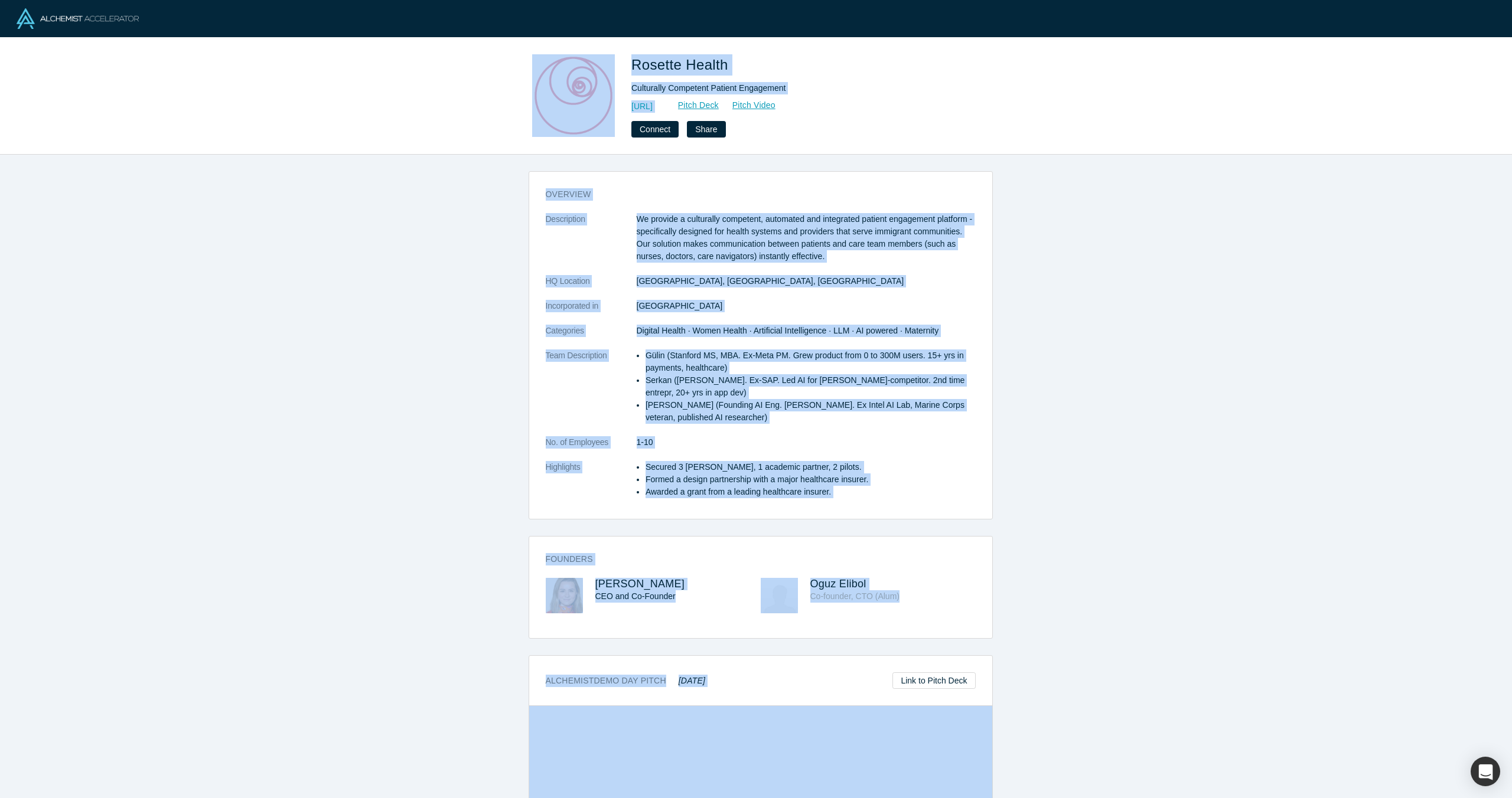
scroll to position [185, 0]
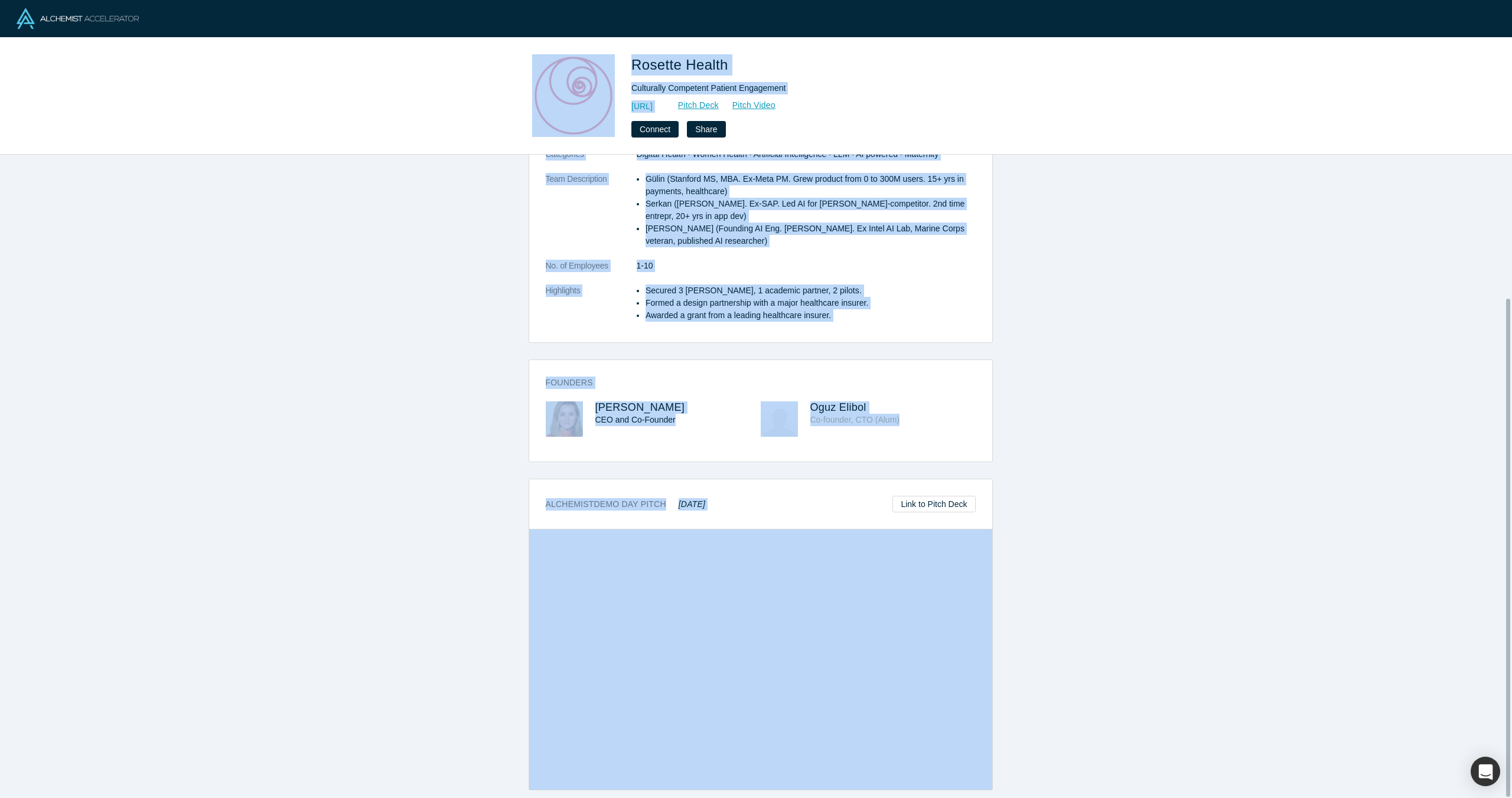
drag, startPoint x: 481, startPoint y: 57, endPoint x: 781, endPoint y: 661, distance: 674.4
click at [256, 141] on div "Rosette Health Culturally Competent Patient Engagement [URL] Pitch Deck Pitch V…" at bounding box center [756, 96] width 1512 height 117
copy div "Loremip Dolors Ametconsec Adipiscin Elitsed Doeiusmodt incid://utl.etdoloremagn…"
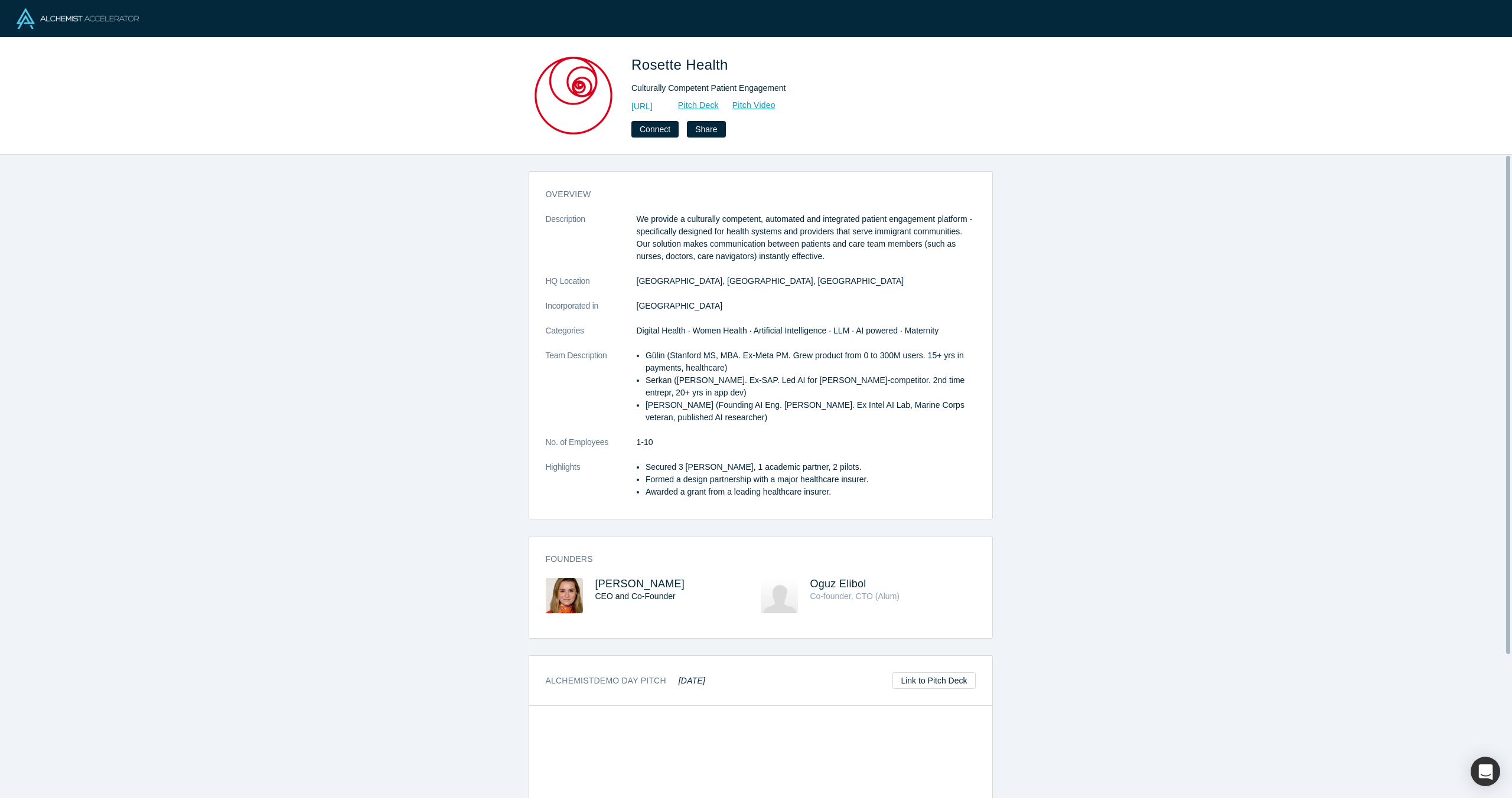
drag, startPoint x: 844, startPoint y: 275, endPoint x: 834, endPoint y: 269, distance: 11.7
click at [844, 275] on dd "[GEOGRAPHIC_DATA], [GEOGRAPHIC_DATA], [GEOGRAPHIC_DATA]" at bounding box center [805, 281] width 339 height 12
click at [653, 110] on link "[URL]" at bounding box center [642, 107] width 21 height 12
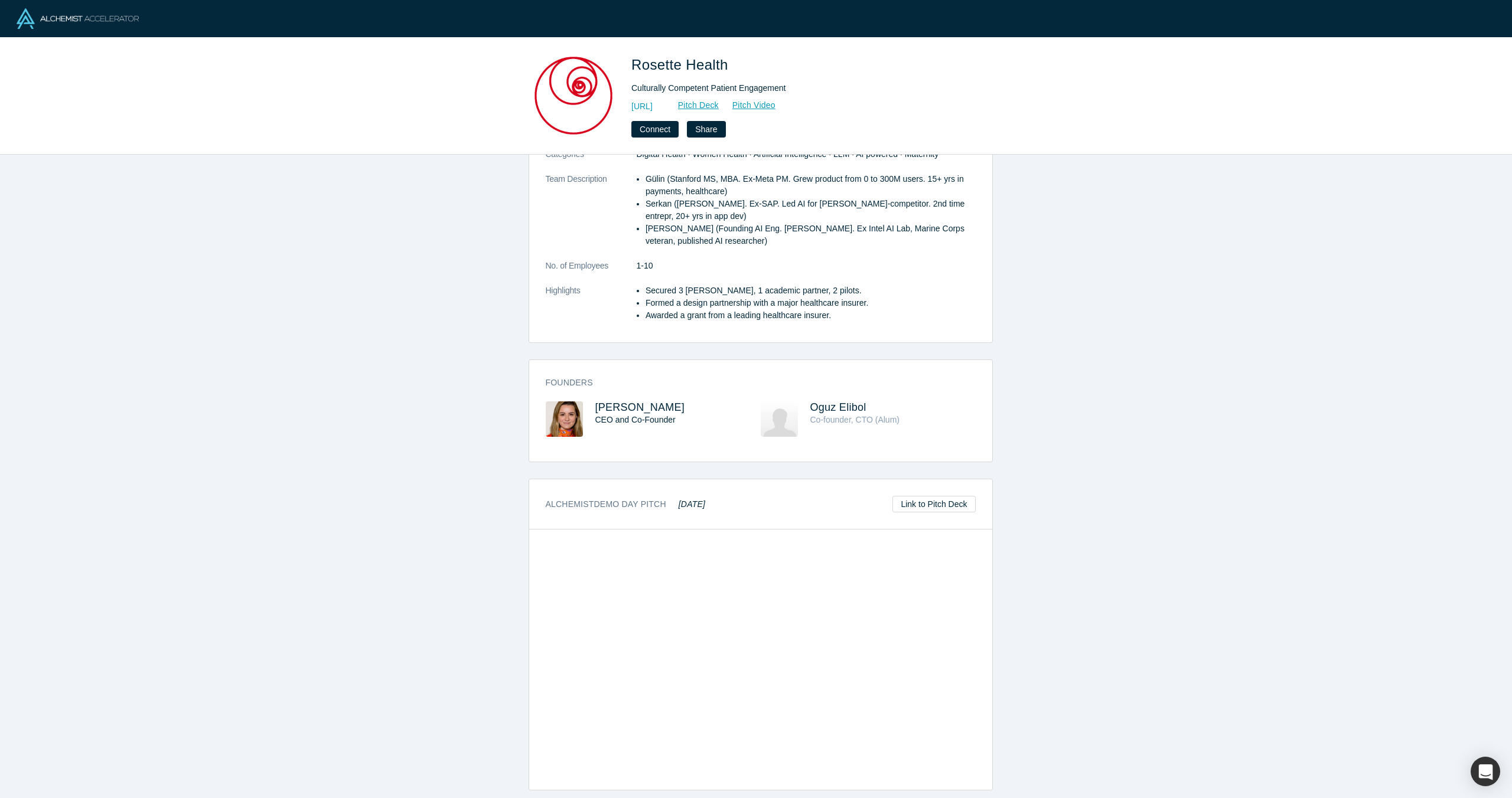
click at [718, 80] on div "Rosette Health" at bounding box center [796, 68] width 330 height 28
drag, startPoint x: 785, startPoint y: 83, endPoint x: 602, endPoint y: 77, distance: 183.1
click at [602, 77] on div "Rosette Health Culturally Competent Patient Engagement [URL] Pitch Deck Pitch V…" at bounding box center [756, 96] width 464 height 83
click at [727, 80] on div "Rosette Health" at bounding box center [796, 68] width 330 height 28
drag, startPoint x: 786, startPoint y: 85, endPoint x: 627, endPoint y: 85, distance: 159.0
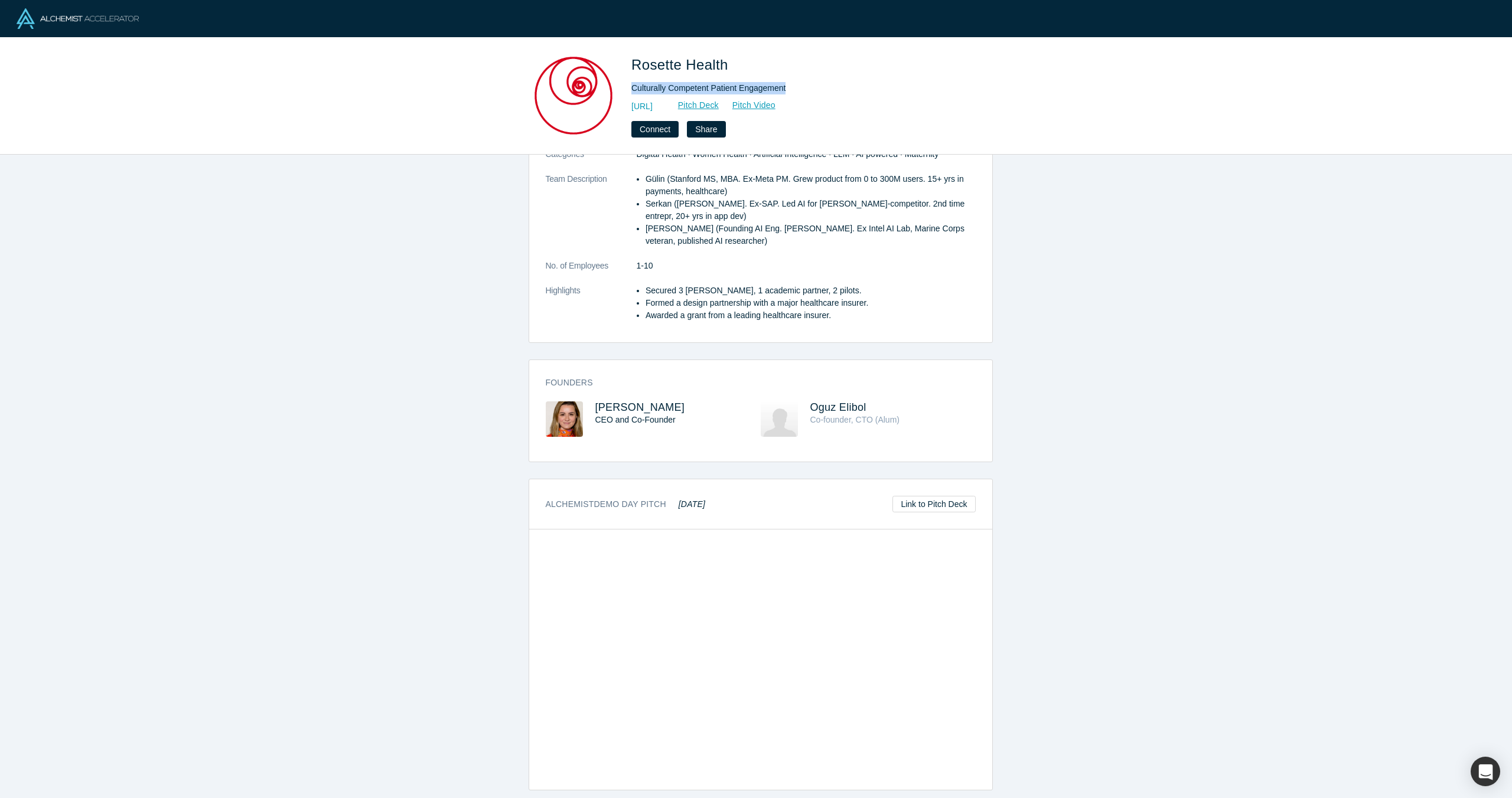
click at [627, 85] on div "Rosette Health Culturally Competent Patient Engagement [URL] Pitch Deck Pitch V…" at bounding box center [756, 96] width 464 height 83
copy div "Culturally Competent Patient Engagement"
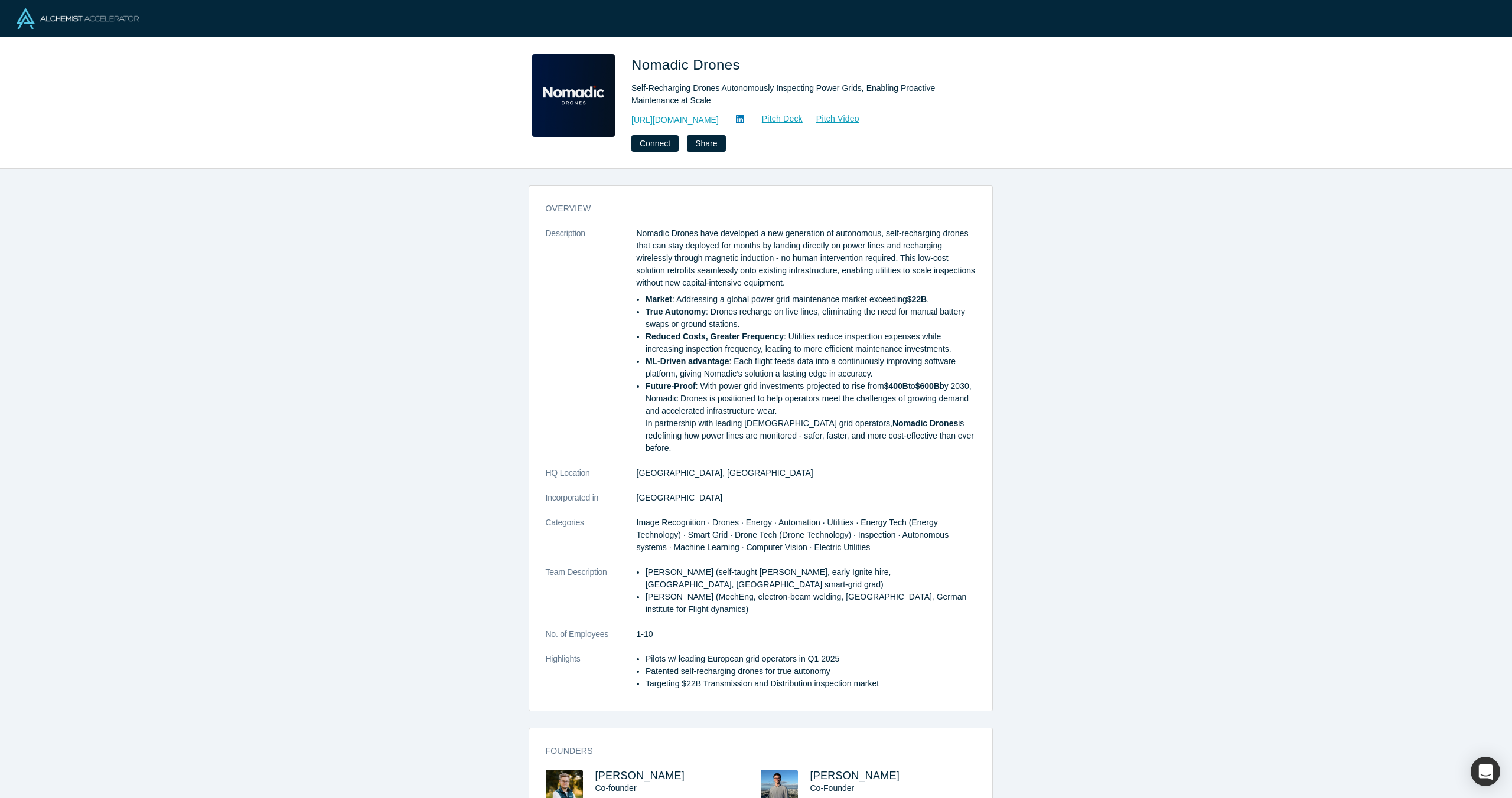
click at [465, 62] on div "Nomadic Drones Self-Recharging Drones Autonomously Inspecting Power Grids, Enab…" at bounding box center [756, 103] width 1512 height 131
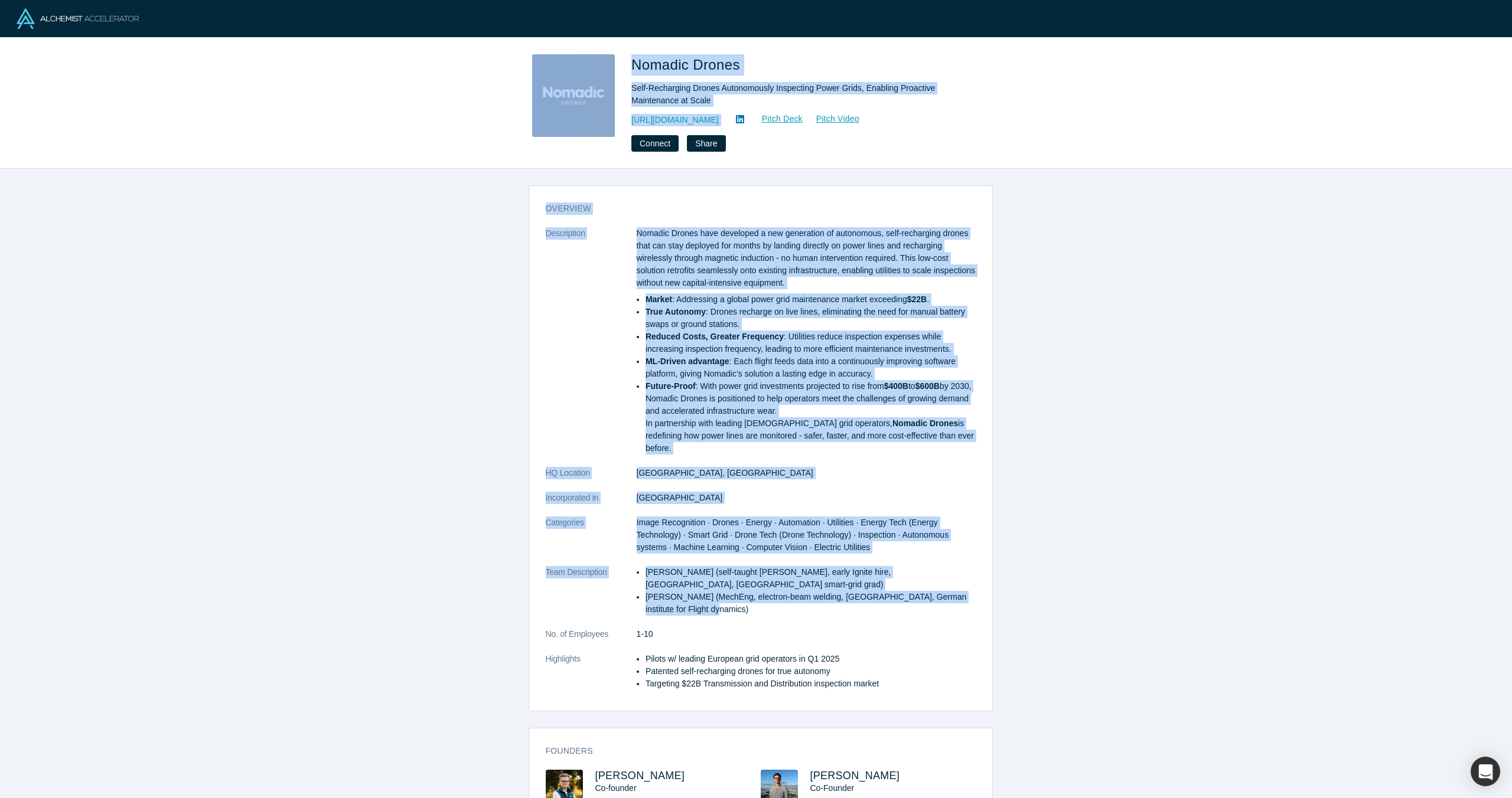
scroll to position [369, 0]
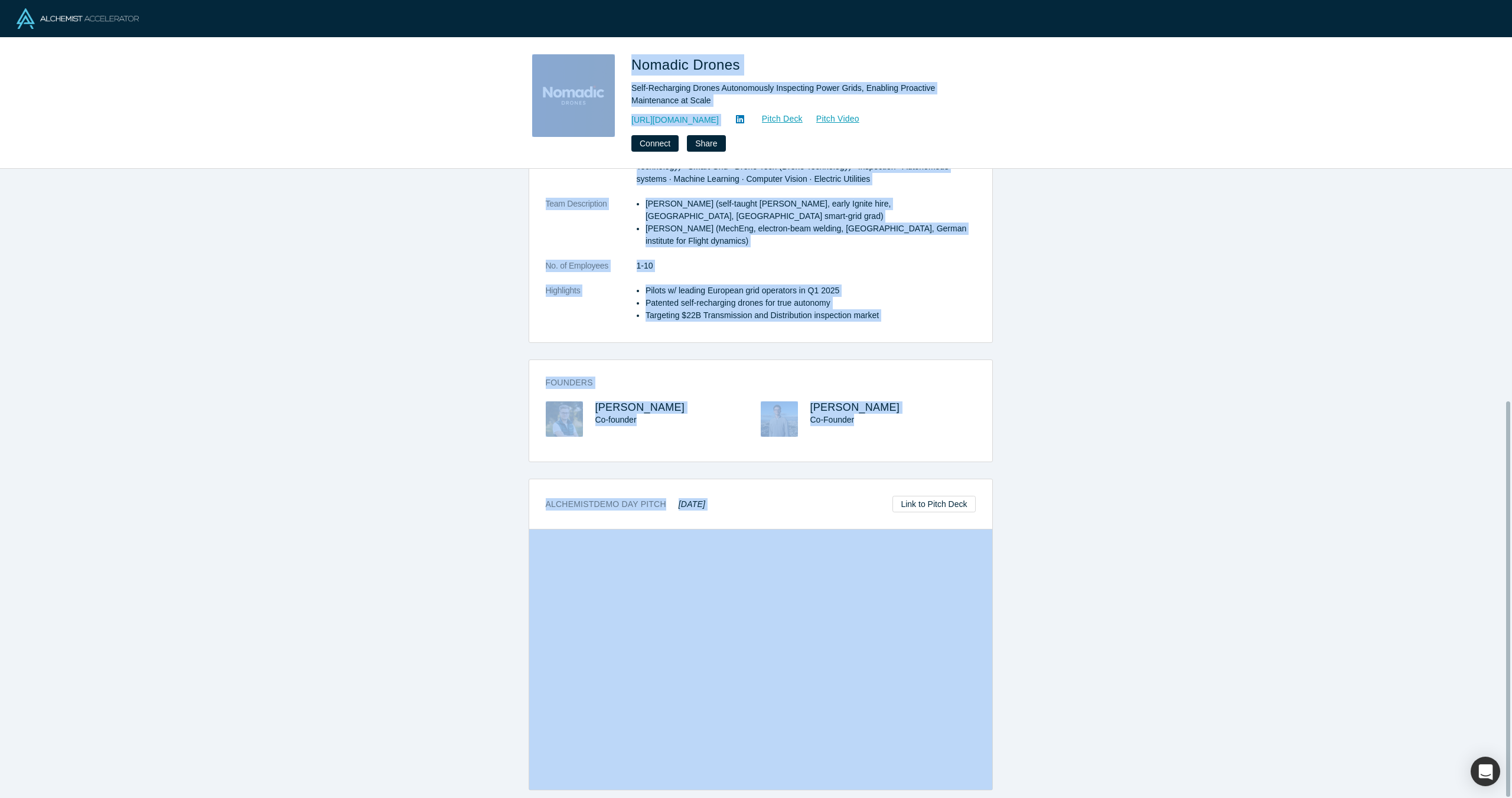
drag, startPoint x: 469, startPoint y: 68, endPoint x: 783, endPoint y: 527, distance: 556.1
click at [257, 3] on div "Nomadic Drones Self-Recharging Drones Autonomously Inspecting Power Grids, Enab…" at bounding box center [756, 399] width 1512 height 798
copy div "Nomadic Drones Self-Recharging Drones Autonomously Inspecting Power Grids, Enab…"
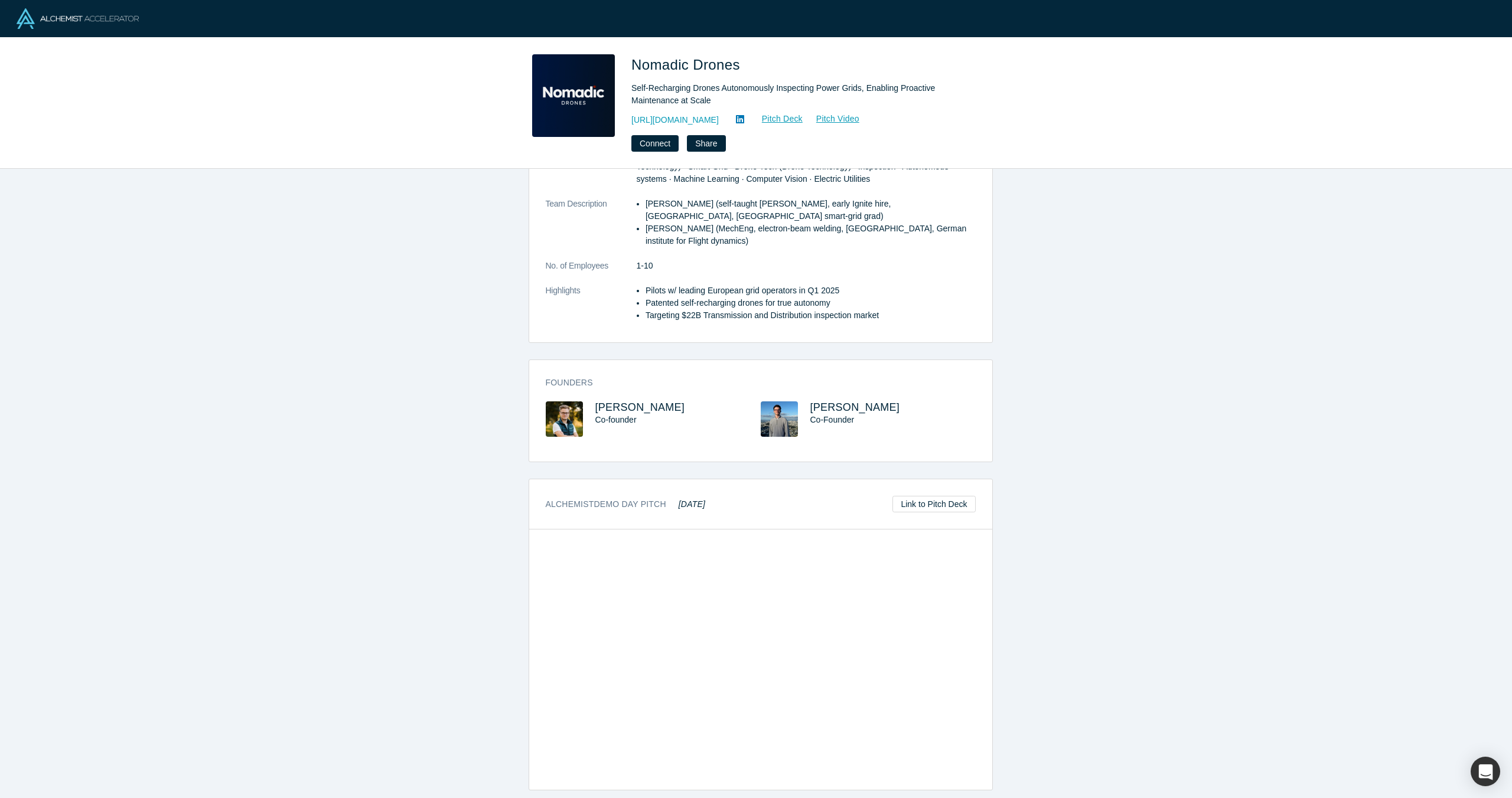
click at [927, 142] on div "Connect Share" at bounding box center [796, 144] width 330 height 16
drag, startPoint x: 885, startPoint y: 111, endPoint x: 787, endPoint y: 128, distance: 99.5
click at [787, 128] on div "Nomadic Drones Self-Recharging Drones Autonomously Inspecting Power Grids, Enab…" at bounding box center [796, 103] width 330 height 97
click at [735, 58] on span "Nomadic Drones" at bounding box center [688, 64] width 113 height 16
drag, startPoint x: 729, startPoint y: 68, endPoint x: 629, endPoint y: 70, distance: 100.0
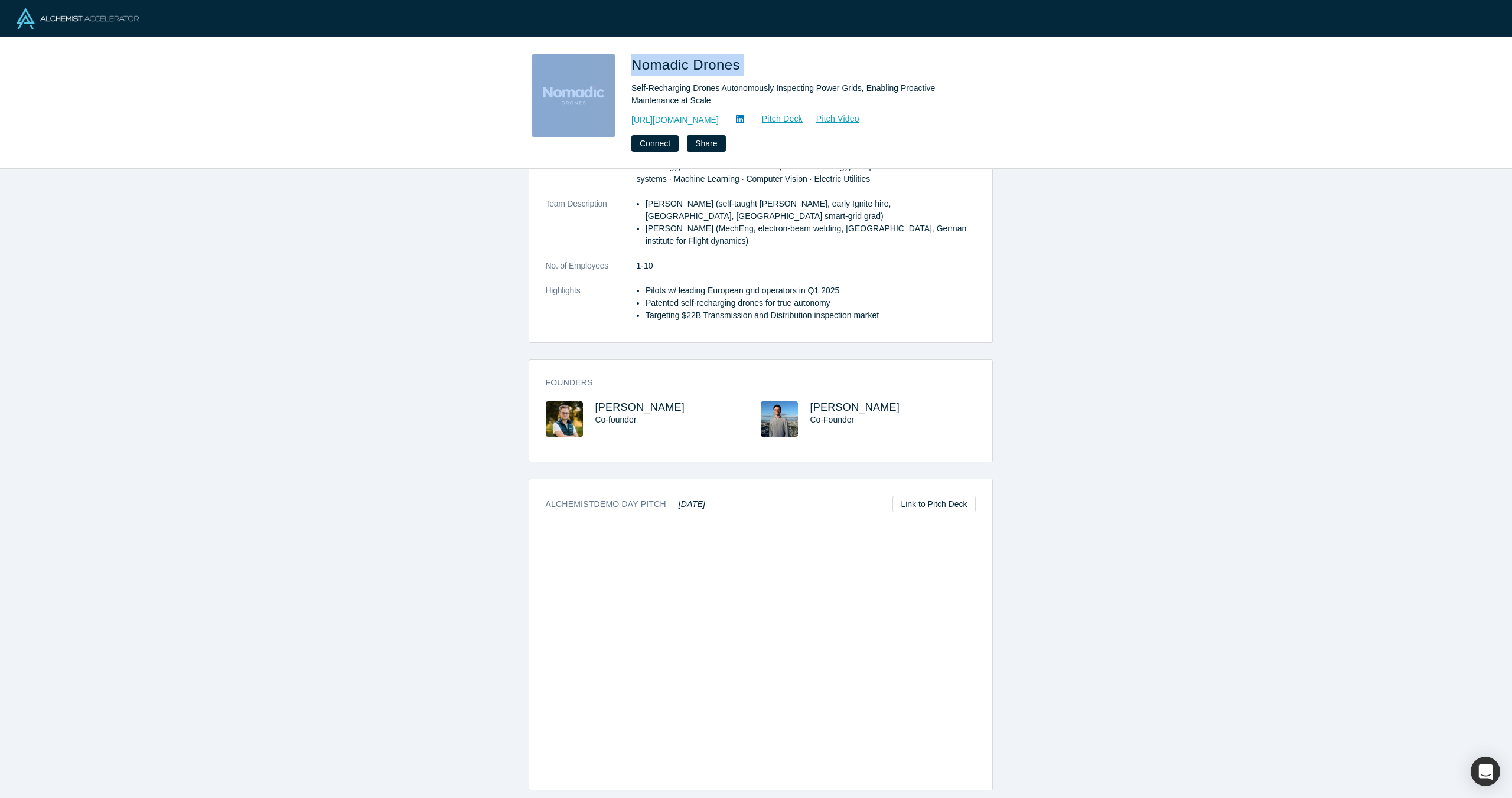
click at [613, 68] on div "Nomadic Drones Self-Recharging Drones Autonomously Inspecting Power Grids, Enab…" at bounding box center [756, 103] width 464 height 97
copy div "Nomadic Drones"
drag, startPoint x: 759, startPoint y: 122, endPoint x: 681, endPoint y: 118, distance: 78.1
click at [677, 120] on div "https://www.nomadicdrone.com/ Pitch Deck Pitch Video" at bounding box center [796, 120] width 330 height 14
copy link "nomadicdrone.com/"
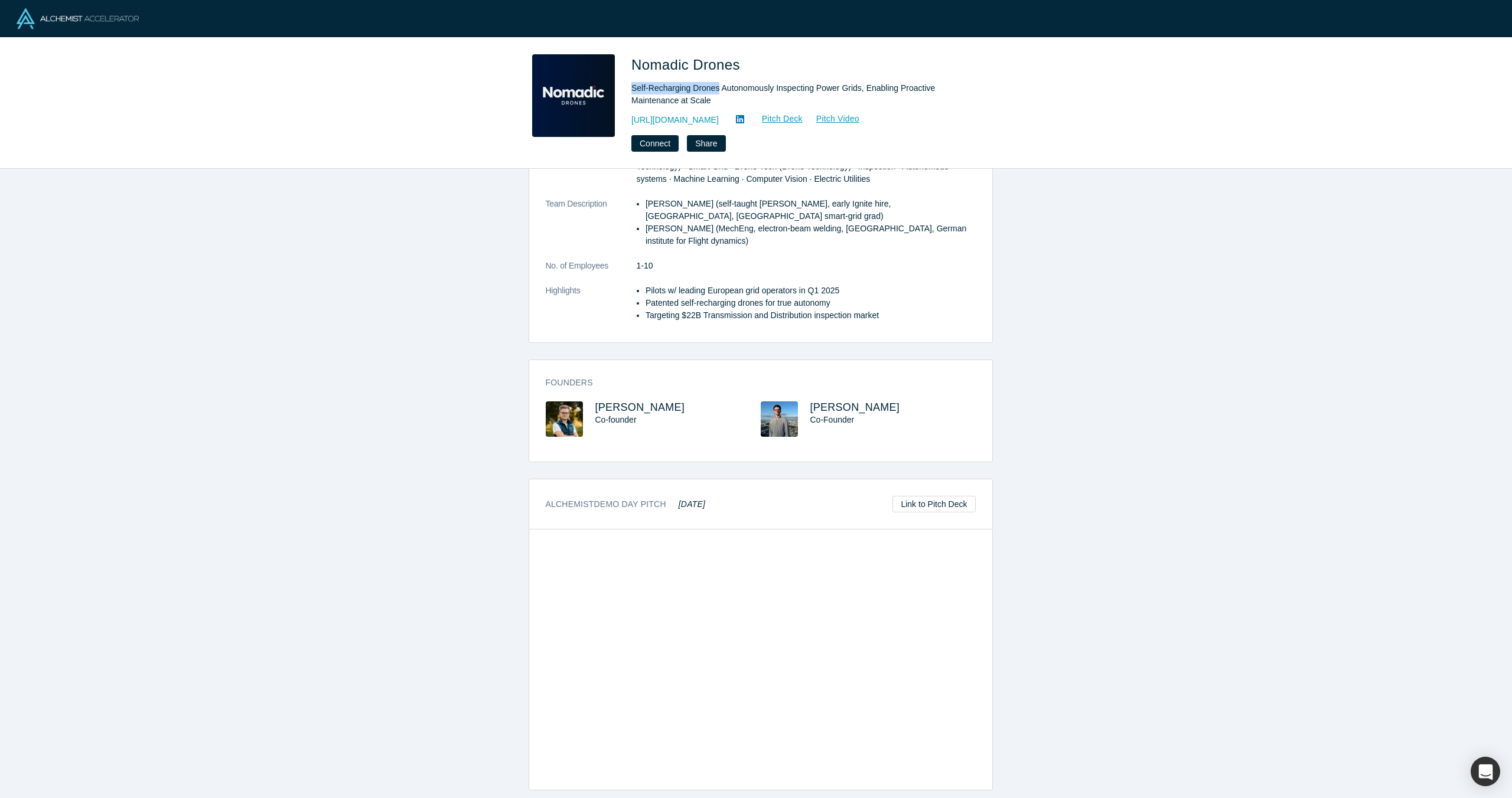
drag, startPoint x: 628, startPoint y: 87, endPoint x: 718, endPoint y: 87, distance: 90.0
click at [718, 87] on div "Nomadic Drones Self-Recharging Drones Autonomously Inspecting Power Grids, Enab…" at bounding box center [756, 103] width 464 height 97
copy div "Self-Recharging Drones"
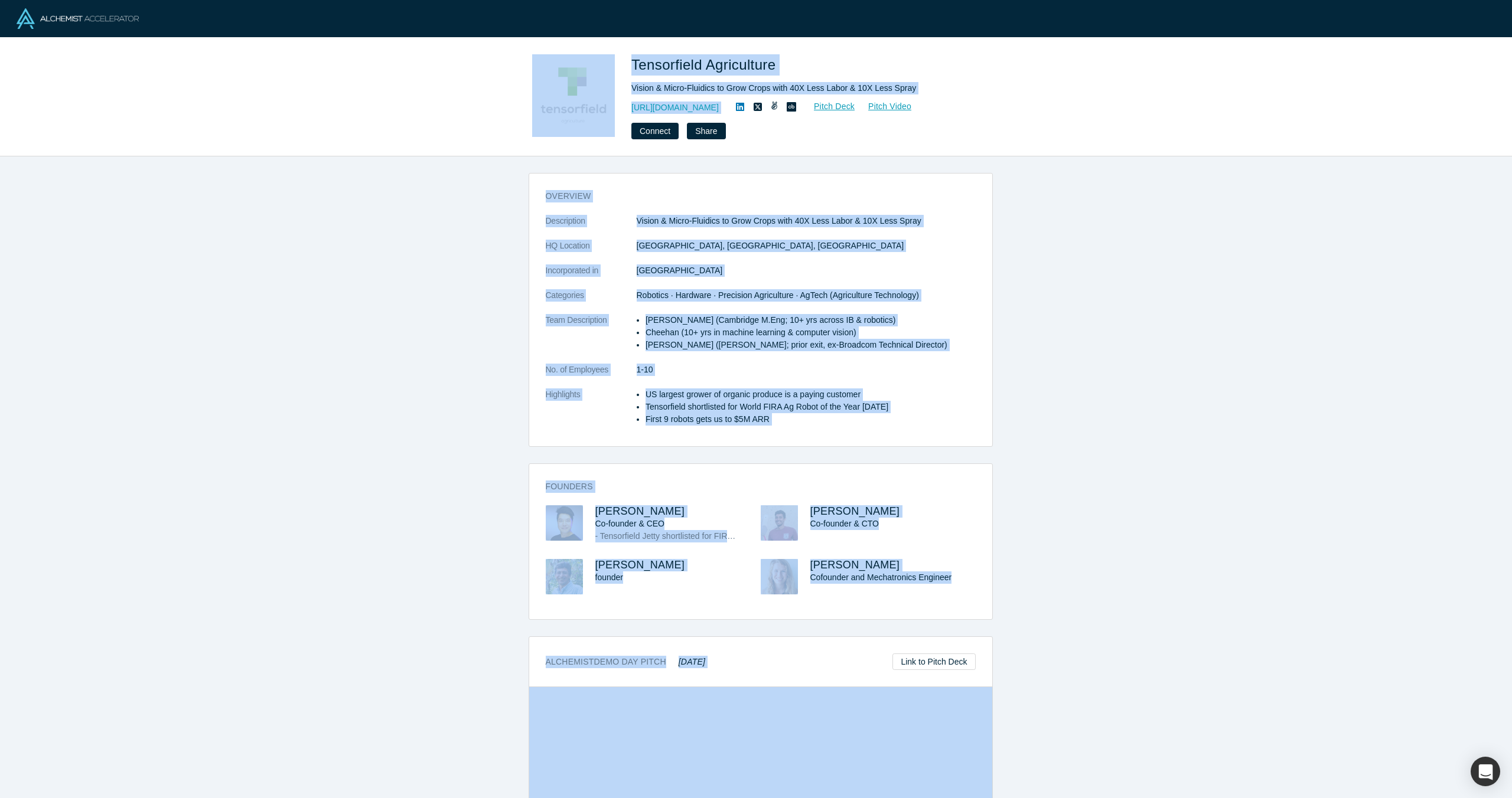
scroll to position [166, 0]
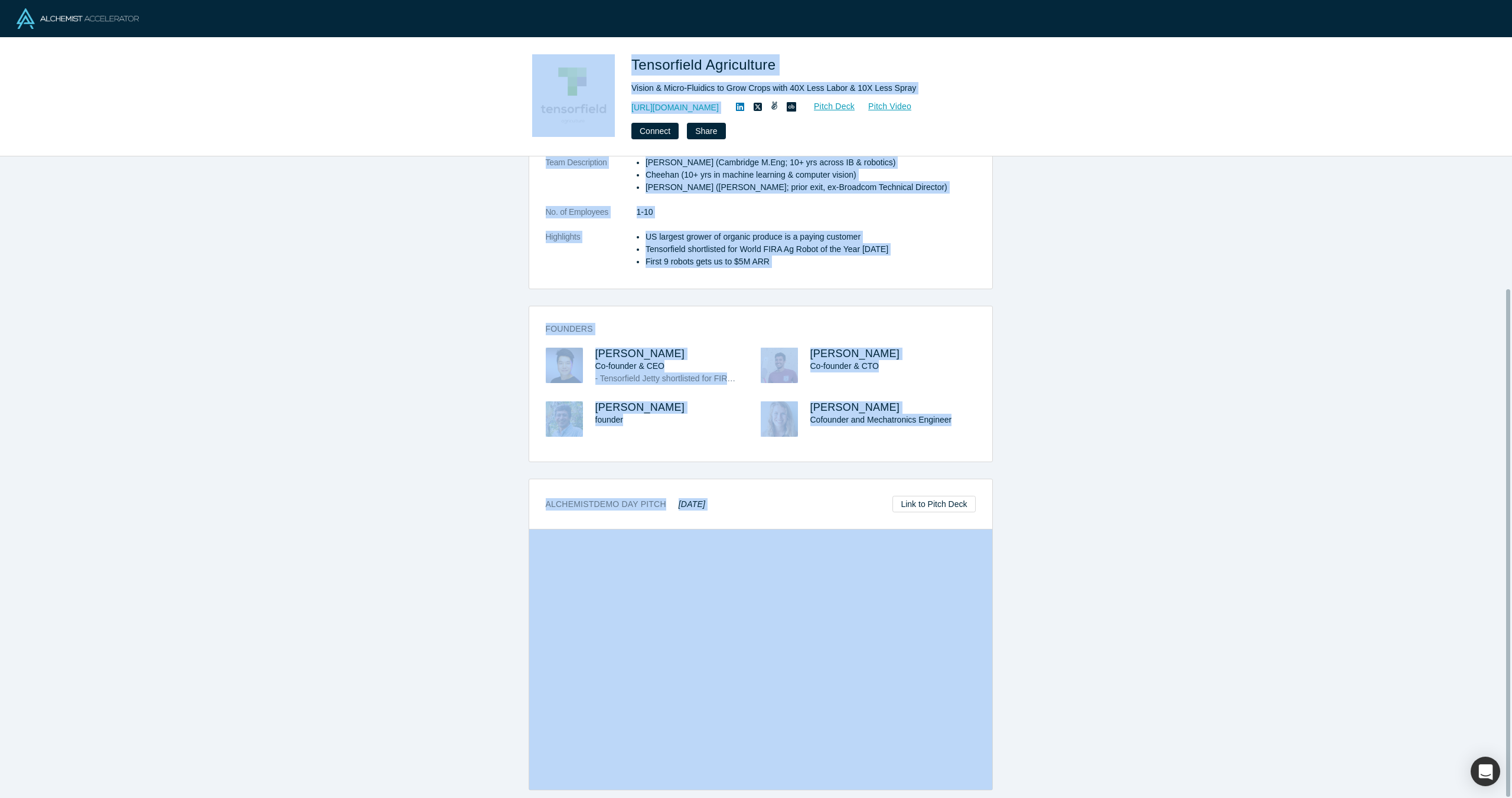
copy div "Tensorfield Agriculture Vision & Micro-Fluidics to Grow Crops with 40X Less Lab…"
click at [795, 129] on div "Connect Share" at bounding box center [796, 131] width 330 height 16
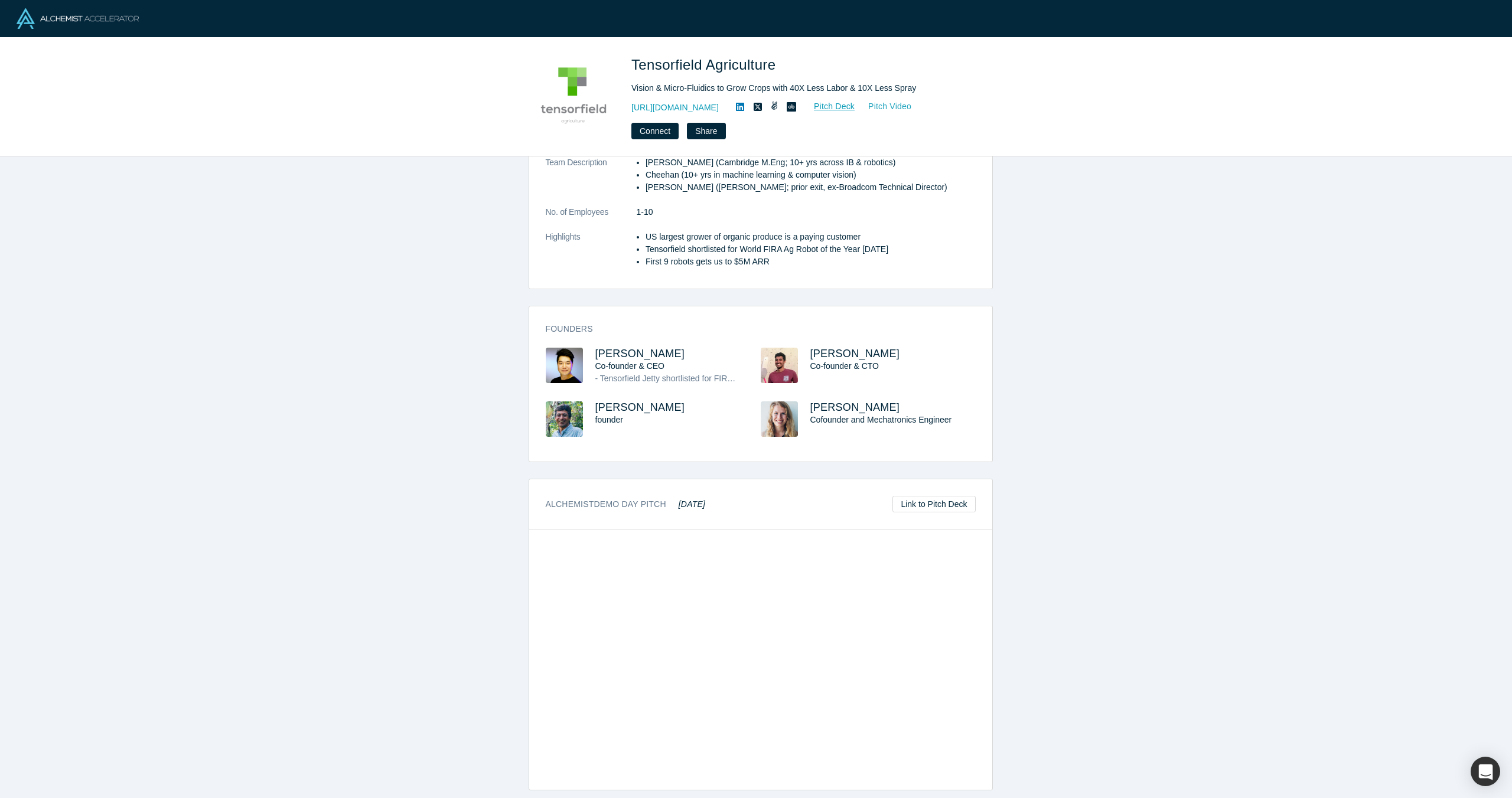
drag, startPoint x: 879, startPoint y: 107, endPoint x: 857, endPoint y: 112, distance: 22.6
click at [857, 112] on link "Pitch Video" at bounding box center [883, 107] width 57 height 14
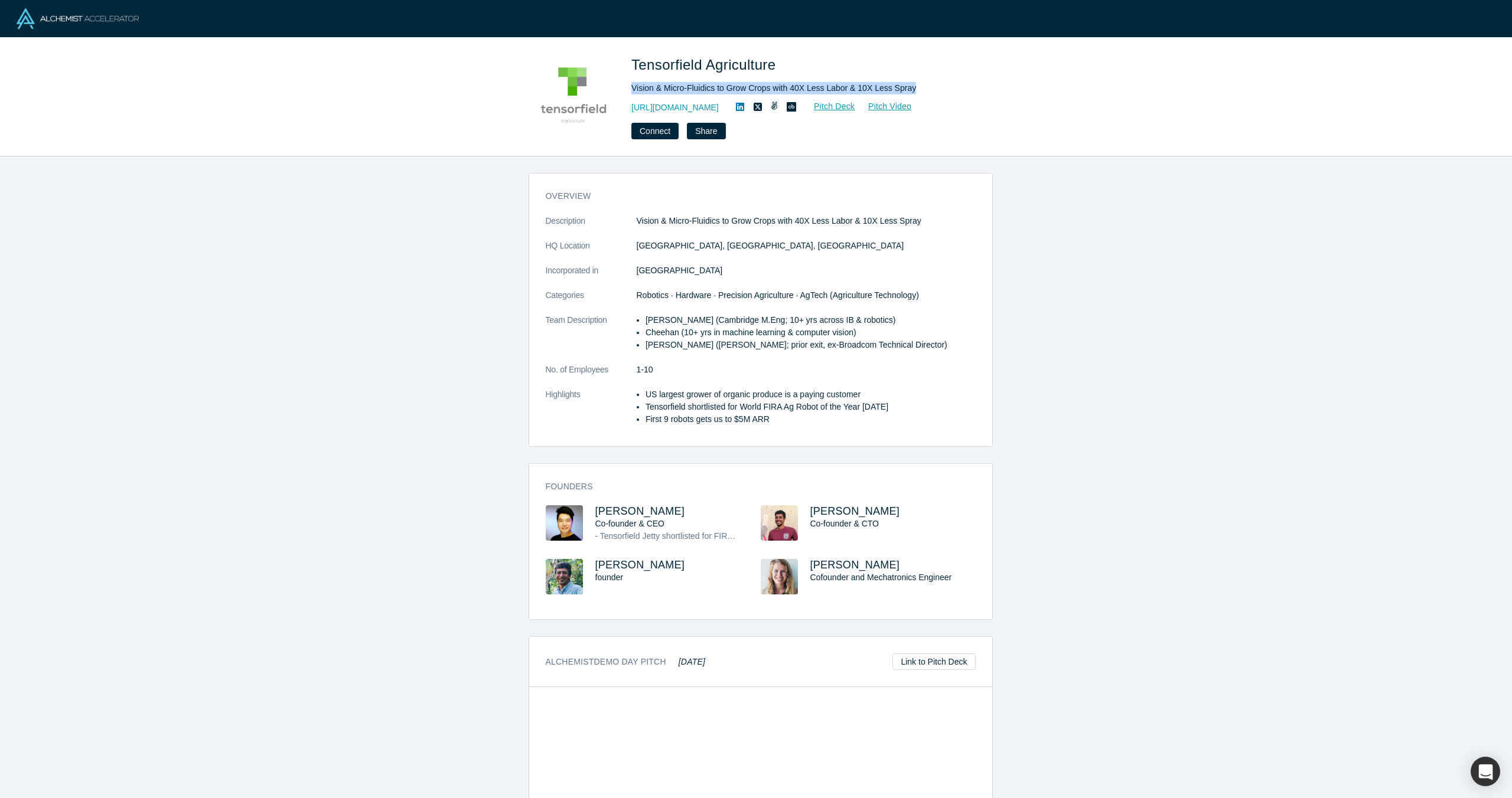
drag, startPoint x: 924, startPoint y: 83, endPoint x: 633, endPoint y: 88, distance: 291.0
click at [633, 88] on div "Vision & Micro-Fluidics to Grow Crops with 40X Less Labor & 10X Less Spray" at bounding box center [796, 88] width 330 height 12
copy div "Vision & Micro-Fluidics to Grow Crops with 40X Less Labor & 10X Less Spray"
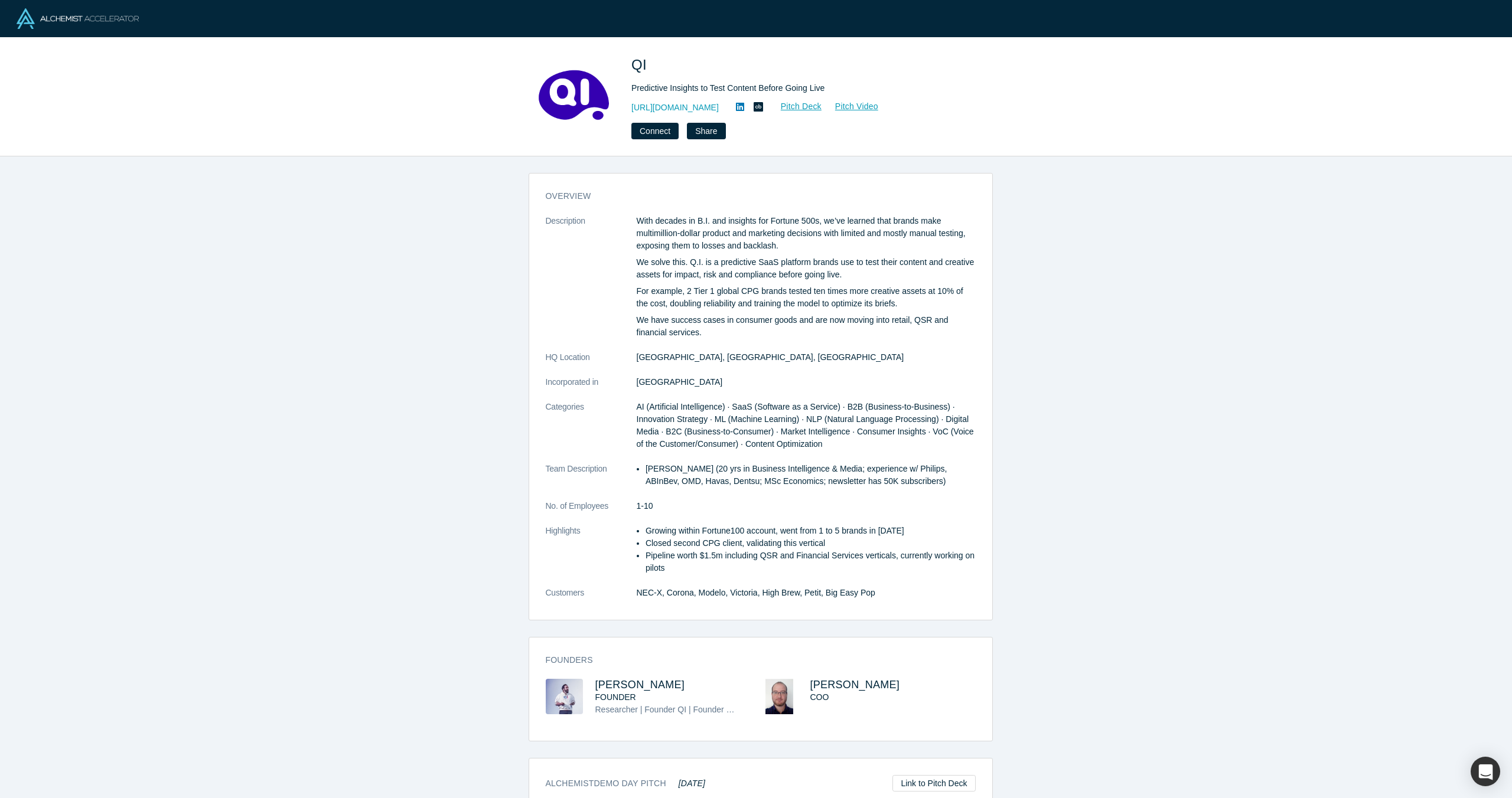
scroll to position [288, 0]
